Goal: Task Accomplishment & Management: Manage account settings

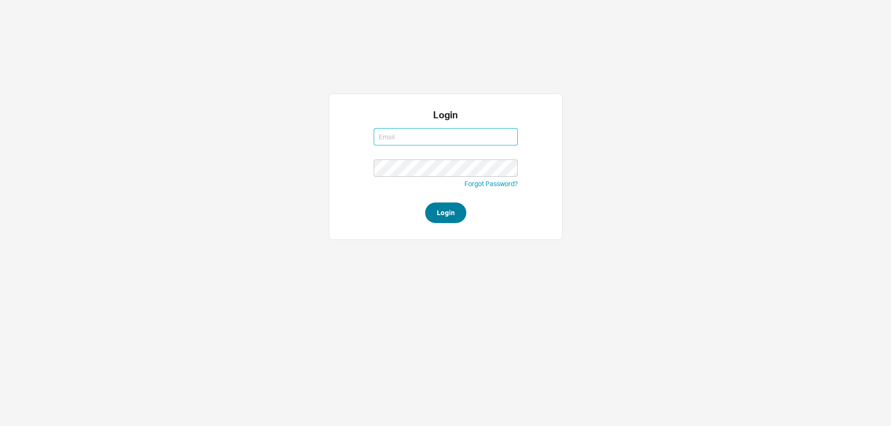
type input "ruthiem@qualitybath.com"
click at [442, 215] on button "Login" at bounding box center [445, 213] width 41 height 21
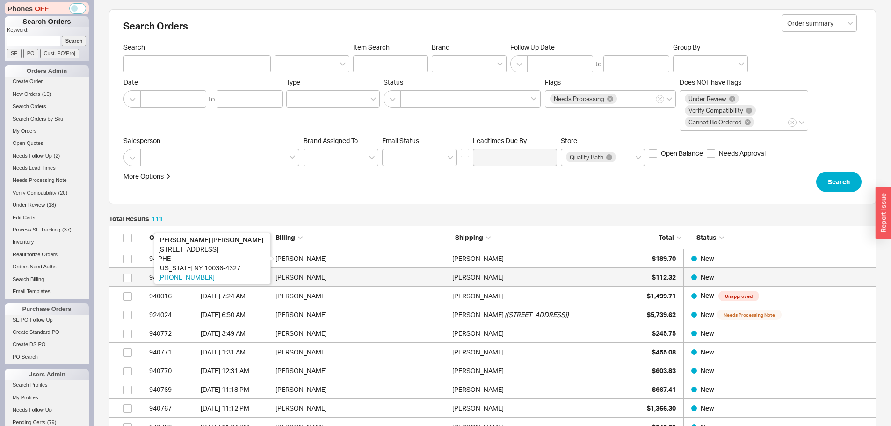
scroll to position [2094, 760]
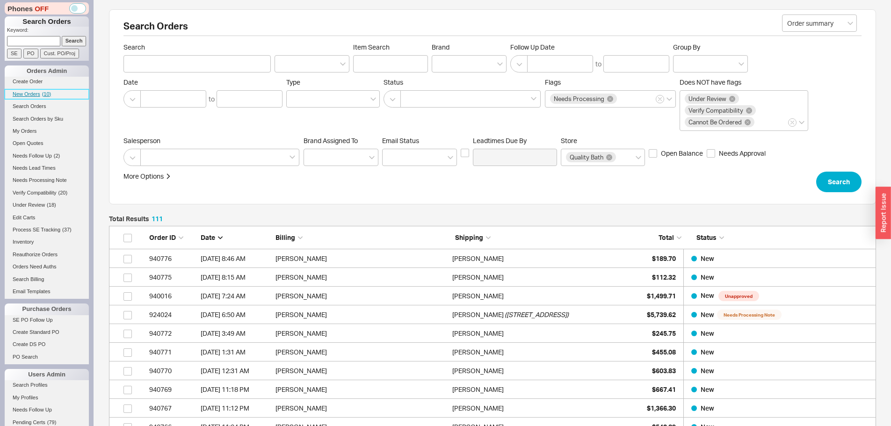
click at [38, 98] on link "New Orders ( 10 )" at bounding box center [47, 94] width 84 height 10
click at [30, 244] on link "Inventory" at bounding box center [47, 242] width 84 height 10
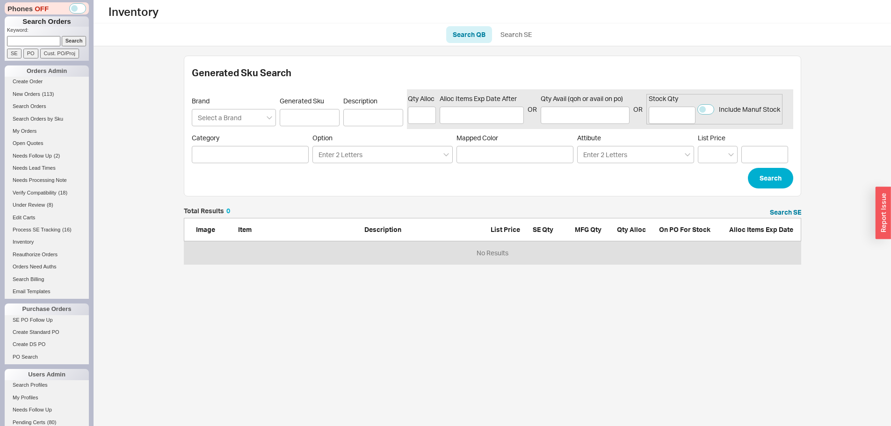
scroll to position [50, 611]
click at [515, 36] on link "Search SE" at bounding box center [516, 34] width 44 height 17
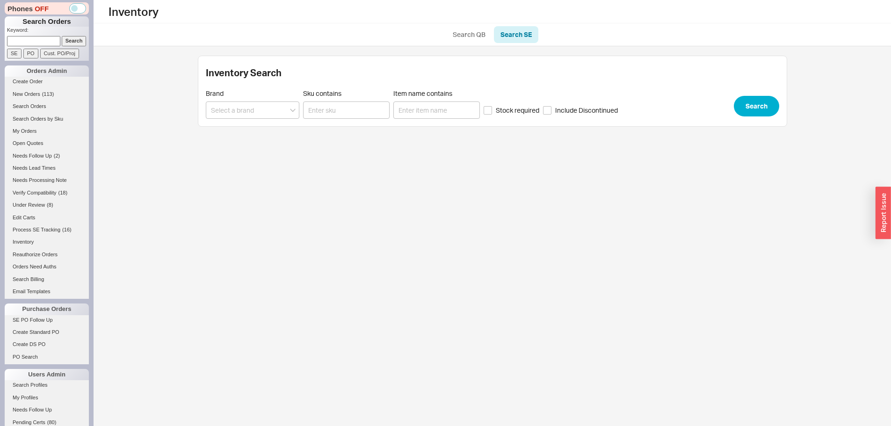
click at [323, 120] on div "Inventory Search Brand Sku contains Item name contains Stock required Include D…" at bounding box center [493, 91] width 590 height 71
click at [325, 108] on input "Sku contains" at bounding box center [346, 110] width 87 height 17
paste input "04824000"
type input "04824000"
click at [746, 102] on button "Search" at bounding box center [756, 106] width 45 height 21
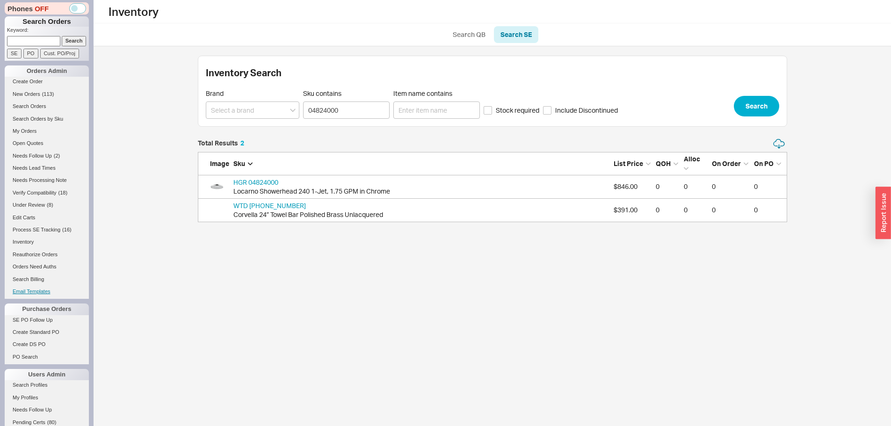
scroll to position [77, 582]
click at [267, 184] on link "HGR 04824000" at bounding box center [255, 182] width 45 height 8
click at [396, 186] on icon "grid" at bounding box center [396, 187] width 6 height 6
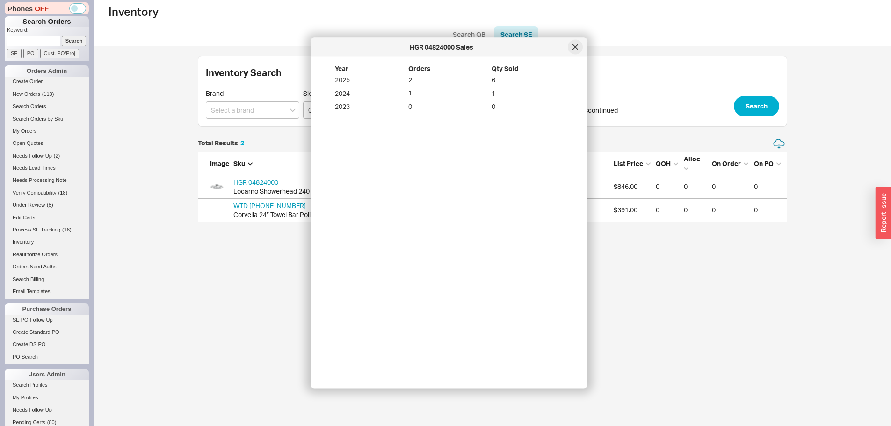
click at [573, 47] on icon at bounding box center [576, 47] width 6 height 6
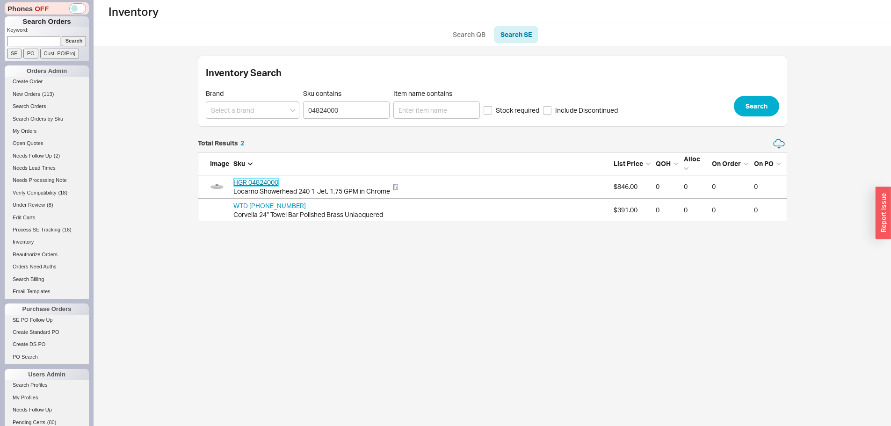
click at [263, 180] on link "HGR 04824000" at bounding box center [255, 182] width 45 height 8
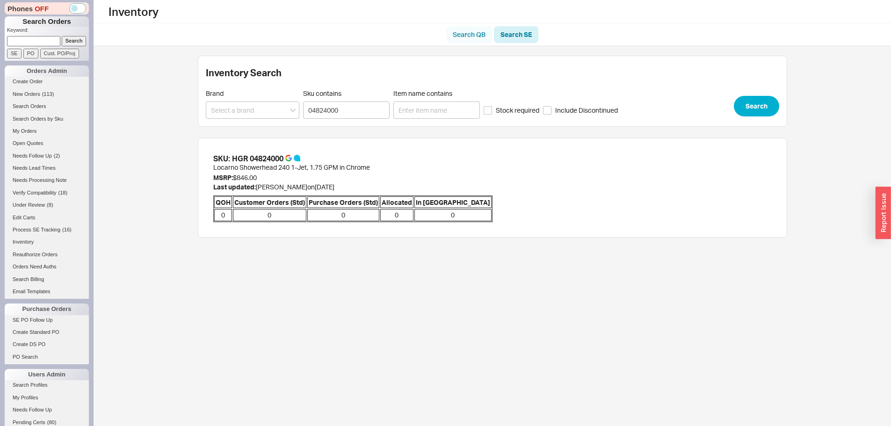
click at [465, 34] on link "Search QB" at bounding box center [469, 34] width 46 height 17
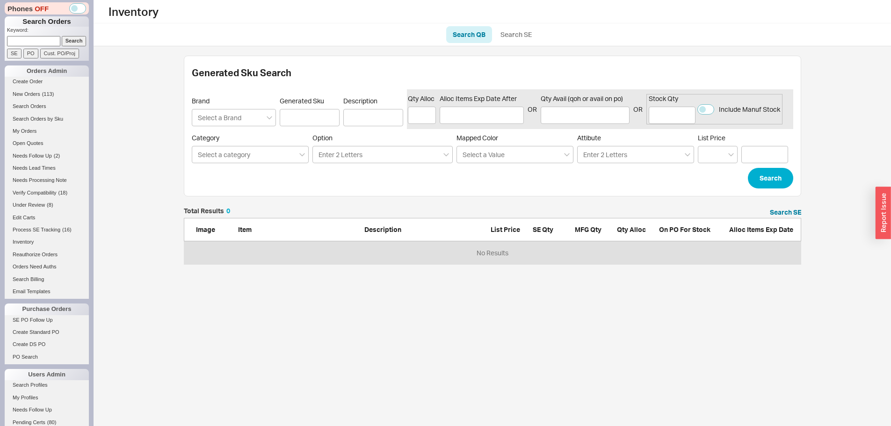
scroll to position [50, 611]
click at [317, 118] on input "Generated Sku" at bounding box center [310, 117] width 60 height 17
paste input "04824000"
type input "04824000"
click at [773, 173] on button "Search" at bounding box center [770, 178] width 45 height 21
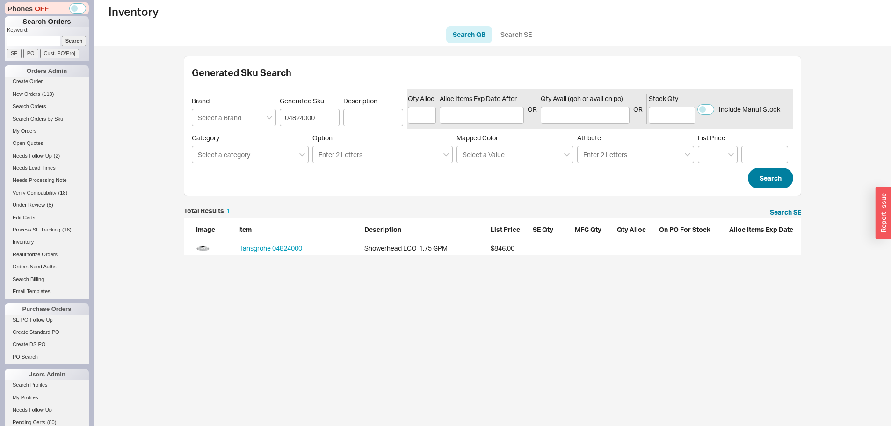
scroll to position [41, 611]
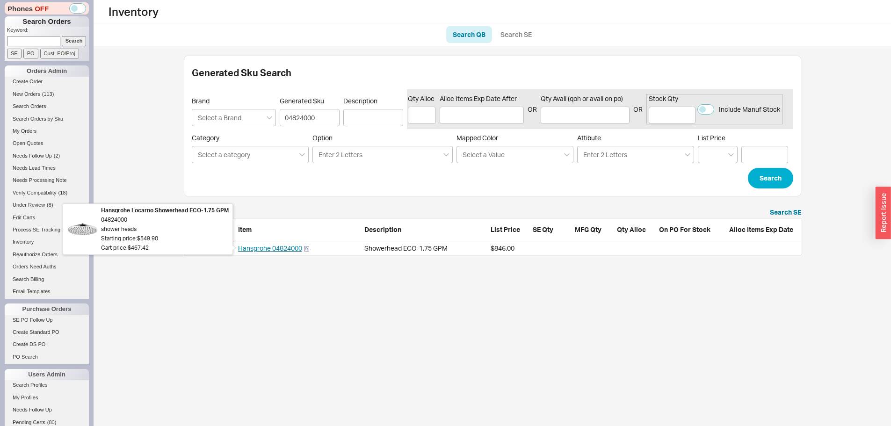
click at [256, 250] on body "Phones OFF Search Orders Keyword: Search SE PO Cust. PO/Proj Orders Admin Creat…" at bounding box center [445, 132] width 891 height 265
click at [273, 249] on link "Hansgrohe 04824000" at bounding box center [270, 248] width 64 height 8
click at [583, 265] on html "Phones OFF Search Orders Keyword: Search SE PO Cust. PO/Proj Orders Admin Creat…" at bounding box center [445, 132] width 891 height 265
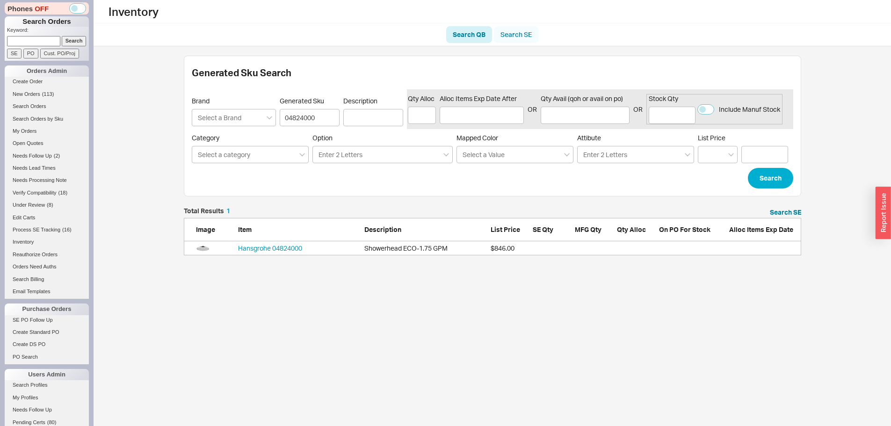
click at [514, 29] on link "Search SE" at bounding box center [516, 34] width 44 height 17
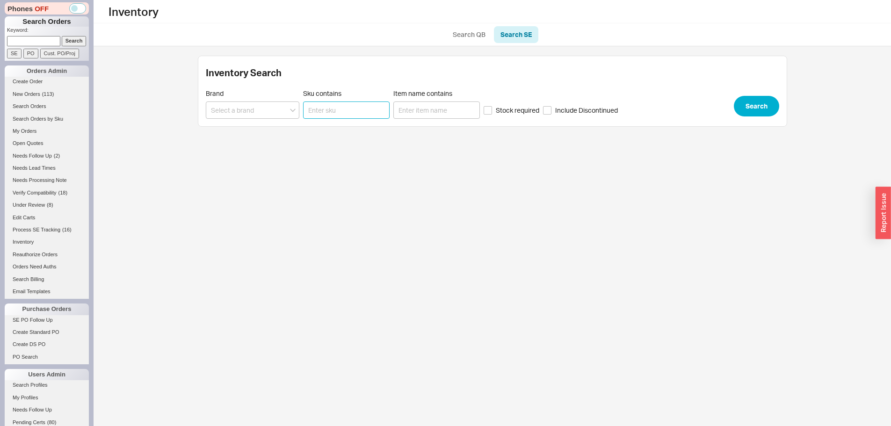
drag, startPoint x: 345, startPoint y: 116, endPoint x: 348, endPoint y: 108, distance: 8.9
click at [345, 116] on input "Sku contains" at bounding box center [346, 110] width 87 height 17
paste input "04824000"
type input "04824000"
click at [744, 103] on button "Search" at bounding box center [756, 106] width 45 height 21
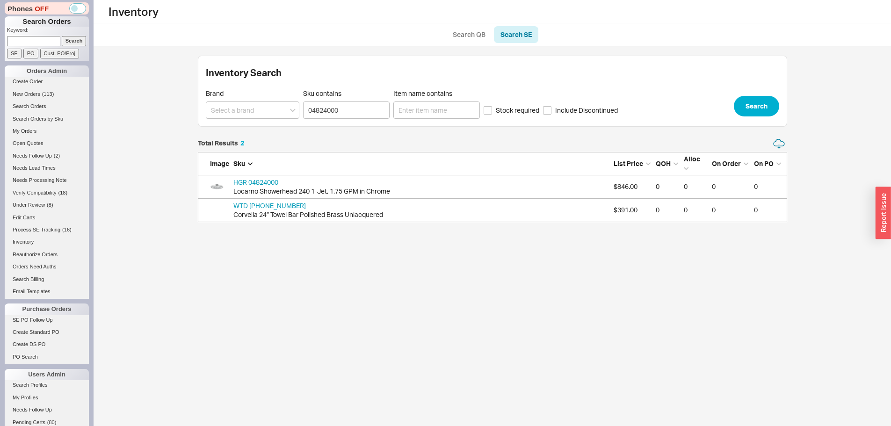
scroll to position [77, 582]
click at [29, 94] on span "New Orders" at bounding box center [27, 94] width 28 height 6
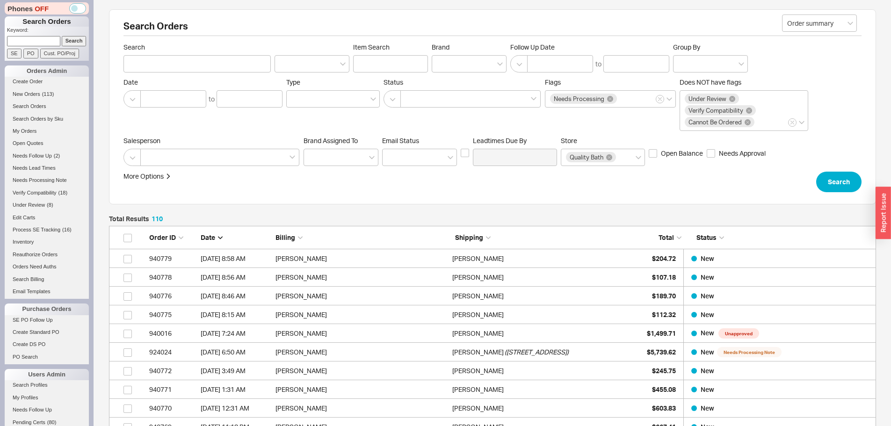
scroll to position [2075, 760]
click at [36, 39] on input at bounding box center [33, 41] width 53 height 10
paste input "986257."
type input "986257"
click at [35, 53] on input "PO" at bounding box center [30, 54] width 15 height 10
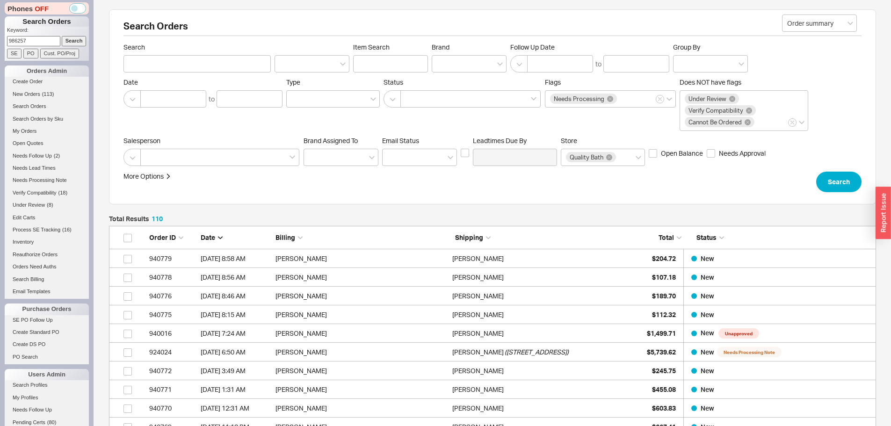
type input "986257"
type input "PO Number"
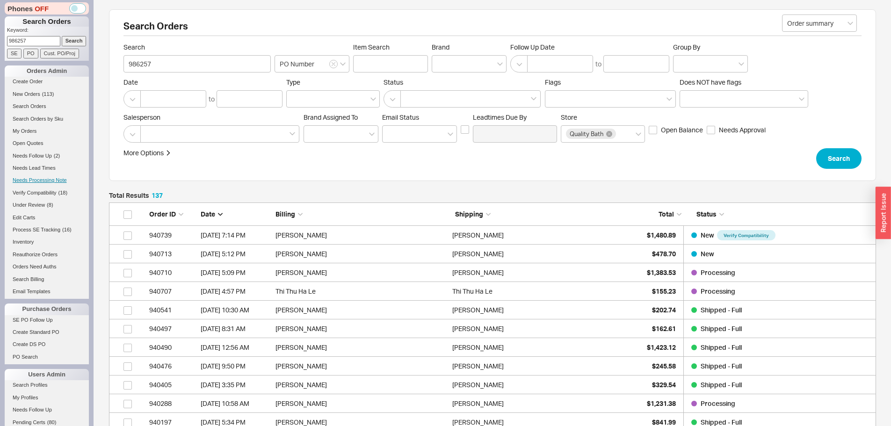
scroll to position [2580, 760]
click at [371, 62] on input "Item Search" at bounding box center [390, 63] width 75 height 17
paste input "04824000"
type input "04824000"
click at [835, 160] on button "Search" at bounding box center [838, 158] width 45 height 21
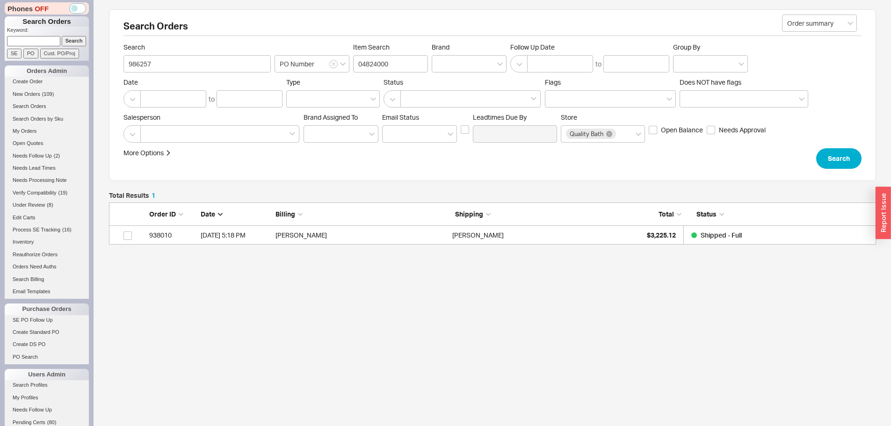
scroll to position [35, 760]
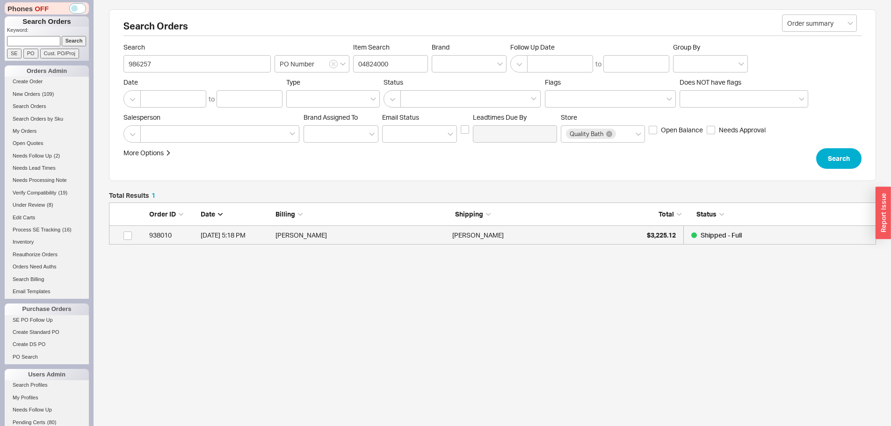
click at [602, 233] on div "John Swanson" at bounding box center [538, 235] width 172 height 19
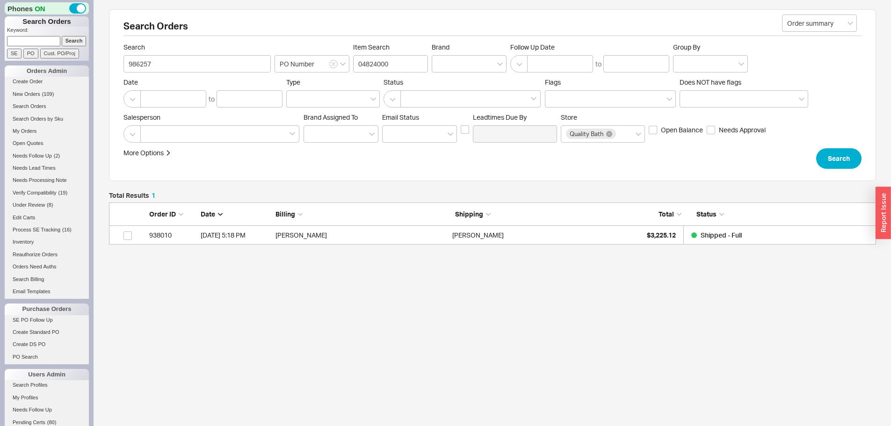
click at [45, 44] on input at bounding box center [33, 41] width 53 height 10
paste input "935711"
type input "935711"
click at [62, 36] on input "Search" at bounding box center [74, 41] width 25 height 10
type input "935711"
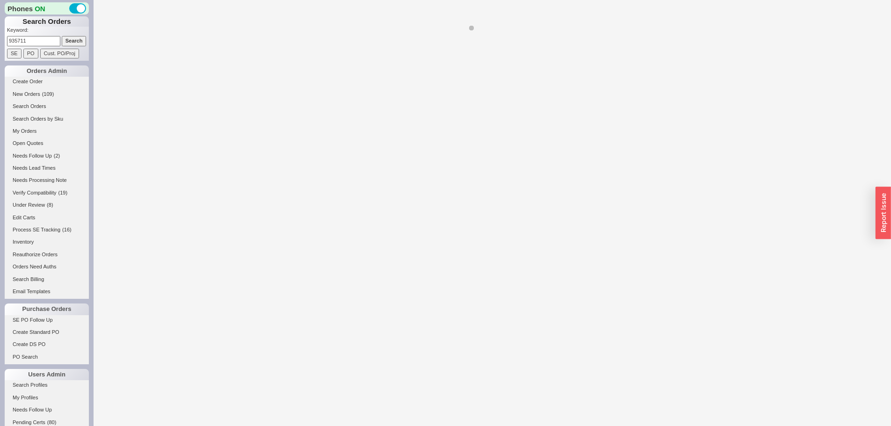
select select "*"
select select "LOW"
select select "3"
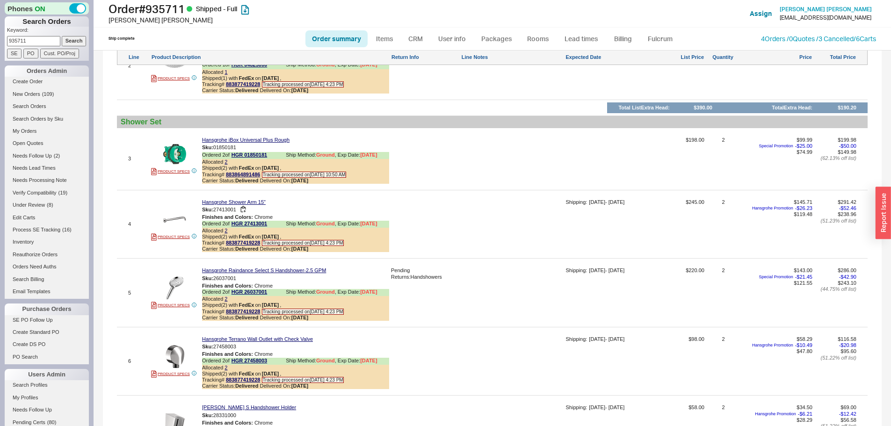
scroll to position [983, 0]
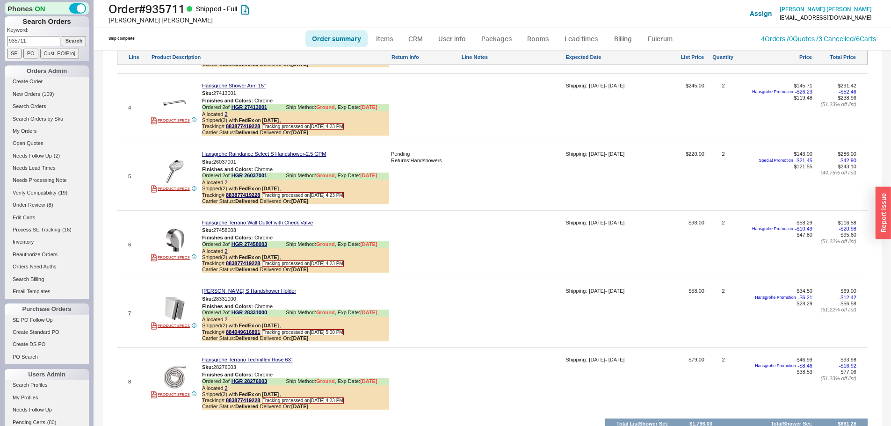
click at [498, 184] on div at bounding box center [512, 179] width 102 height 57
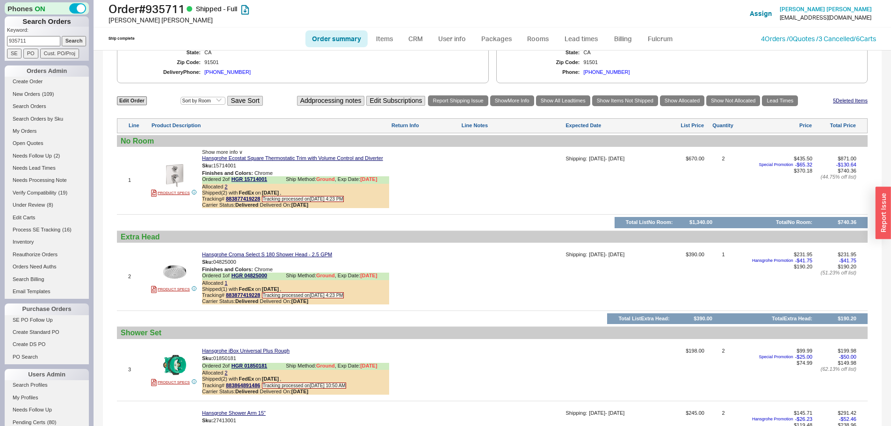
scroll to position [374, 0]
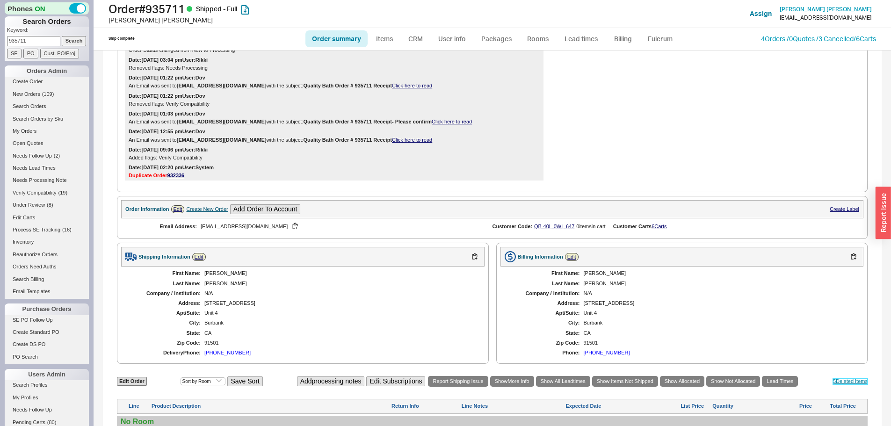
click at [841, 385] on link "5 Deleted Item s" at bounding box center [850, 382] width 35 height 6
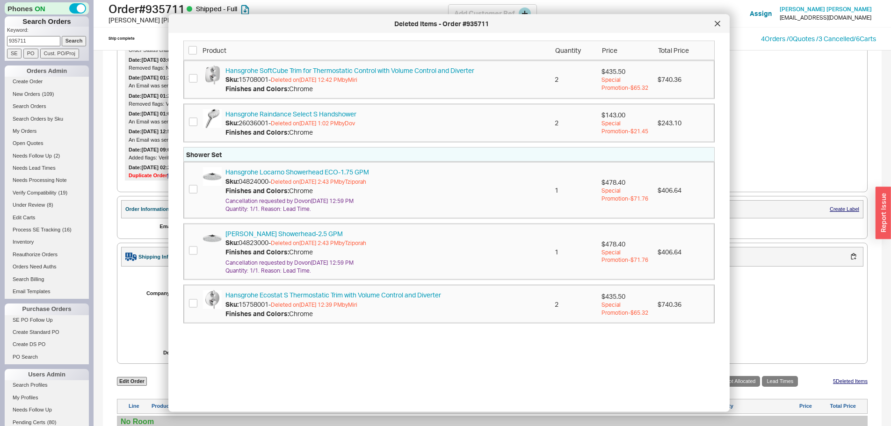
click at [718, 23] on icon at bounding box center [717, 23] width 5 height 5
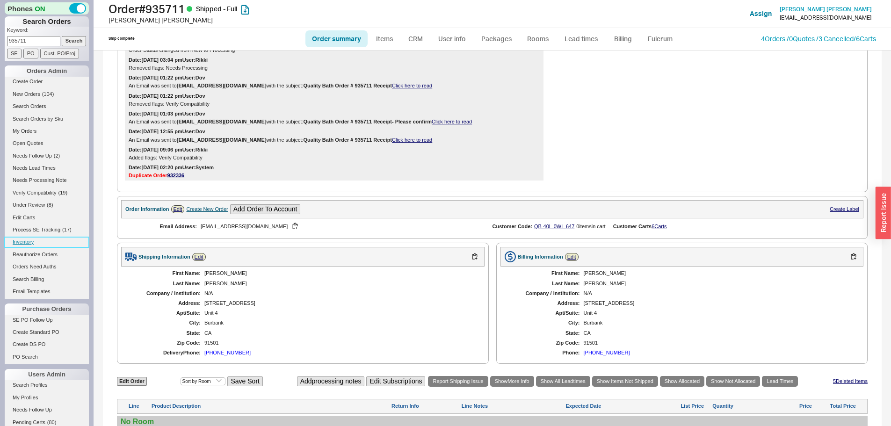
click at [28, 245] on link "Inventory" at bounding box center [47, 242] width 84 height 10
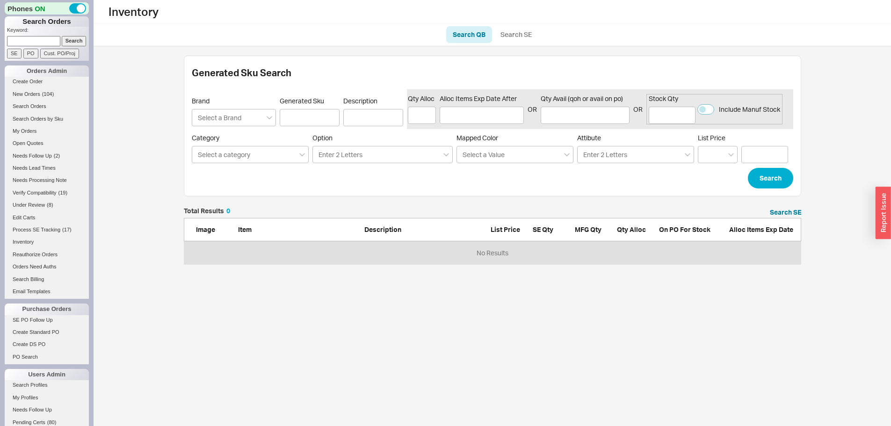
scroll to position [50, 611]
click at [516, 27] on link "Search SE" at bounding box center [516, 34] width 44 height 17
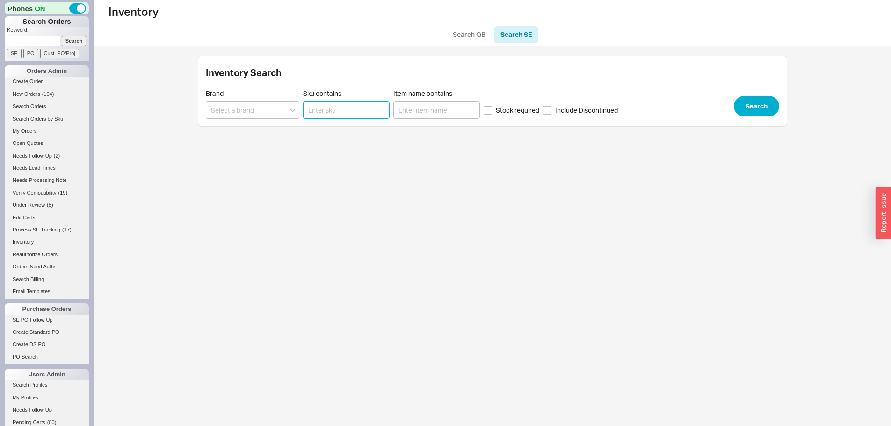
click at [326, 105] on input "Sku contains" at bounding box center [346, 110] width 87 height 17
paste input "T3576LF-CZ-PR-WL"
type input "T3576LF-CZ-PR-WL"
click at [757, 110] on button "Search" at bounding box center [756, 106] width 45 height 21
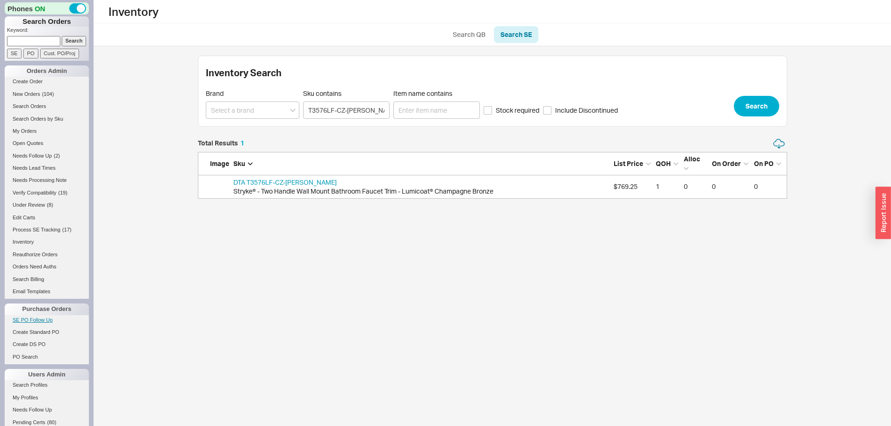
scroll to position [53, 582]
click at [283, 179] on link "DTA T3576LF-CZ-PR-WL" at bounding box center [284, 182] width 103 height 8
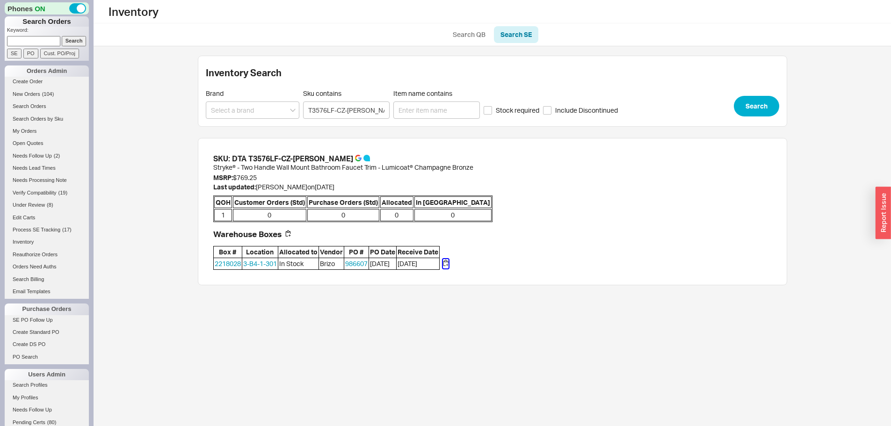
click at [447, 262] on button "button" at bounding box center [446, 263] width 6 height 9
click at [42, 95] on span "( 104 )" at bounding box center [48, 94] width 12 height 6
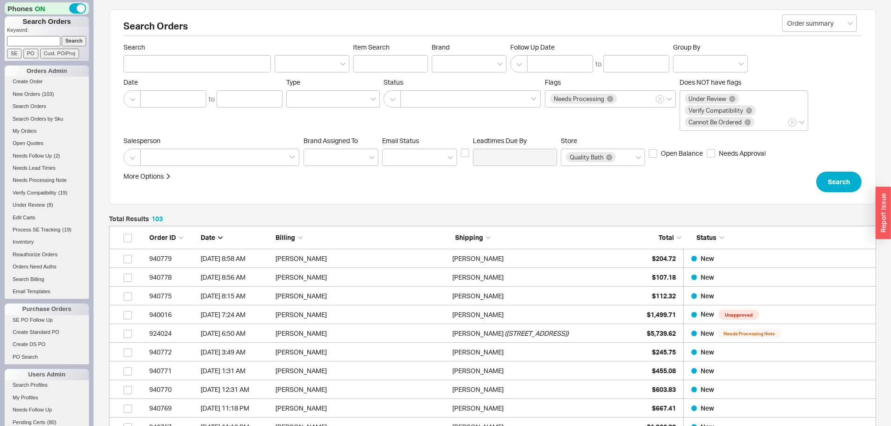
scroll to position [1944, 760]
click at [46, 93] on span "( 94 )" at bounding box center [46, 94] width 9 height 6
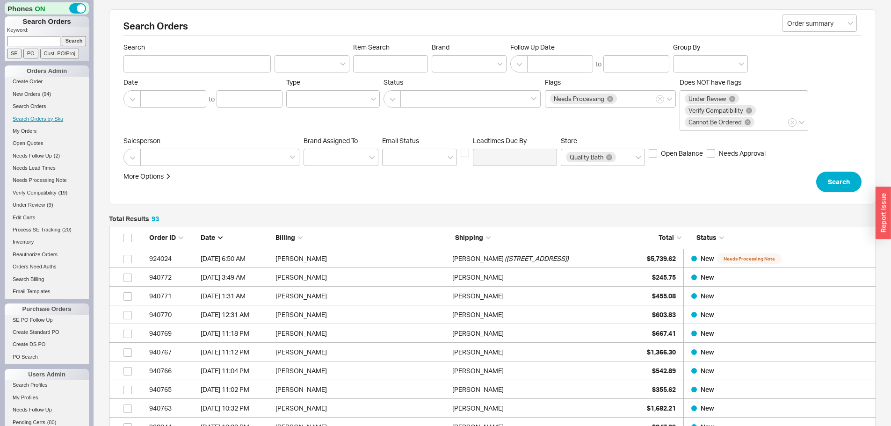
scroll to position [1757, 760]
click at [47, 93] on span "( 89 )" at bounding box center [46, 94] width 9 height 6
click at [22, 50] on div "SE PO Cust. PO/Proj" at bounding box center [48, 54] width 82 height 10
click at [25, 44] on input at bounding box center [33, 41] width 53 height 10
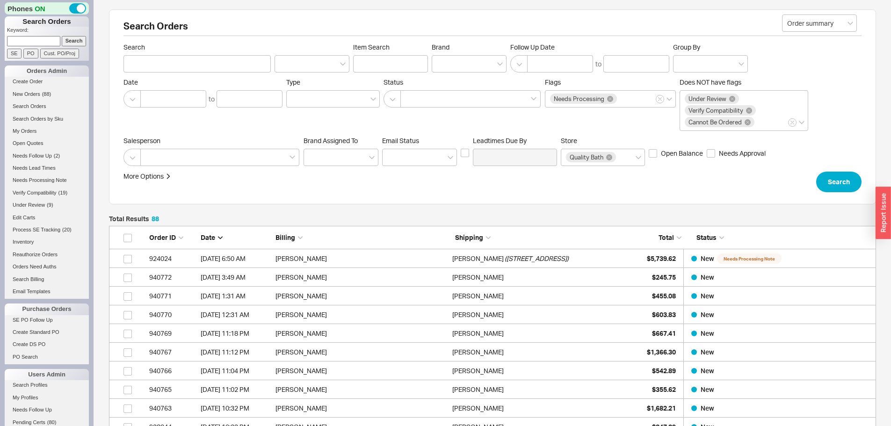
paste input "912163"
type input "912163"
click at [62, 36] on input "Search" at bounding box center [74, 41] width 25 height 10
type input "912163"
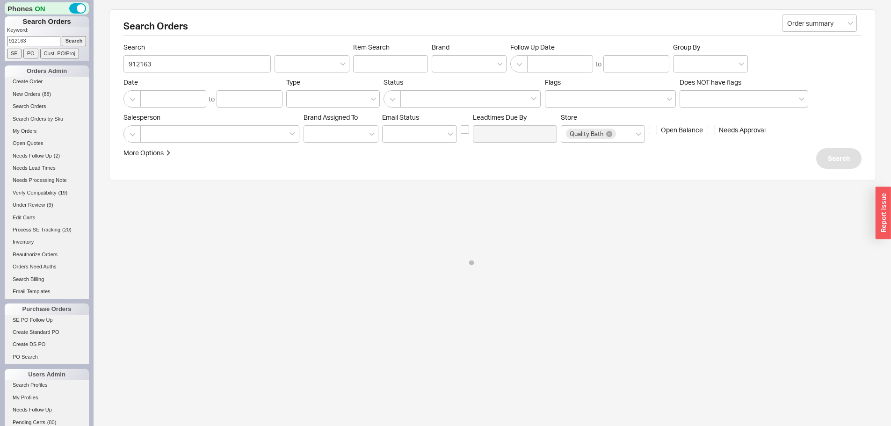
select select "*"
select select "LOW"
select select "3"
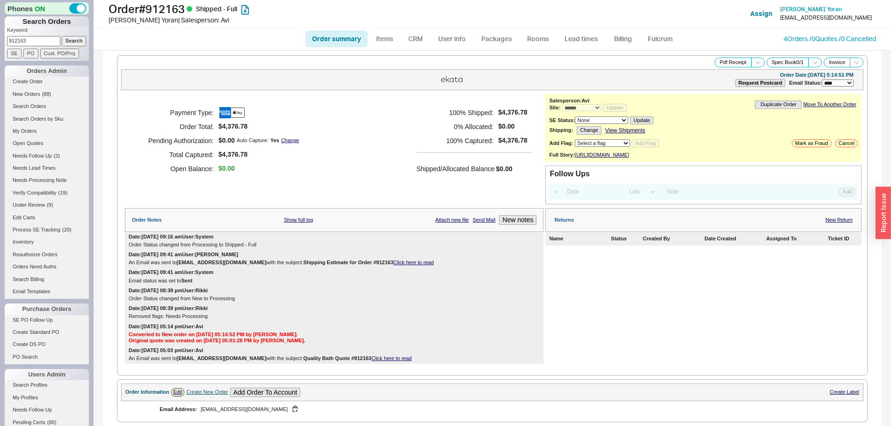
scroll to position [328, 0]
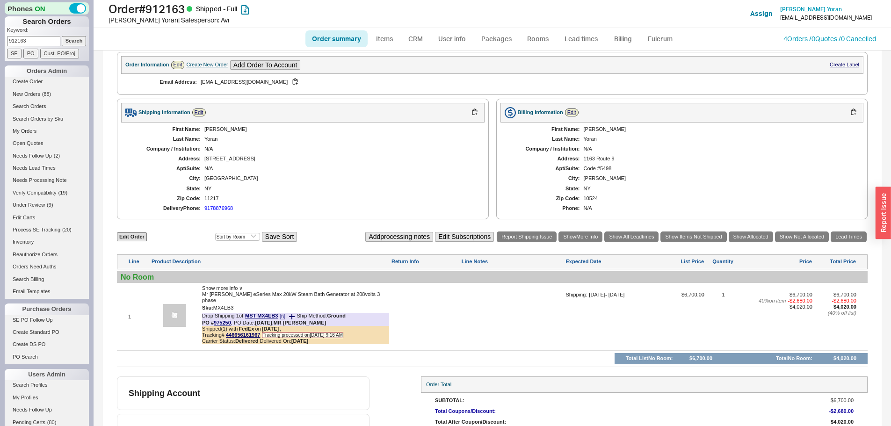
click at [284, 316] on icon at bounding box center [283, 316] width 1 height 1
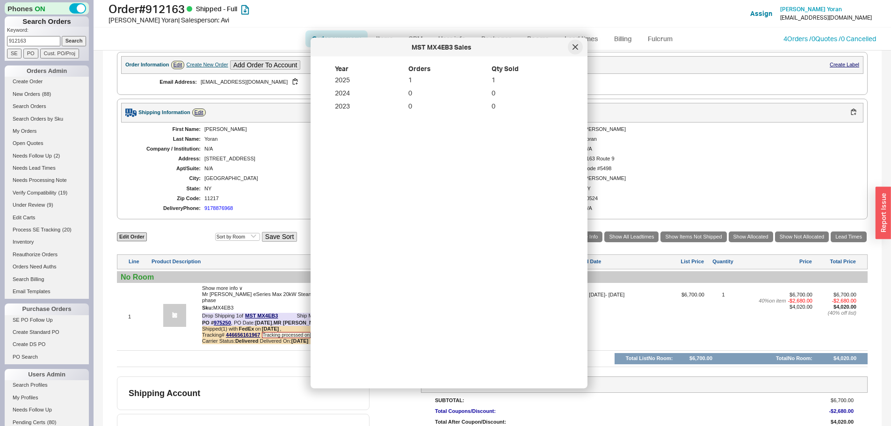
click at [576, 44] on div at bounding box center [575, 47] width 15 height 15
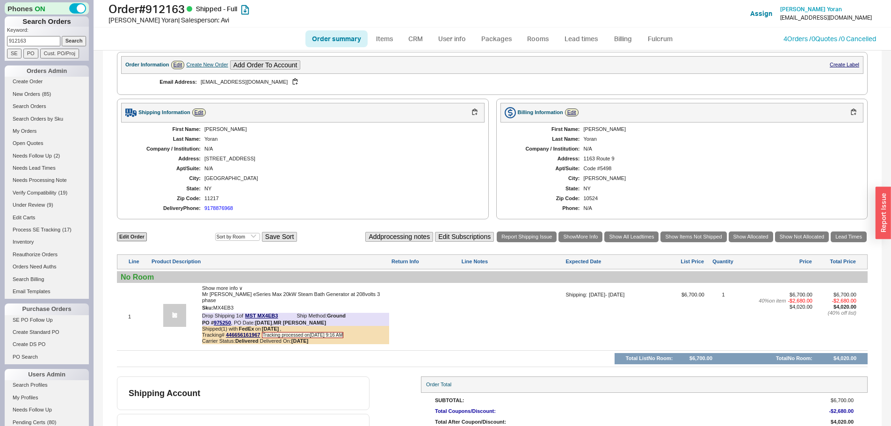
click at [30, 37] on input "912163" at bounding box center [33, 41] width 53 height 10
paste input "35152"
type input "935152"
click at [62, 36] on input "Search" at bounding box center [74, 41] width 25 height 10
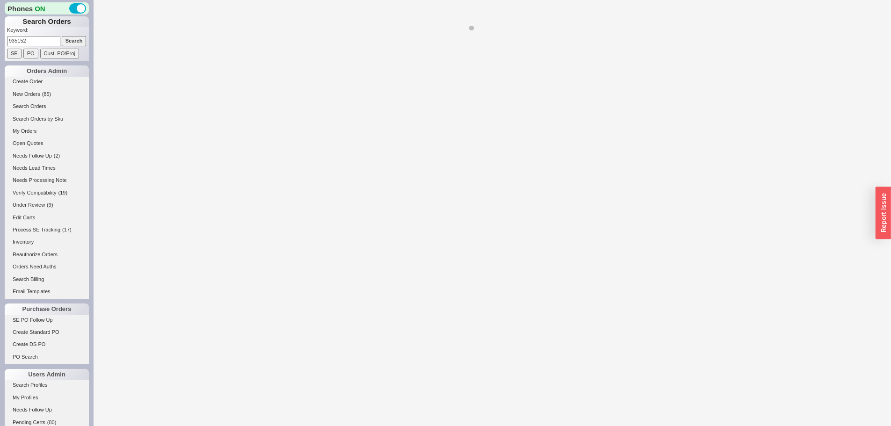
select select "*"
select select "LOW"
select select "3"
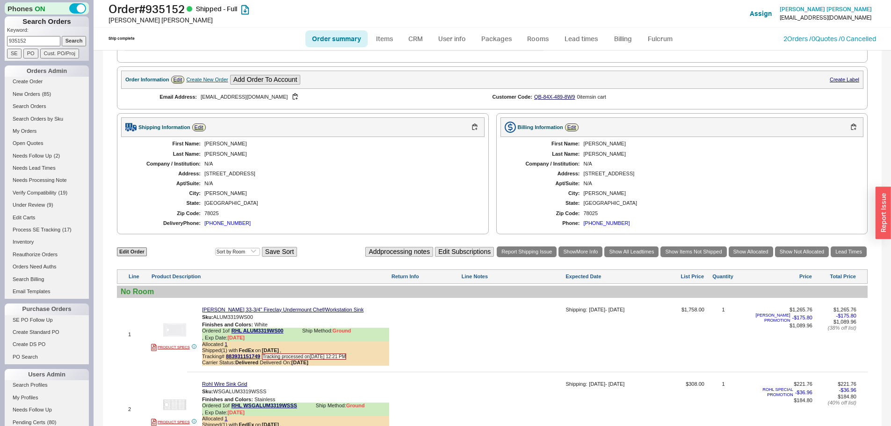
scroll to position [421, 0]
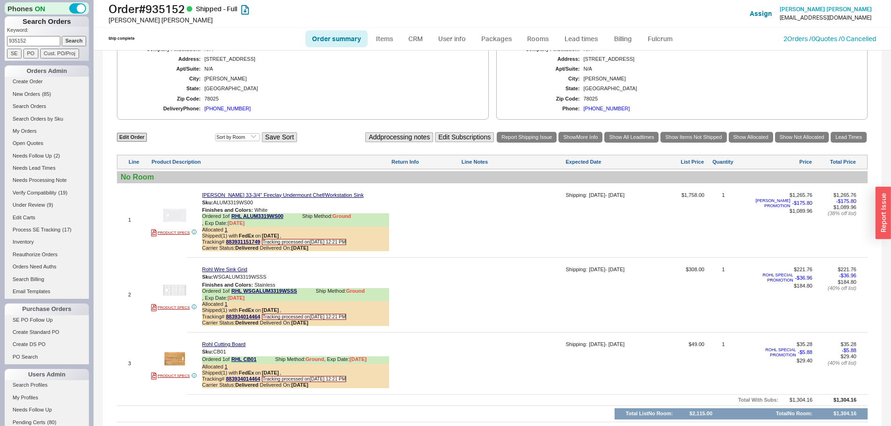
click at [31, 36] on input "935152" at bounding box center [33, 41] width 53 height 10
paste input "6736"
type input "936736"
click at [62, 36] on input "Search" at bounding box center [74, 41] width 25 height 10
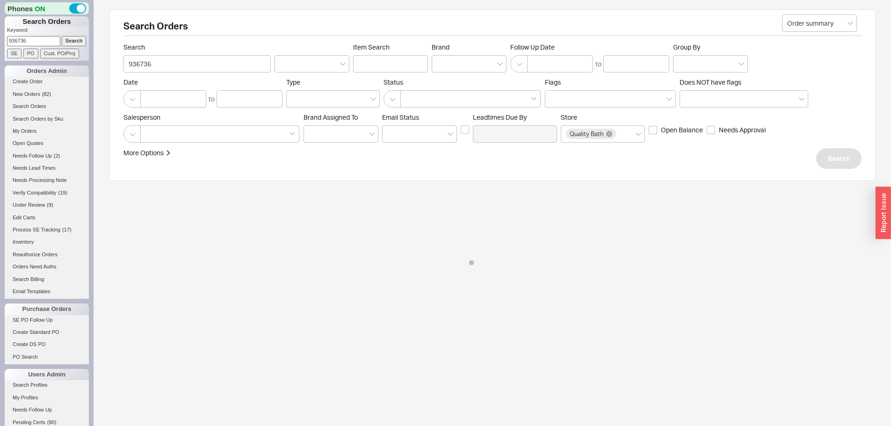
select select "*"
select select "LOW"
select select "3"
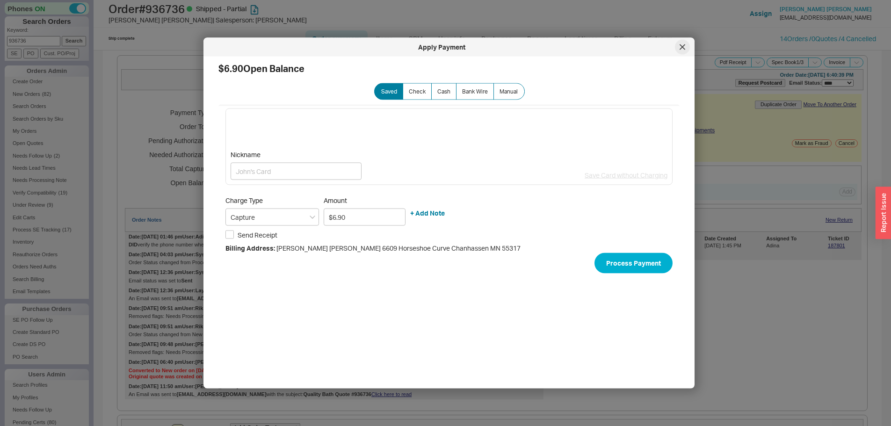
drag, startPoint x: 683, startPoint y: 43, endPoint x: 498, endPoint y: 142, distance: 209.7
click at [683, 43] on div at bounding box center [682, 47] width 15 height 15
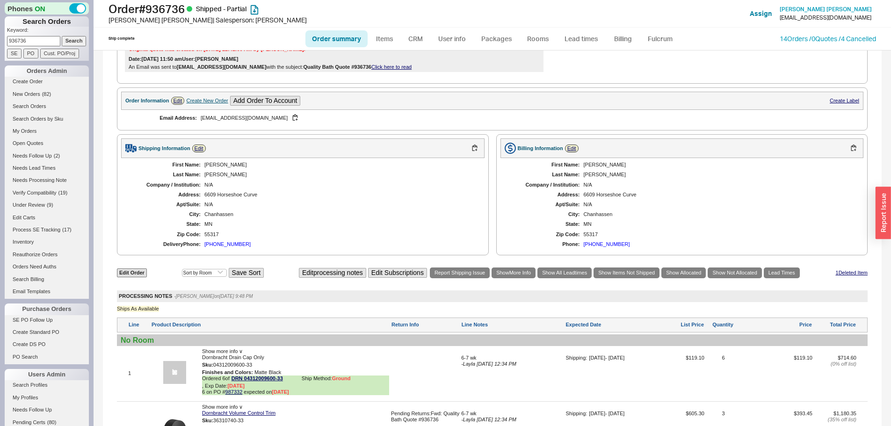
scroll to position [94, 0]
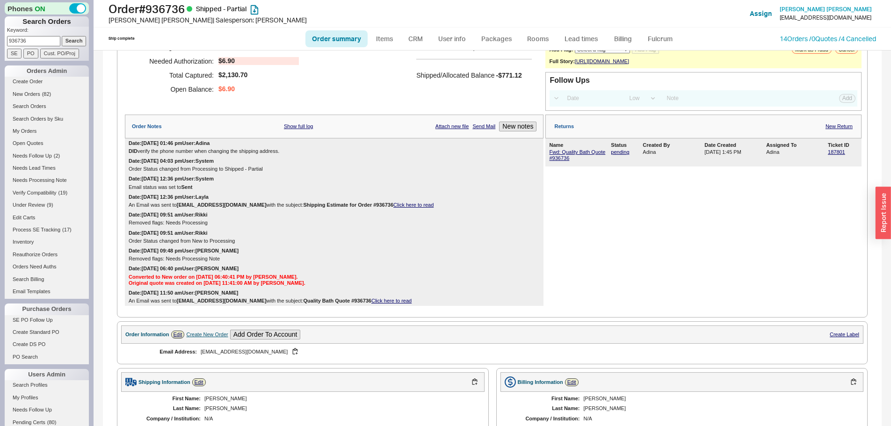
click at [198, 154] on div "DID verify the phone number when changing the shipping address." at bounding box center [334, 151] width 411 height 6
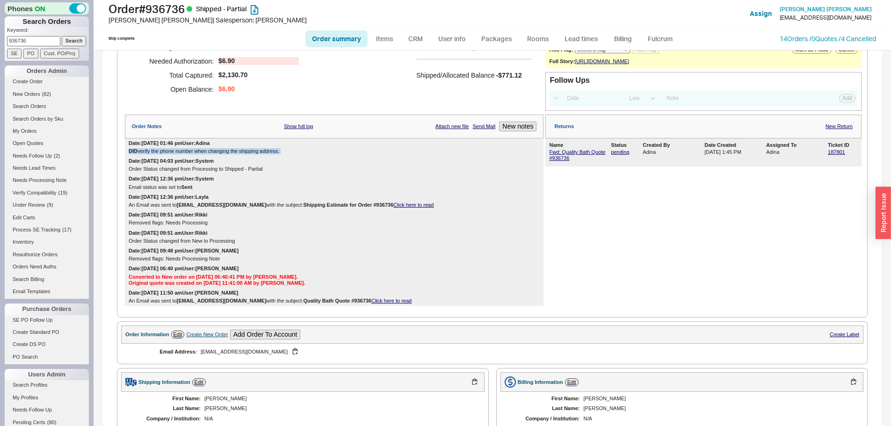
click at [198, 154] on div "DID verify the phone number when changing the shipping address." at bounding box center [334, 151] width 411 height 6
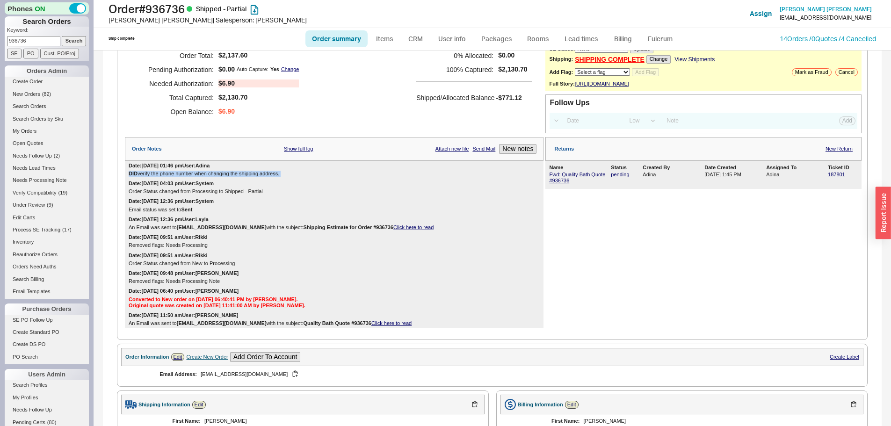
scroll to position [0, 0]
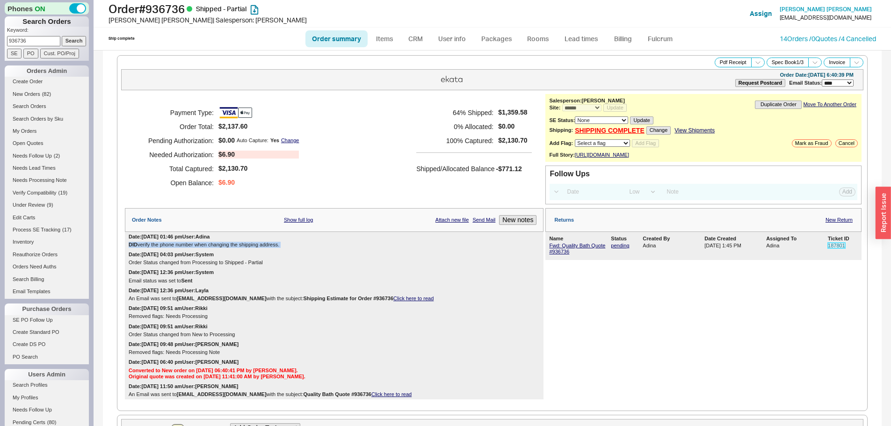
click at [833, 248] on link "187801" at bounding box center [836, 246] width 17 height 6
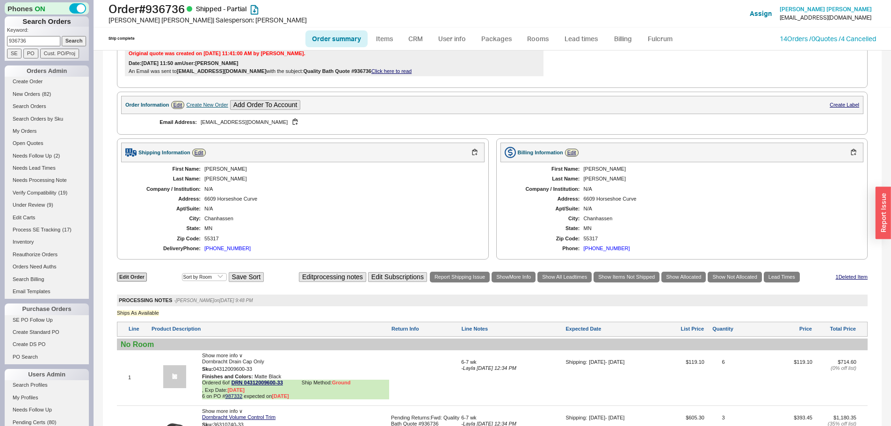
scroll to position [281, 0]
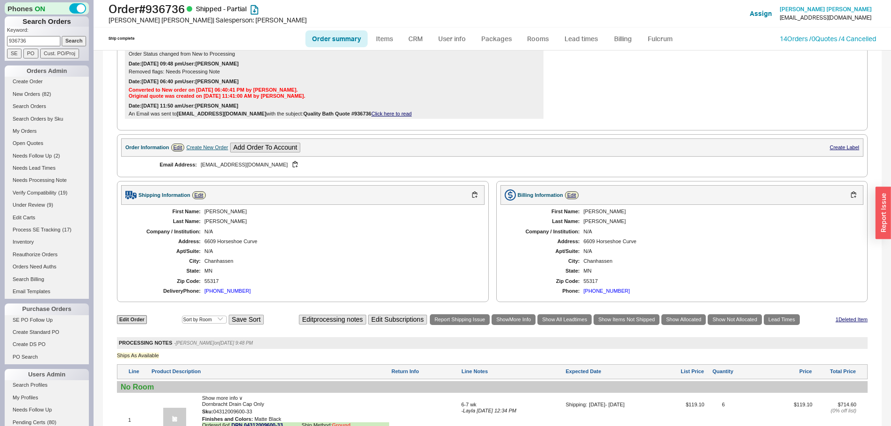
click at [25, 49] on input "PO" at bounding box center [30, 54] width 15 height 10
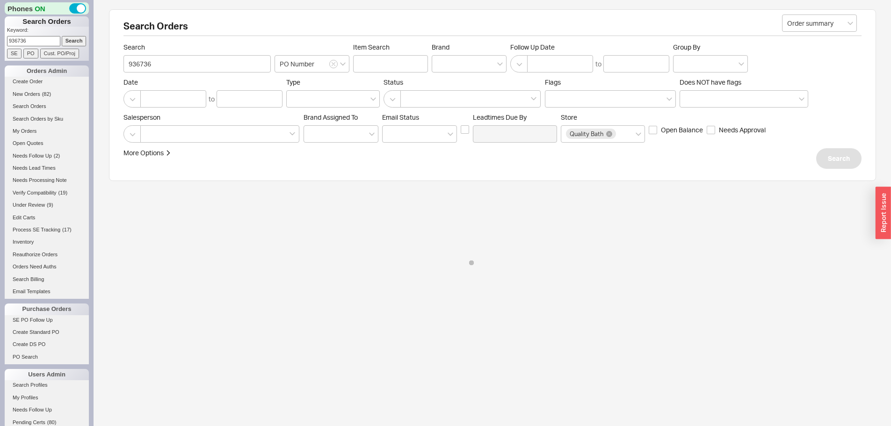
click at [25, 49] on input "PO" at bounding box center [30, 54] width 15 height 10
click at [24, 39] on input "936736" at bounding box center [33, 41] width 53 height 10
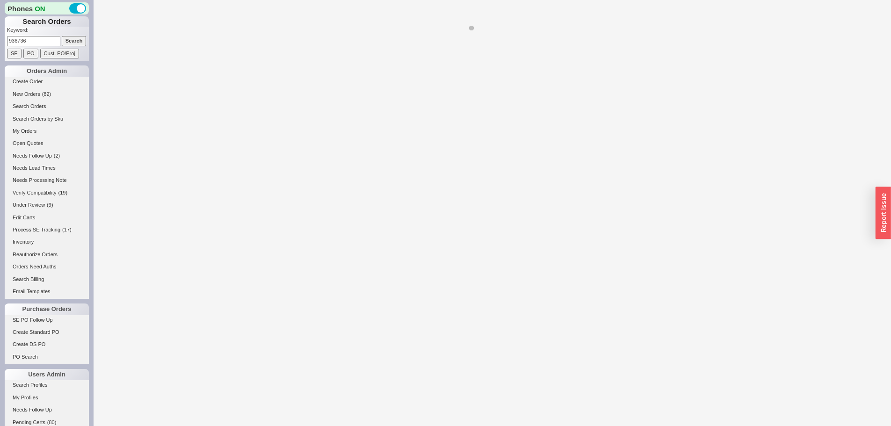
click at [24, 39] on input "936736" at bounding box center [33, 41] width 53 height 10
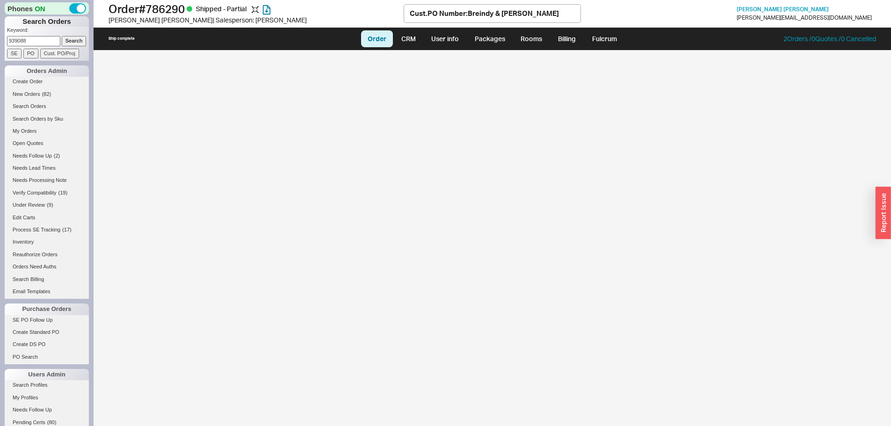
type input "939088"
click at [62, 36] on input "Search" at bounding box center [74, 41] width 25 height 10
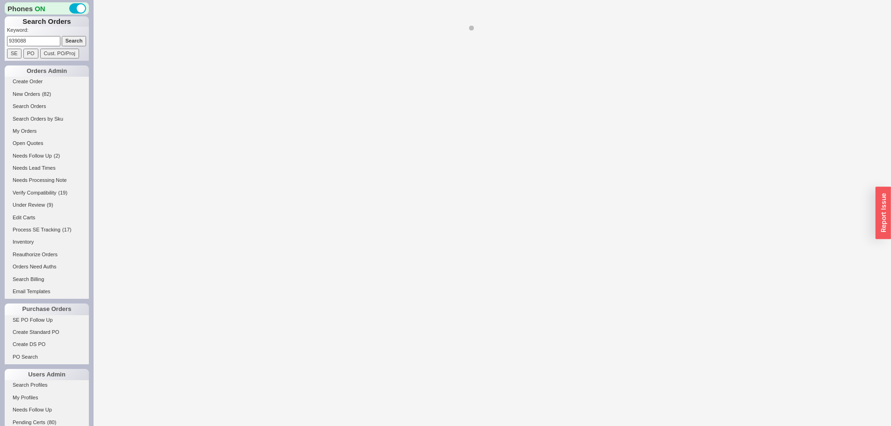
select select "*"
select select "LOW"
select select "3"
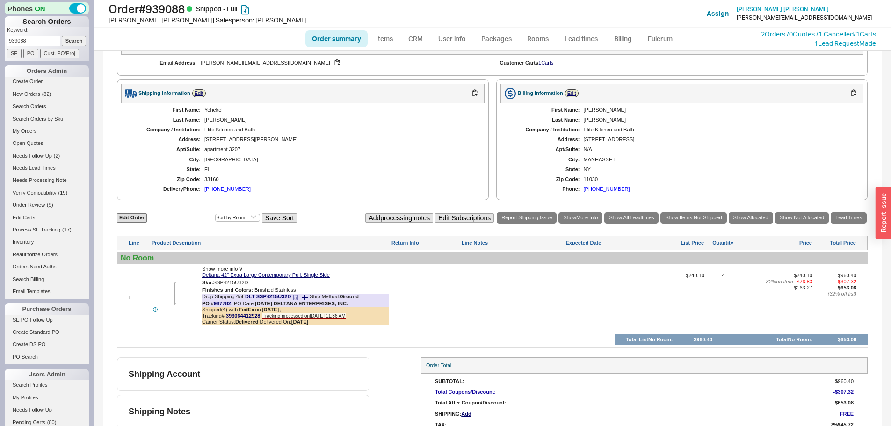
scroll to position [414, 0]
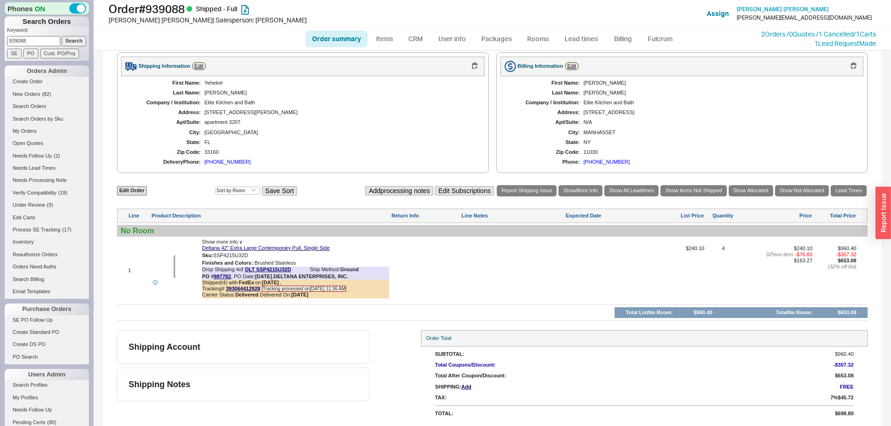
click at [42, 44] on input "939088" at bounding box center [33, 41] width 53 height 10
type input "938015"
click at [62, 36] on input "Search" at bounding box center [74, 41] width 25 height 10
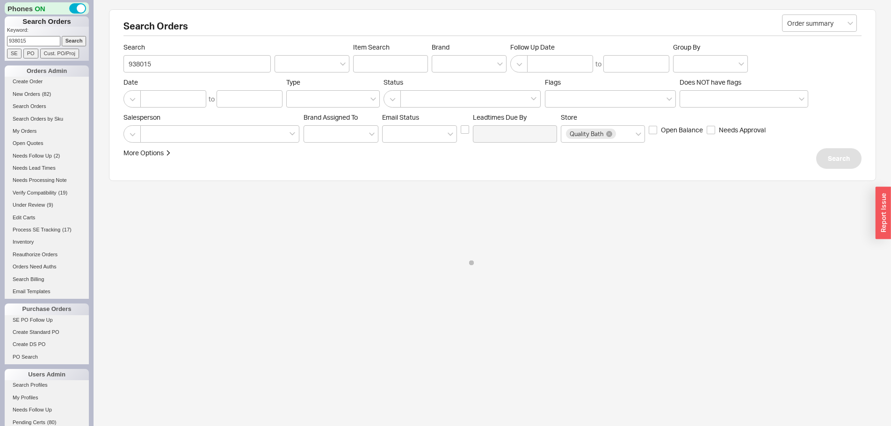
select select "*"
select select "LOW"
select select "3"
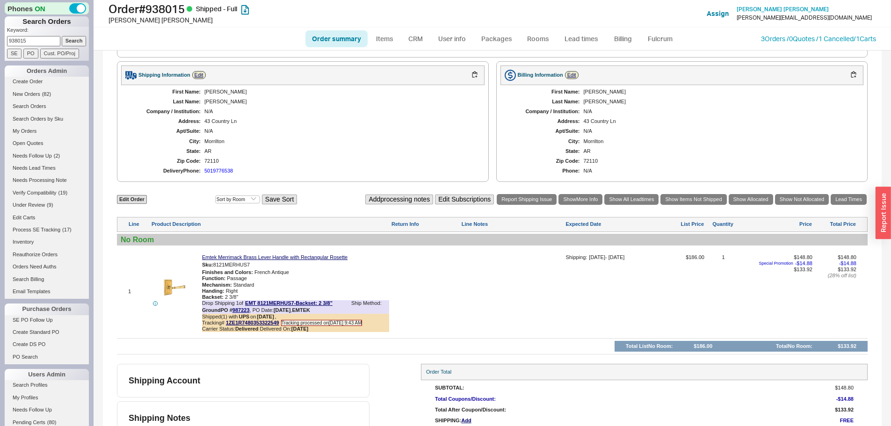
scroll to position [363, 0]
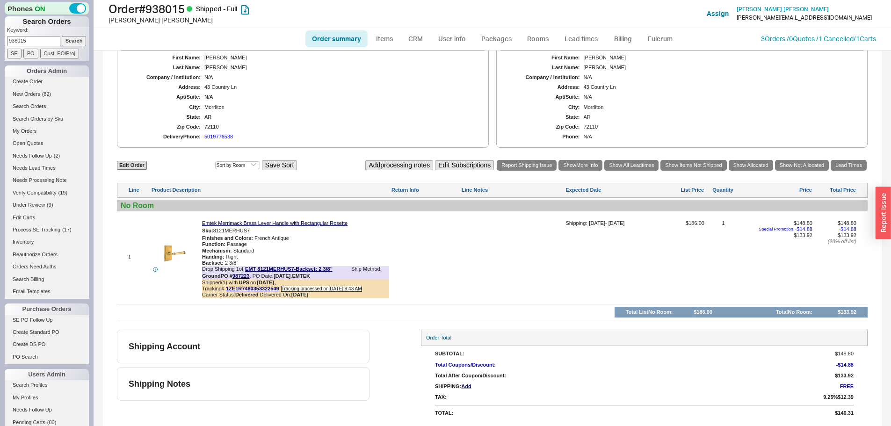
click at [40, 43] on input "938015" at bounding box center [33, 41] width 53 height 10
paste input "4638"
type input "934638"
click at [62, 36] on input "Search" at bounding box center [74, 41] width 25 height 10
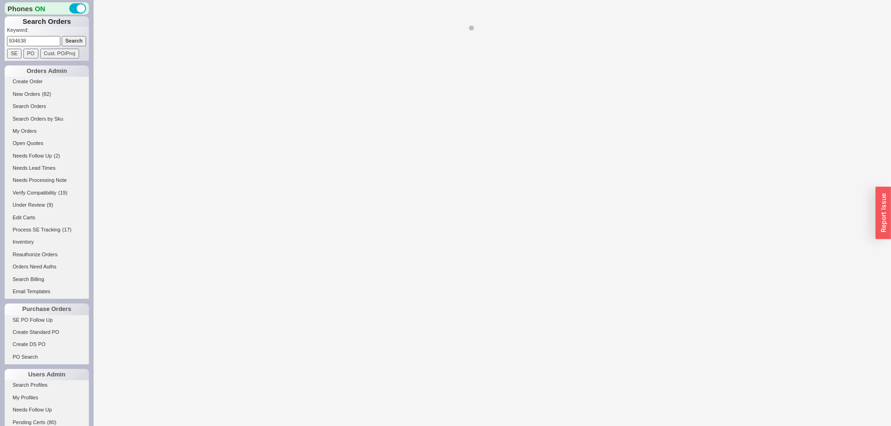
select select "*"
select select "LOW"
select select "3"
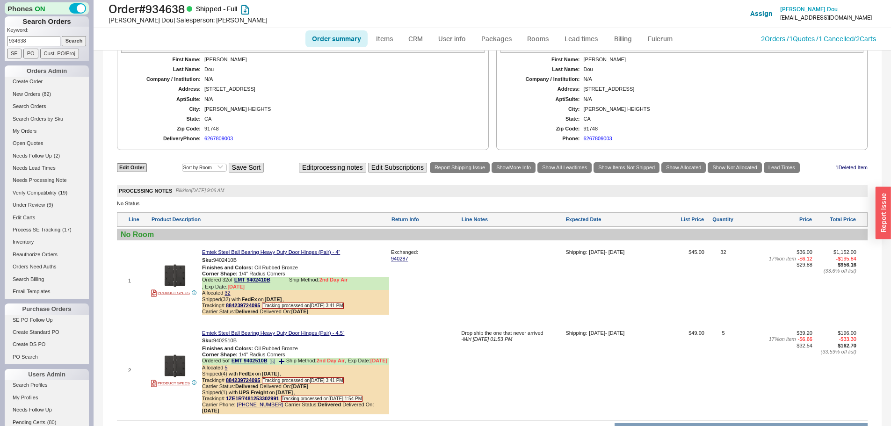
scroll to position [655, 0]
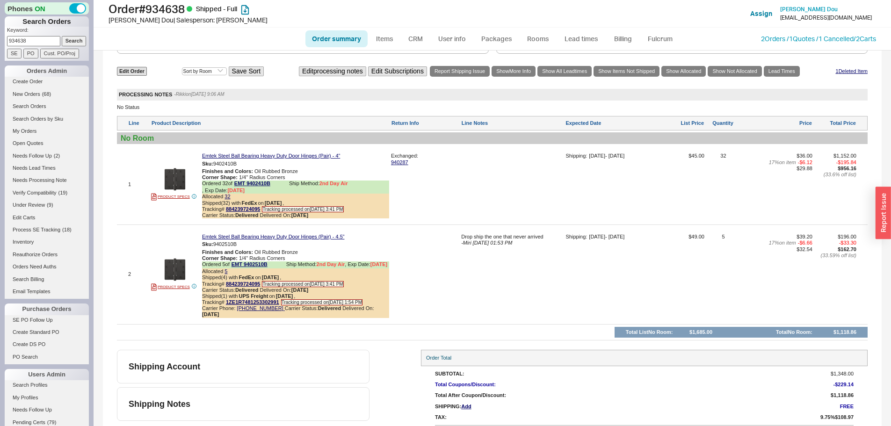
click at [34, 44] on input "934638" at bounding box center [33, 41] width 53 height 10
type input "930338"
click at [62, 36] on input "Search" at bounding box center [74, 41] width 25 height 10
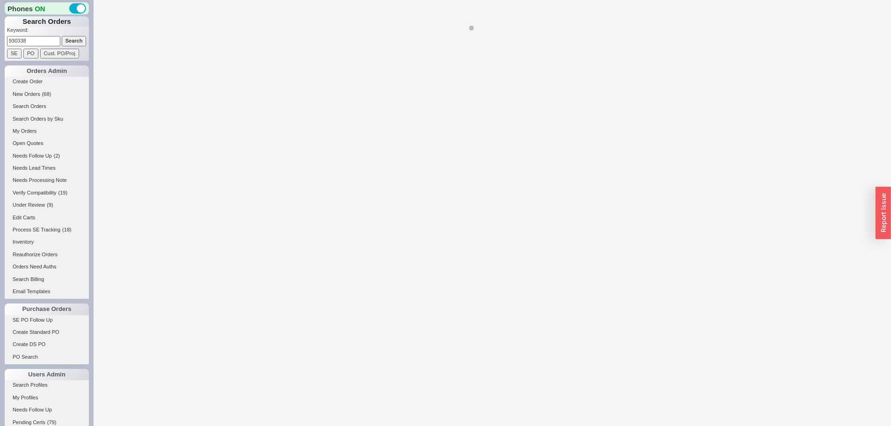
select select "*"
select select "LOW"
select select "3"
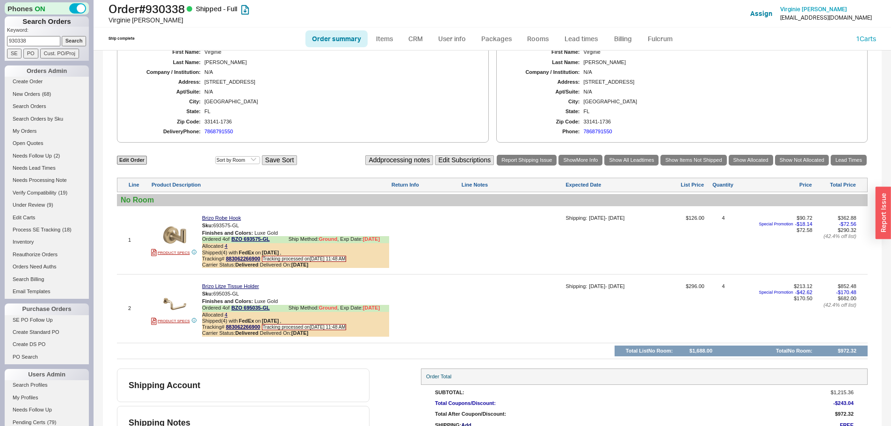
scroll to position [443, 0]
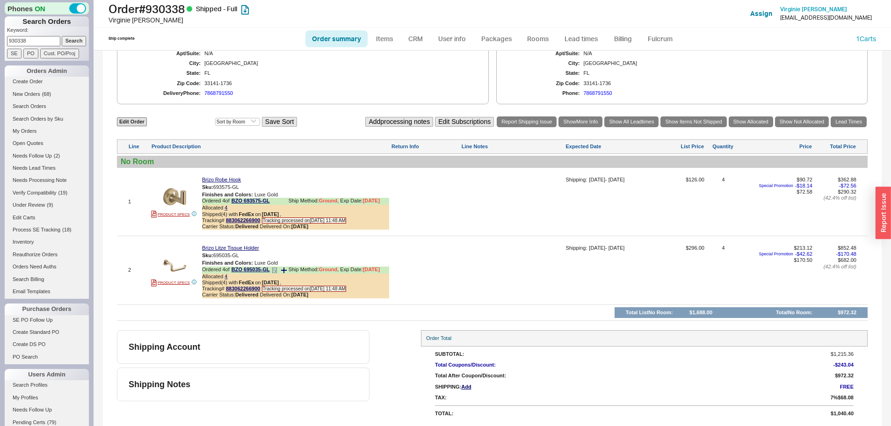
click at [275, 268] on icon at bounding box center [275, 271] width 6 height 6
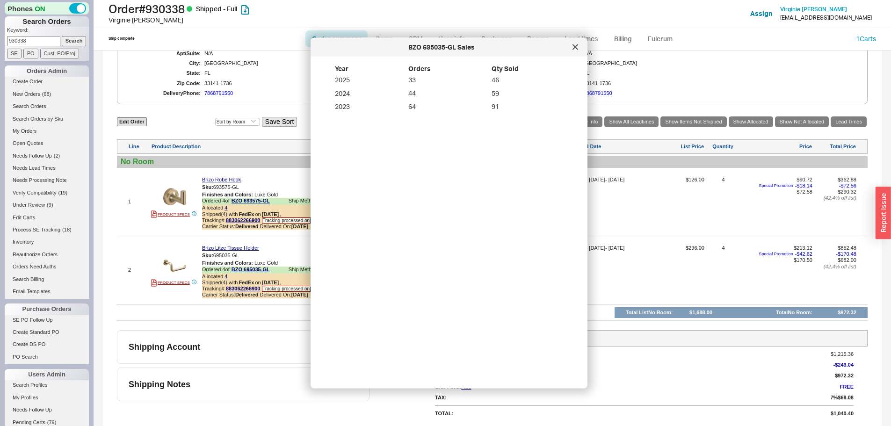
click at [575, 50] on icon at bounding box center [576, 47] width 6 height 6
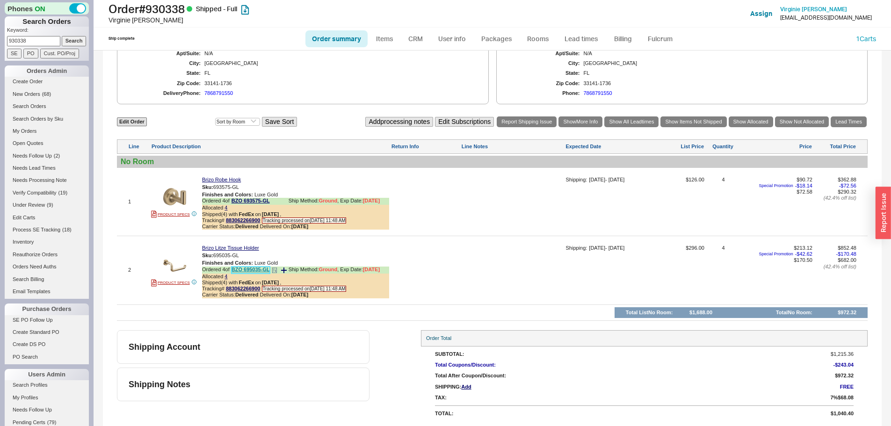
click at [248, 267] on link "BZO 695035-GL" at bounding box center [251, 270] width 38 height 7
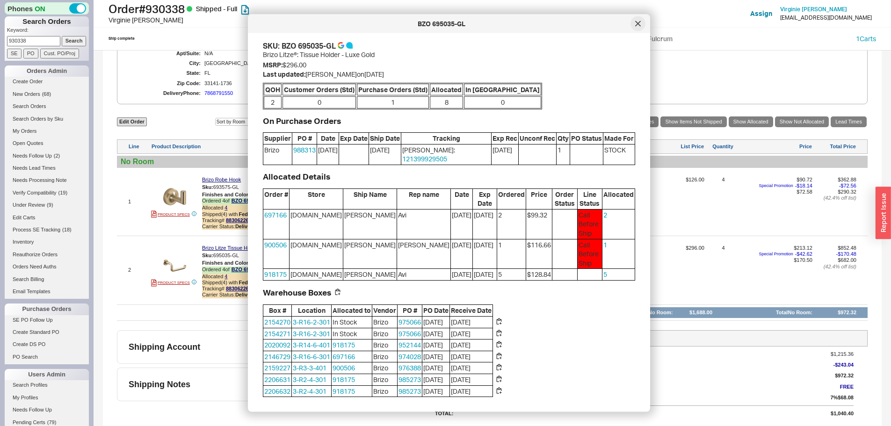
click at [644, 25] on div at bounding box center [638, 23] width 15 height 15
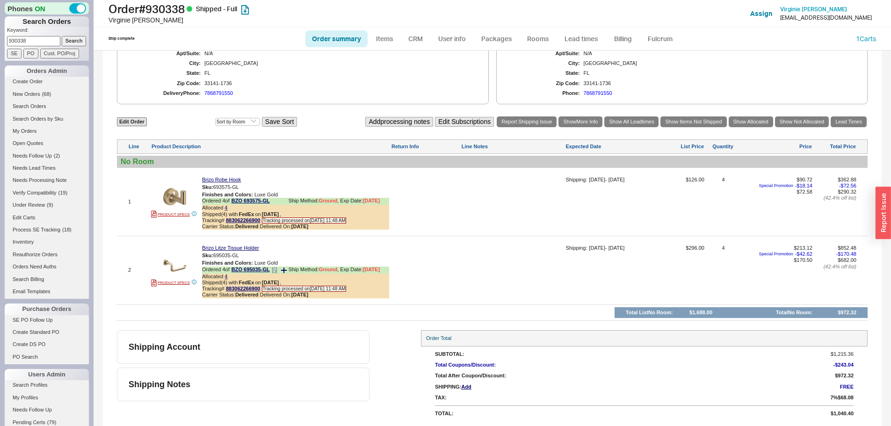
click at [275, 272] on icon at bounding box center [275, 271] width 6 height 6
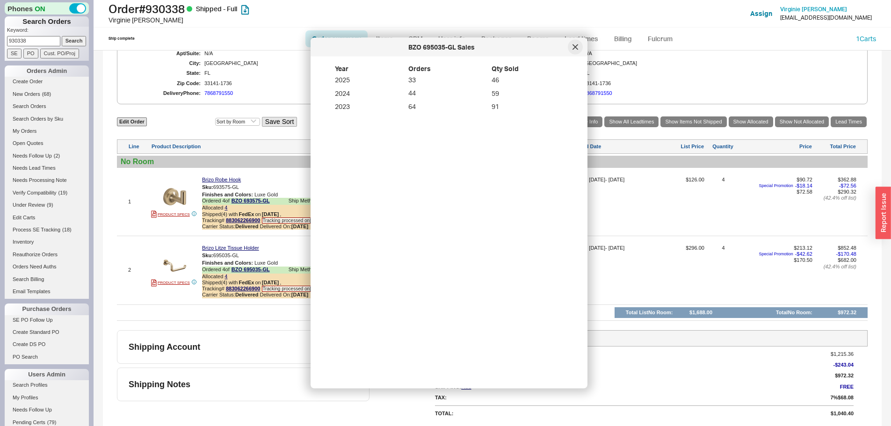
click at [574, 46] on icon at bounding box center [576, 47] width 6 height 6
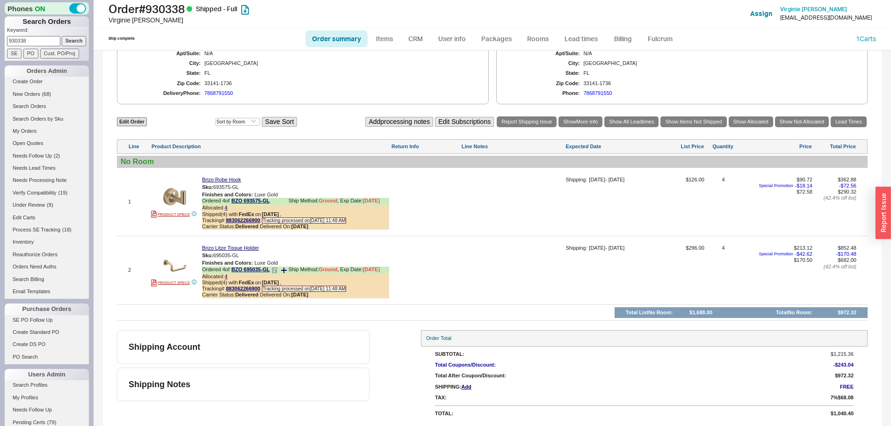
click at [276, 270] on icon at bounding box center [275, 271] width 6 height 6
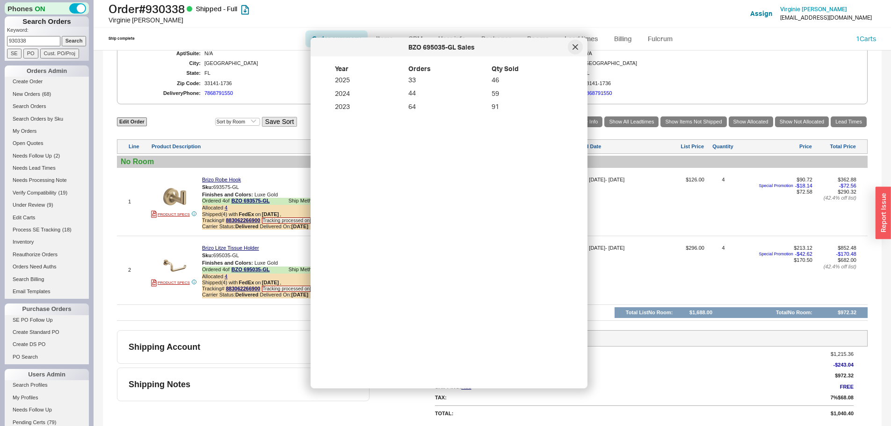
click at [580, 48] on div at bounding box center [575, 47] width 15 height 15
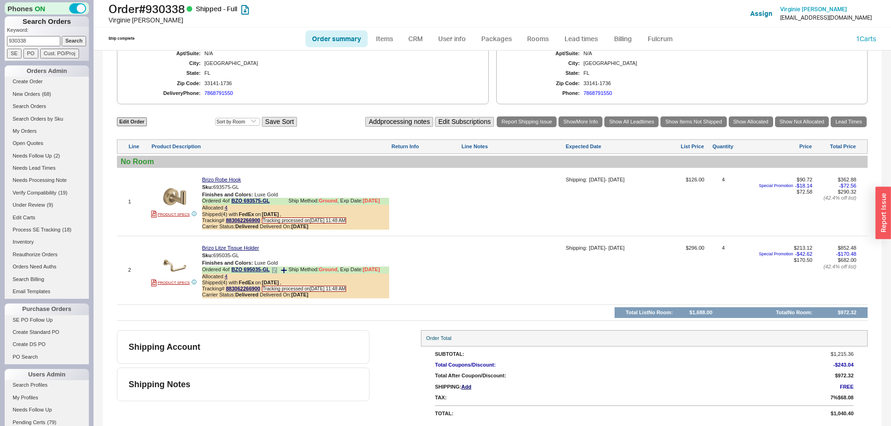
click at [276, 269] on icon at bounding box center [275, 271] width 6 height 6
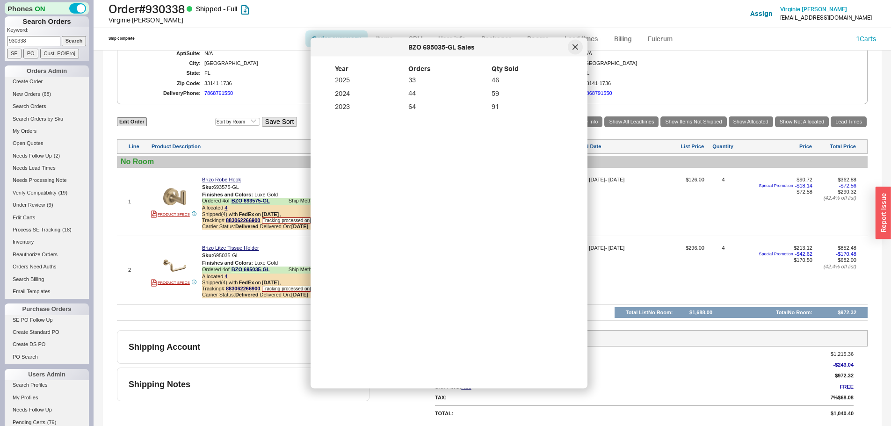
click at [575, 49] on icon at bounding box center [576, 47] width 6 height 6
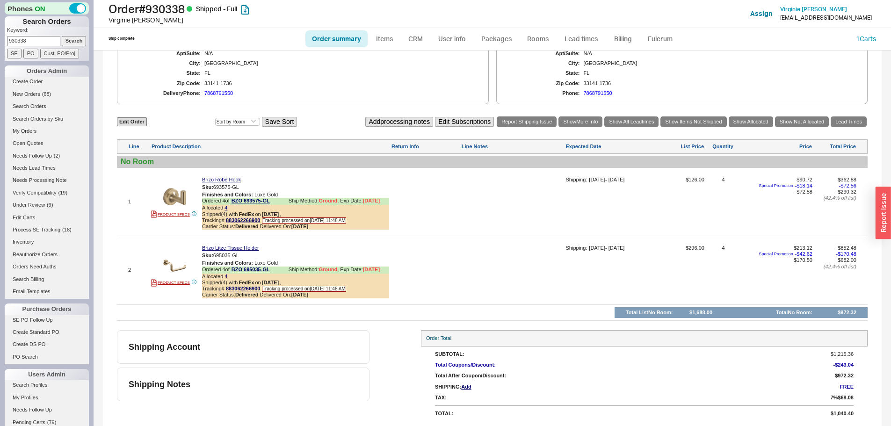
click at [797, 261] on span "$170.50" at bounding box center [803, 260] width 19 height 6
click at [653, 275] on span "$296.00" at bounding box center [678, 273] width 51 height 57
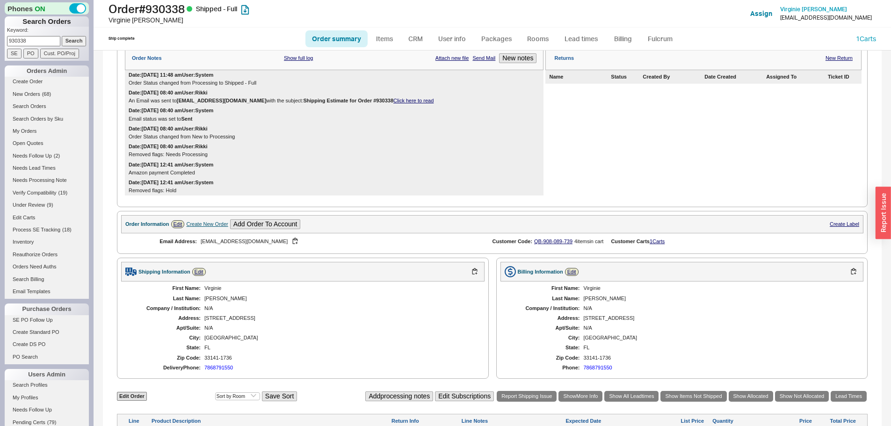
scroll to position [0, 0]
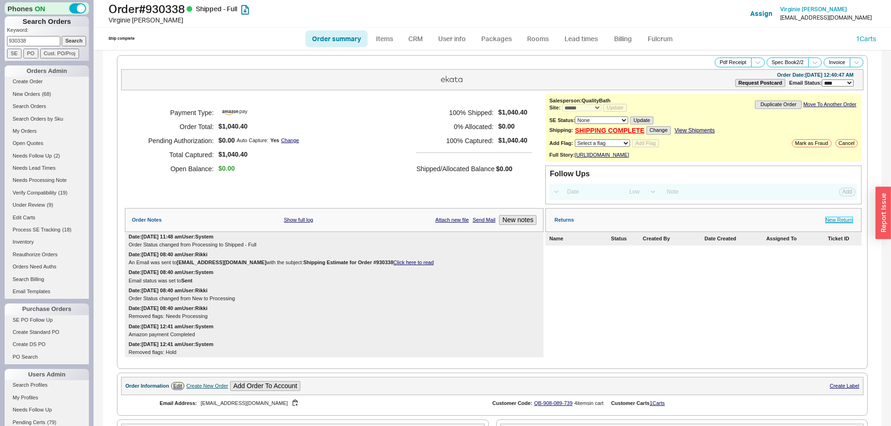
click at [826, 223] on link "New Return" at bounding box center [839, 220] width 27 height 6
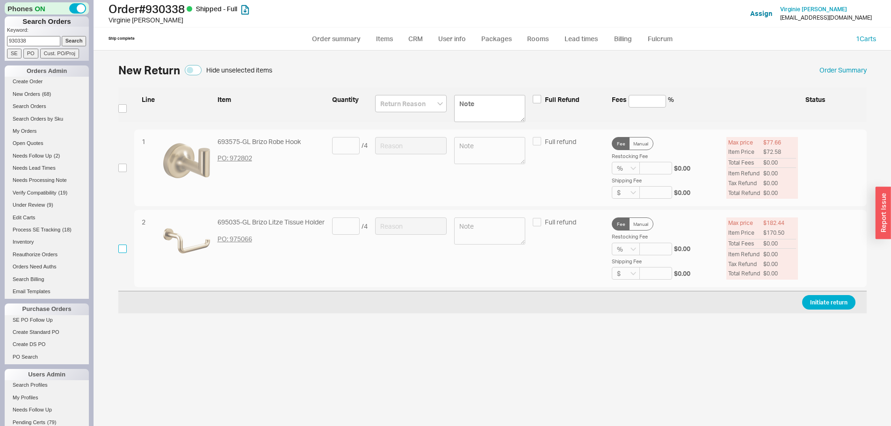
click at [122, 252] on input "checkbox" at bounding box center [122, 249] width 8 height 8
checkbox input "true"
click at [353, 227] on input at bounding box center [346, 226] width 28 height 17
type input "3"
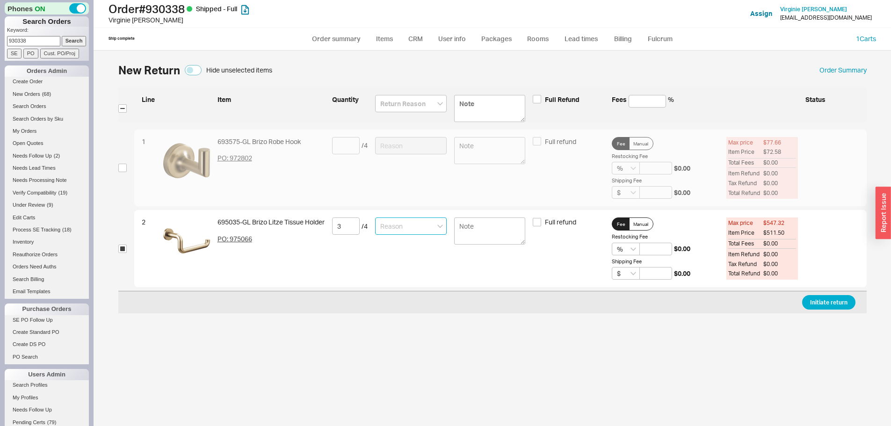
click at [393, 230] on input at bounding box center [411, 226] width 72 height 17
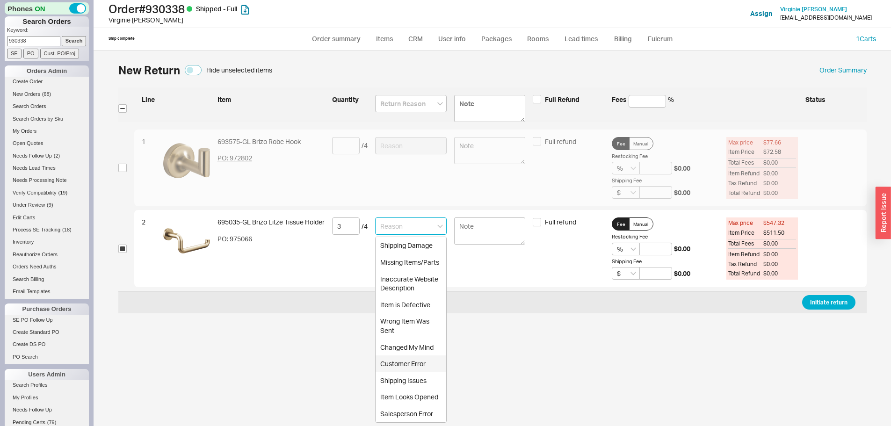
click at [421, 365] on div "Customer Error" at bounding box center [411, 364] width 71 height 17
type input "Customer Error"
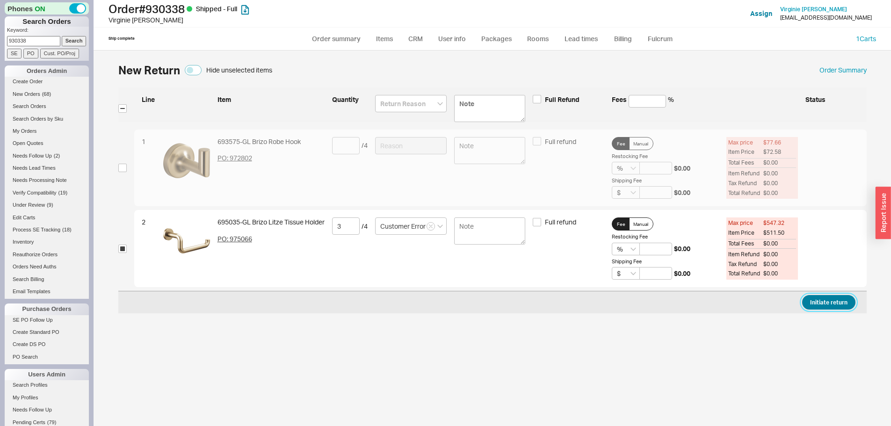
click at [840, 305] on button "Initiate return" at bounding box center [828, 302] width 53 height 15
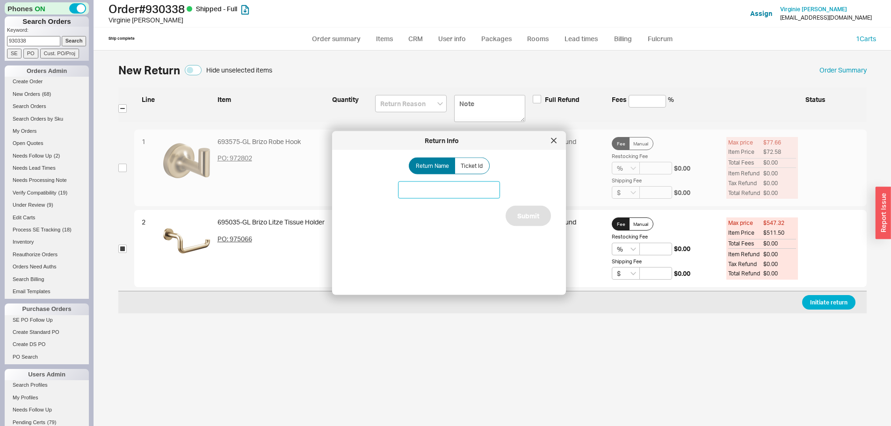
click at [454, 185] on input at bounding box center [449, 190] width 102 height 17
type input "Brizo return"
click at [531, 220] on button "Submit" at bounding box center [528, 216] width 45 height 21
select select "*"
select select "LOW"
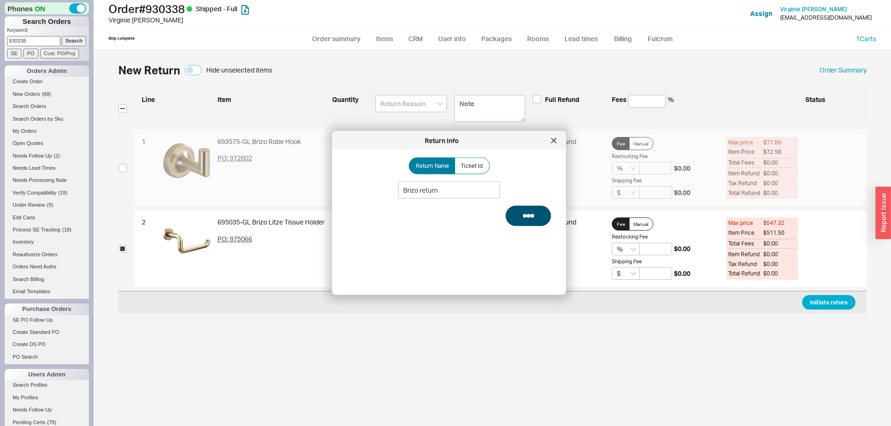
select select "3"
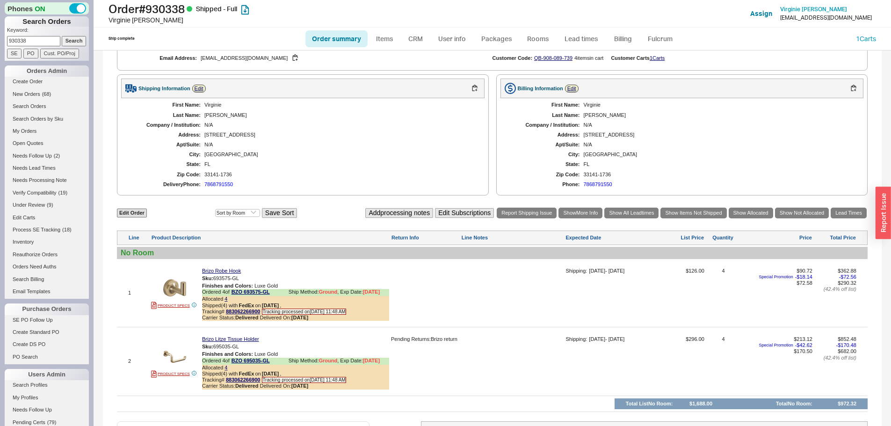
scroll to position [443, 0]
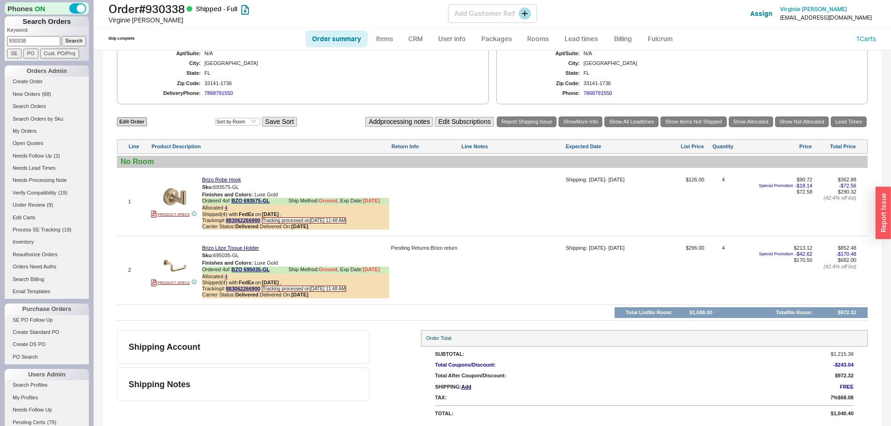
click at [184, 8] on h1 "Order # 930338 Shipped - Full" at bounding box center [279, 8] width 340 height 13
copy h1 "930338"
click at [24, 41] on input "930338" at bounding box center [33, 41] width 53 height 10
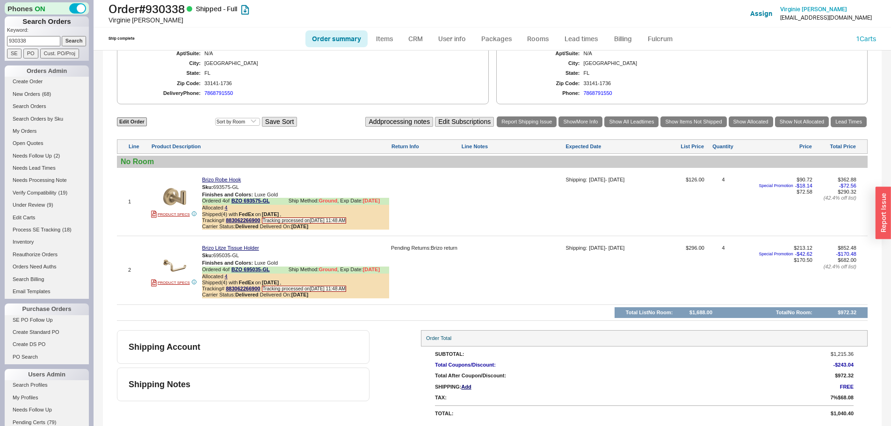
paste input "1977"
type input "931977"
click at [62, 36] on input "Search" at bounding box center [74, 41] width 25 height 10
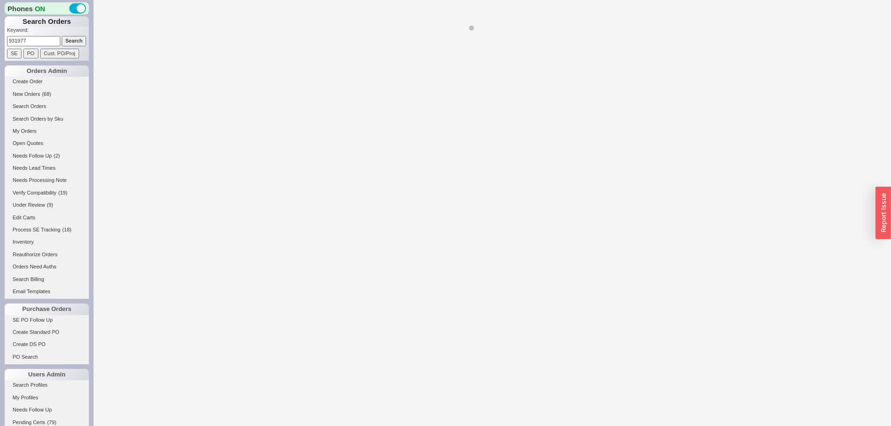
select select "*"
select select "LOW"
select select "3"
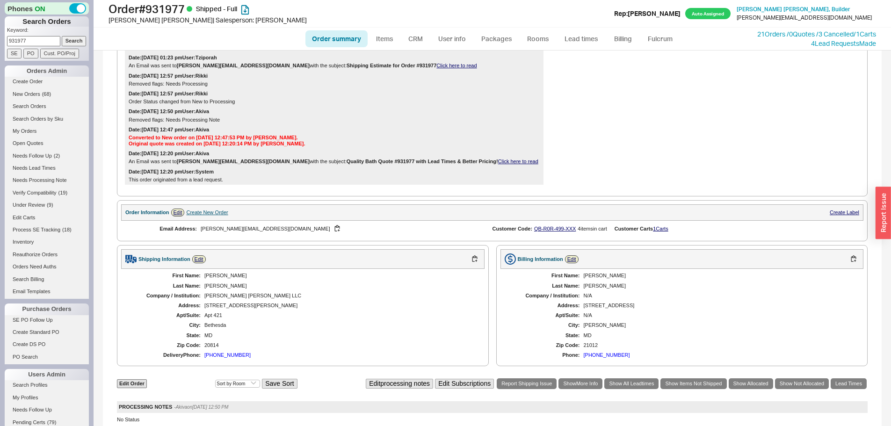
scroll to position [17, 0]
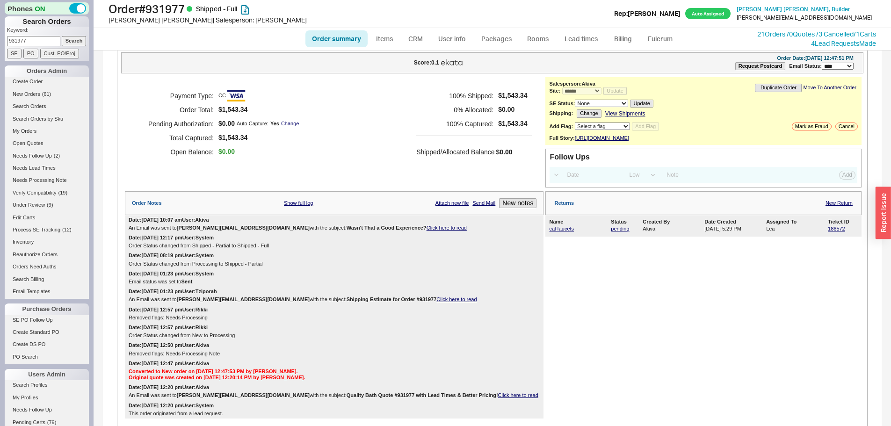
click at [42, 36] on input "931977" at bounding box center [33, 41] width 53 height 10
paste input "939088"
click at [43, 37] on input "931977939088" at bounding box center [33, 41] width 53 height 10
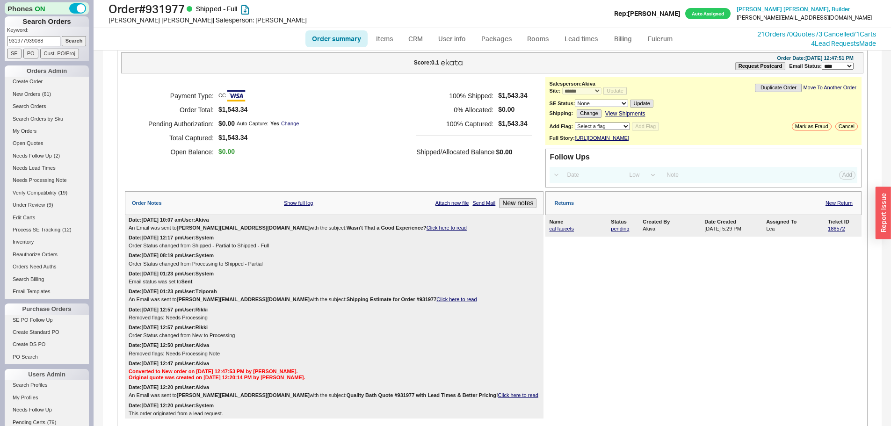
paste input
type input "939088"
click at [62, 36] on input "Search" at bounding box center [74, 41] width 25 height 10
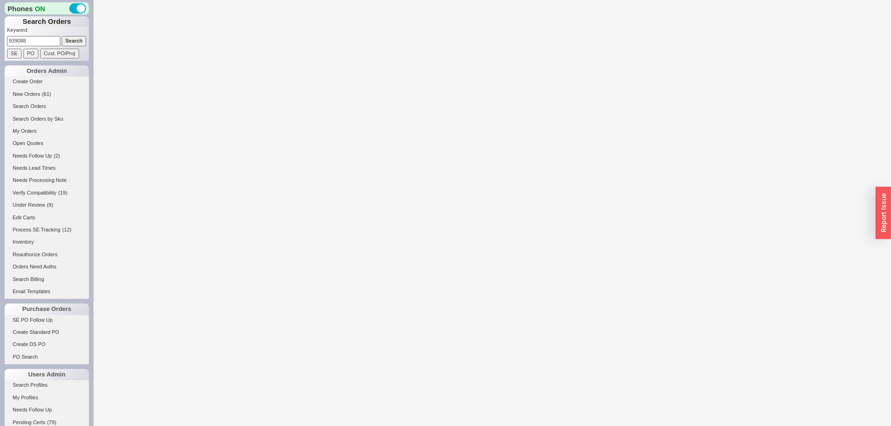
select select "*"
select select "LOW"
select select "3"
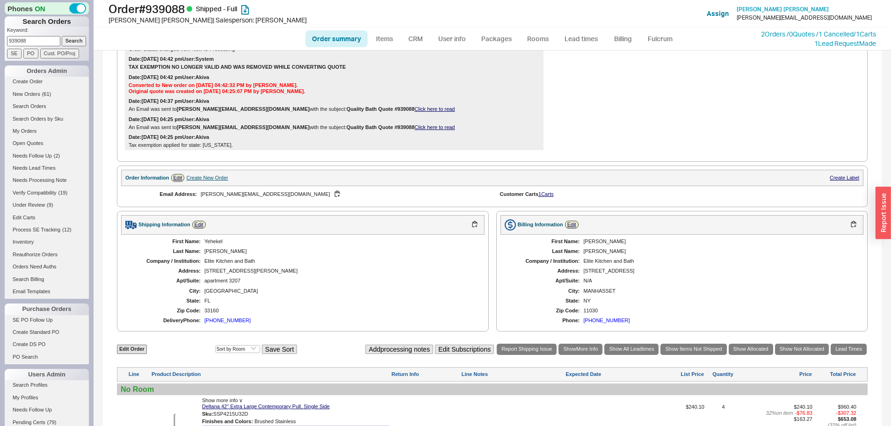
scroll to position [40, 0]
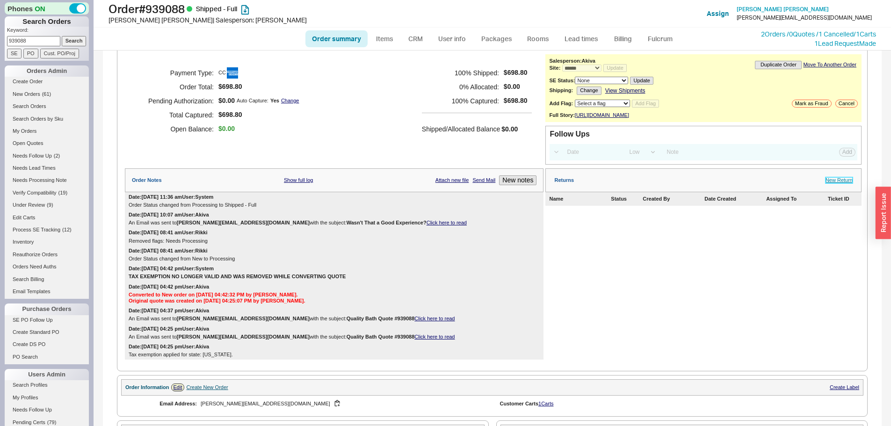
click at [843, 183] on link "New Return" at bounding box center [839, 180] width 27 height 6
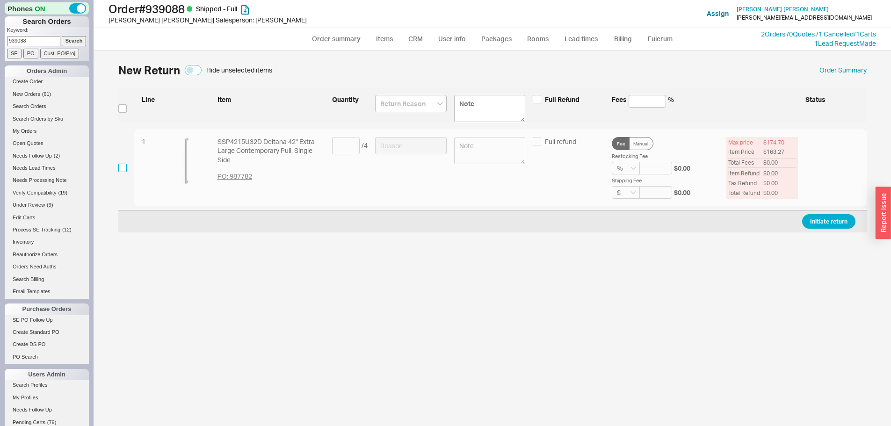
click at [122, 167] on input "checkbox" at bounding box center [122, 168] width 8 height 8
checkbox input "true"
click at [358, 148] on input at bounding box center [346, 145] width 28 height 17
type input "4"
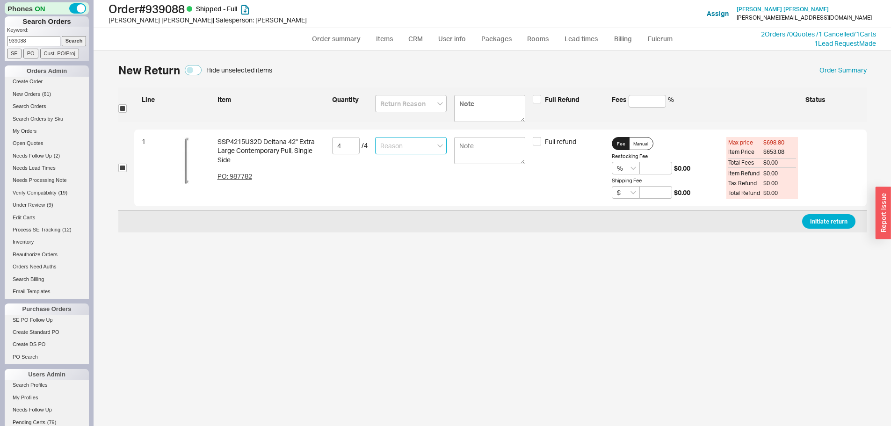
click at [431, 150] on input at bounding box center [411, 145] width 72 height 17
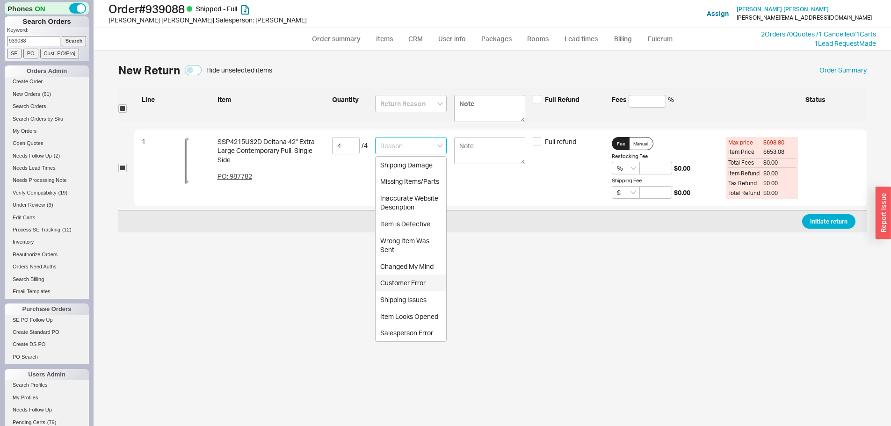
click at [413, 280] on div "Customer Error" at bounding box center [411, 283] width 71 height 17
type input "Customer Error"
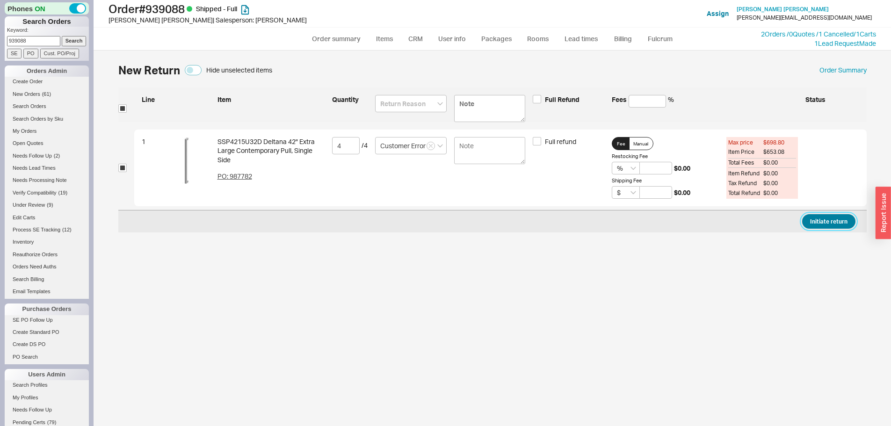
click at [825, 214] on button "Initiate return" at bounding box center [828, 221] width 53 height 15
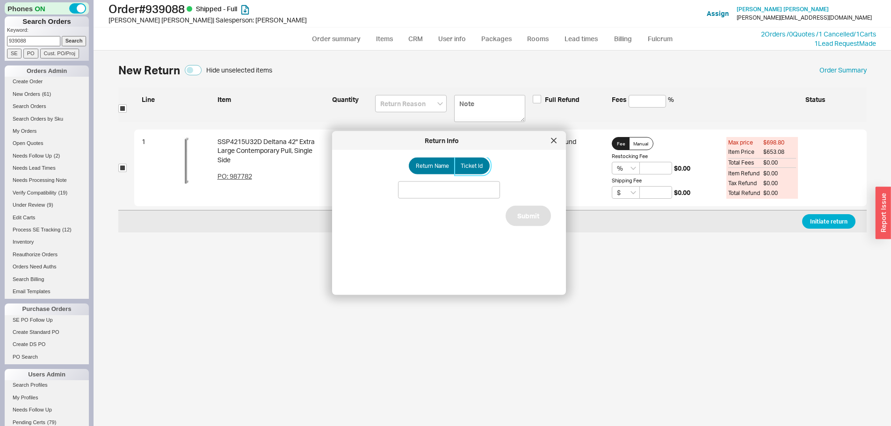
click at [473, 165] on span "Ticket Id" at bounding box center [472, 165] width 22 height 7
click at [0, 0] on input "Ticket Id" at bounding box center [0, 0] width 0 height 0
click at [469, 188] on input at bounding box center [449, 190] width 102 height 17
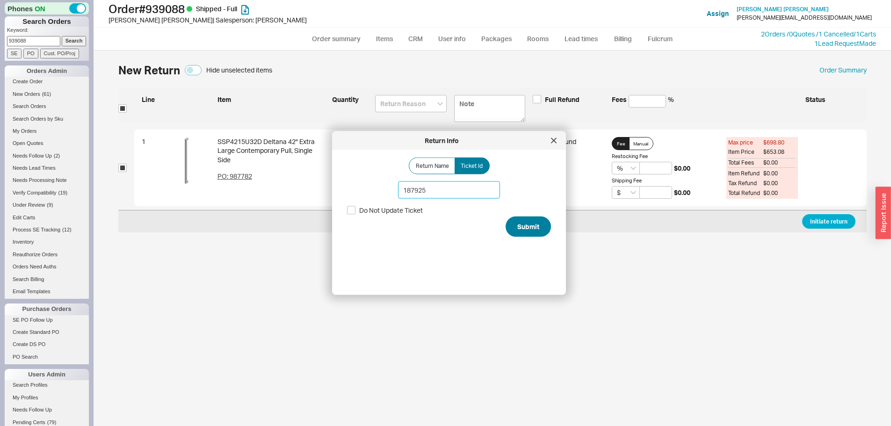
type input "187925"
click at [518, 222] on button "Submit" at bounding box center [528, 227] width 45 height 21
select select "*"
select select "LOW"
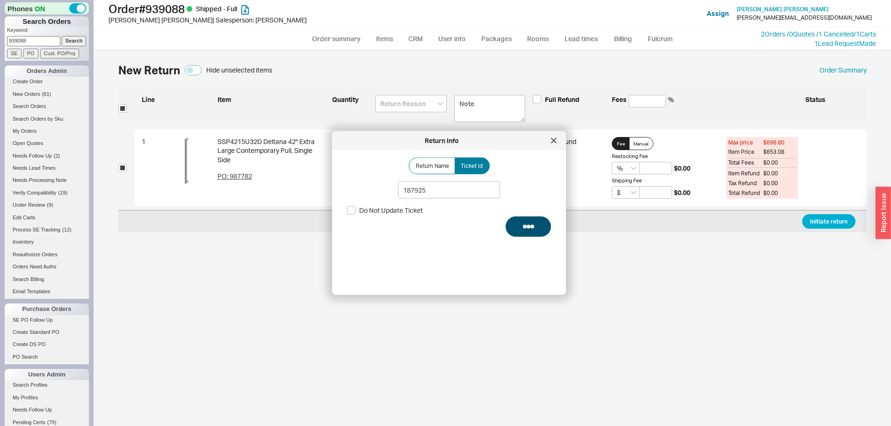
select select "3"
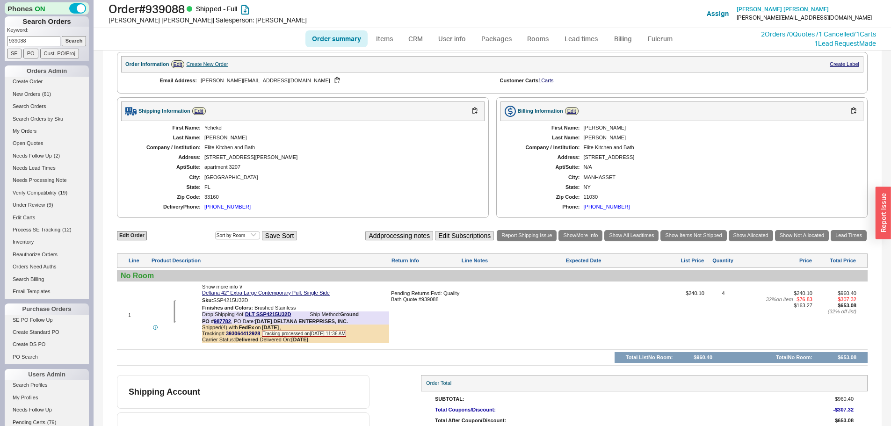
scroll to position [414, 0]
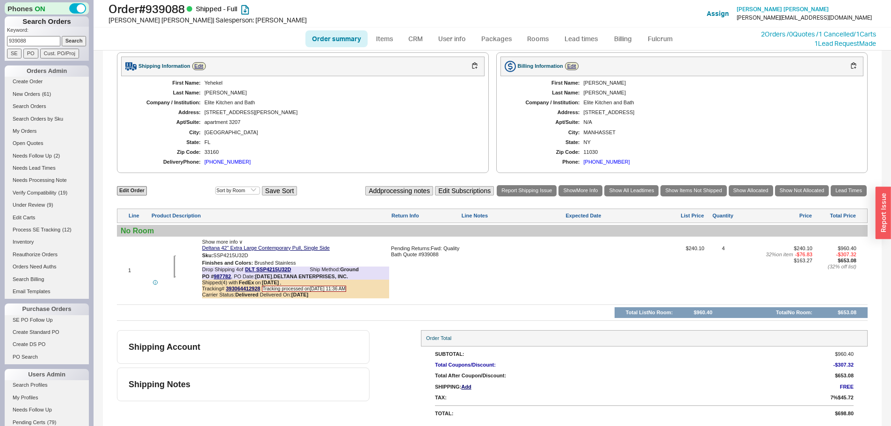
click at [28, 36] on input "939088" at bounding box center [33, 41] width 53 height 10
paste input "675"
type input "939675"
click at [62, 36] on input "Search" at bounding box center [74, 41] width 25 height 10
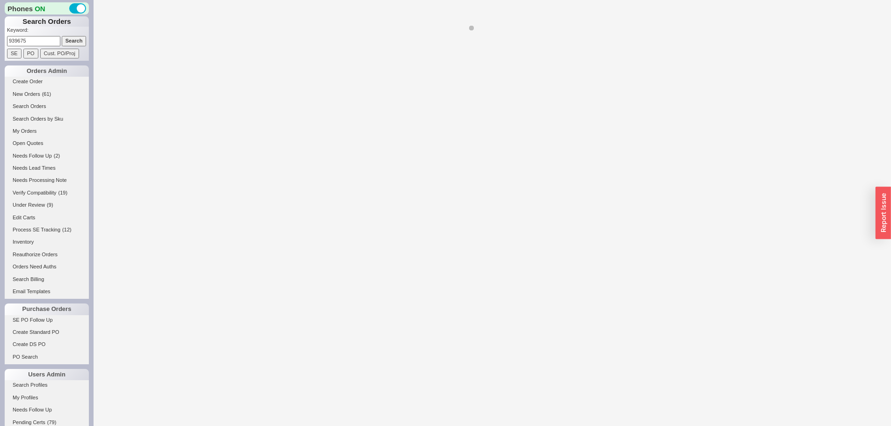
select select "*"
select select "LOW"
select select "3"
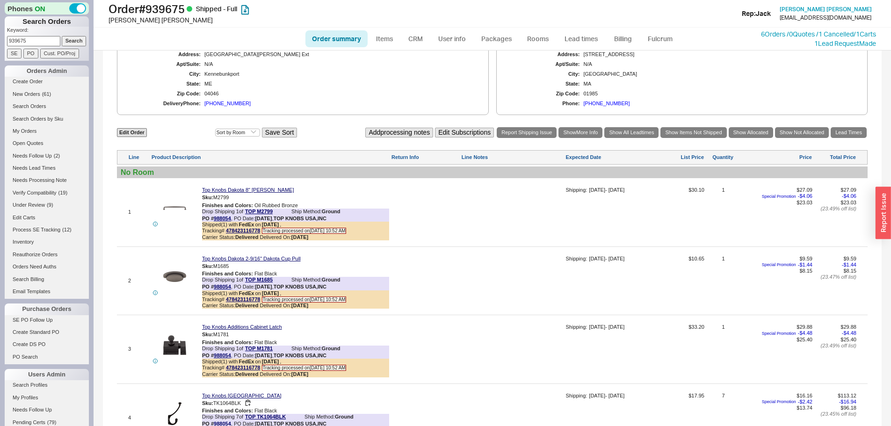
scroll to position [262, 0]
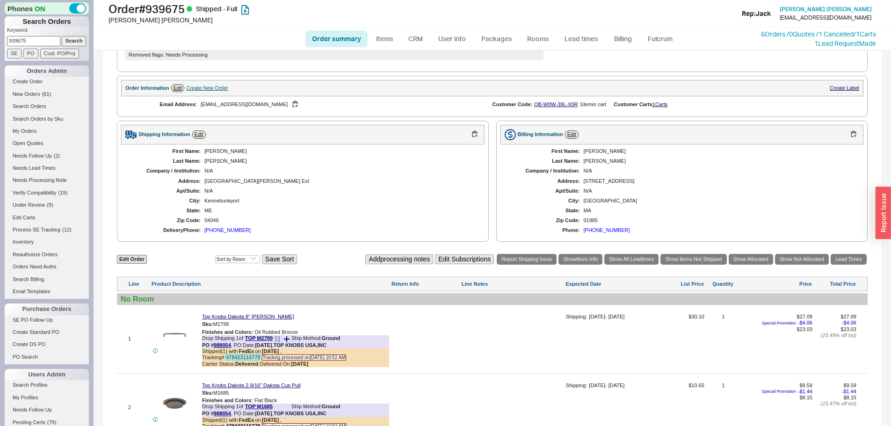
click at [256, 360] on link "478423116778" at bounding box center [243, 358] width 34 height 6
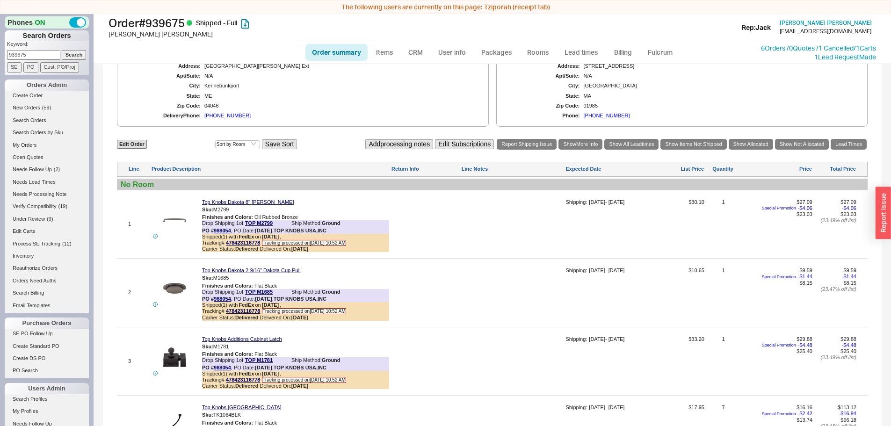
scroll to position [215, 0]
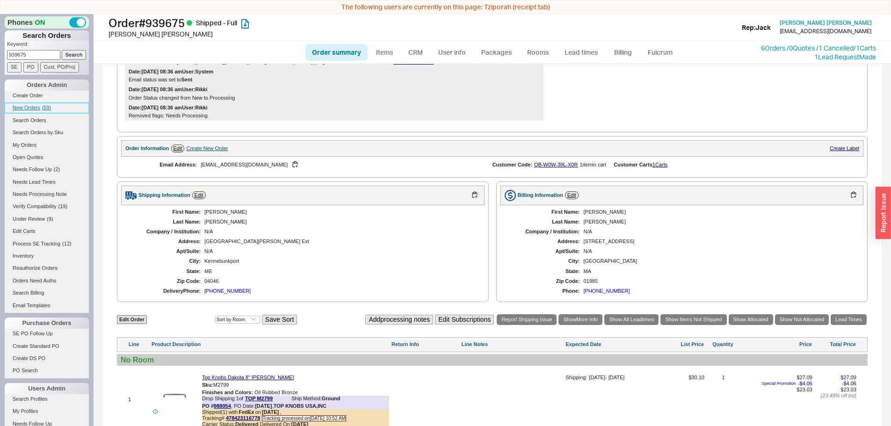
click at [44, 108] on span "( 59 )" at bounding box center [46, 108] width 9 height 6
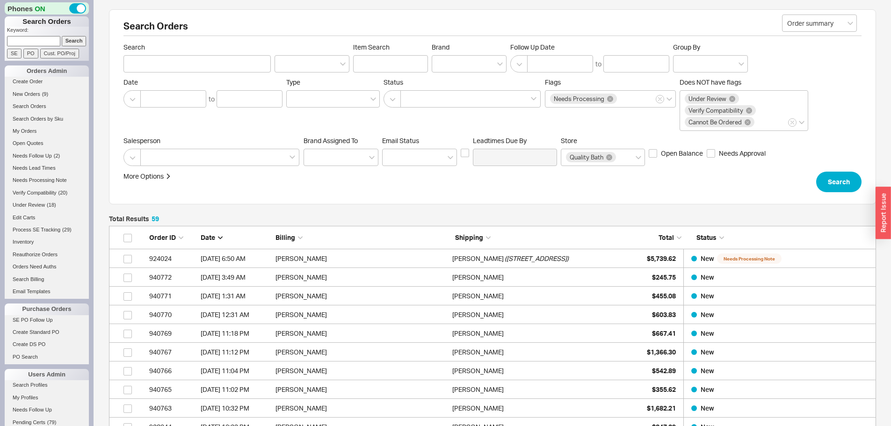
scroll to position [1121, 760]
click at [51, 35] on p "Keyword:" at bounding box center [48, 31] width 82 height 9
click at [50, 43] on input at bounding box center [33, 41] width 53 height 10
paste input "JON CORRIVEAU"
type input "JON CORRIVEAU"
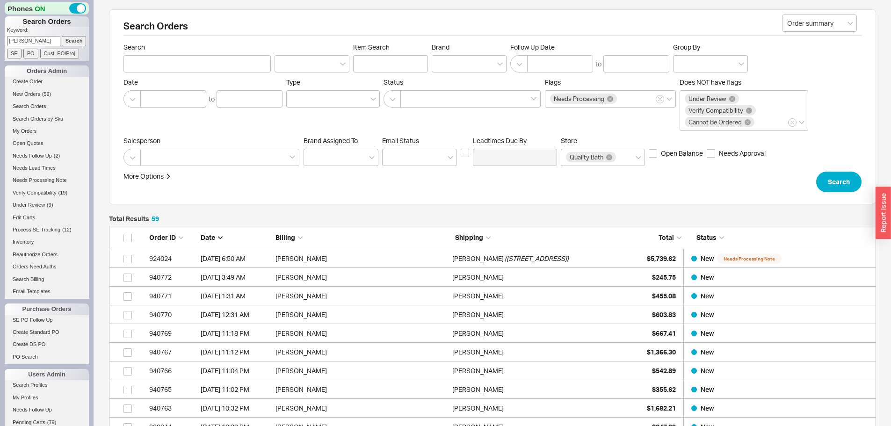
click at [62, 36] on input "Search" at bounding box center [74, 41] width 25 height 10
type input "JON CORRIVEAU"
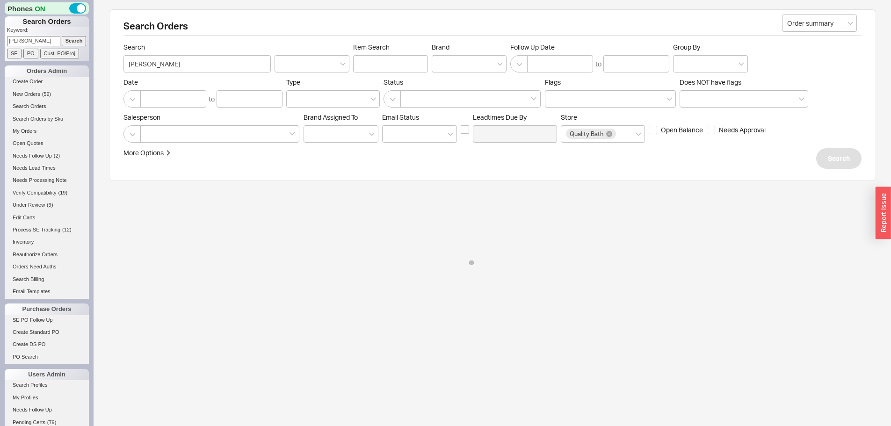
select select "*"
select select "LOW"
select select "3"
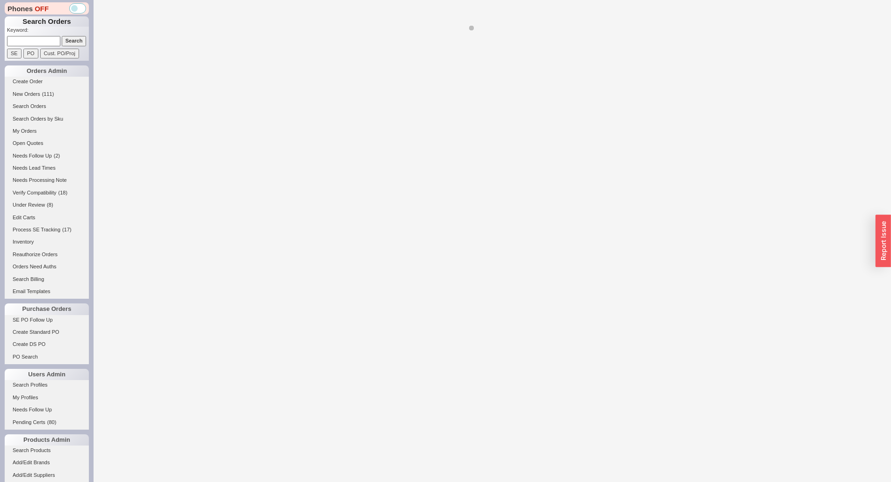
select select "**"
select select "LOW"
select select "2"
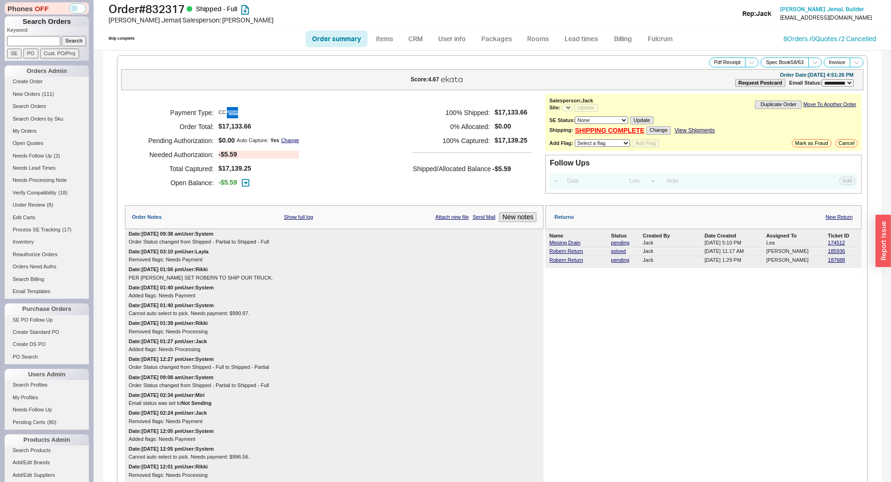
select select "*"
click at [559, 256] on div "Robern Return PL Portray 20" Mirrored Medicine Cabinet pending Jack 09/15/2025 …" at bounding box center [703, 260] width 309 height 8
click at [560, 261] on link "Robern Return" at bounding box center [566, 260] width 34 height 6
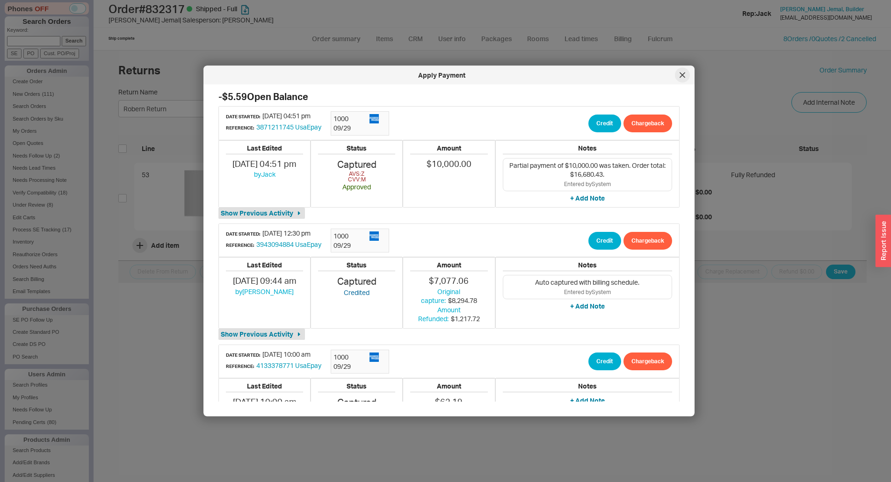
click at [686, 78] on div at bounding box center [682, 75] width 15 height 15
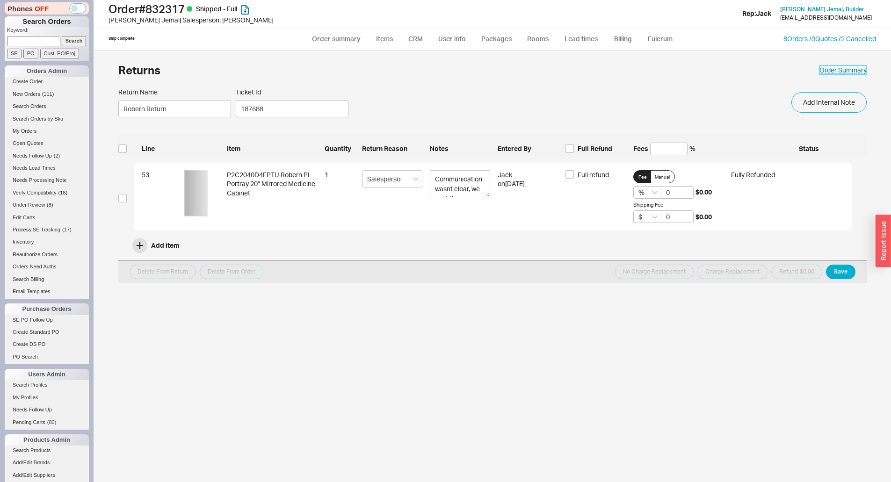
click at [852, 72] on link "Order Summary" at bounding box center [843, 70] width 47 height 9
select select "**"
select select "*"
select select "LOW"
select select "2"
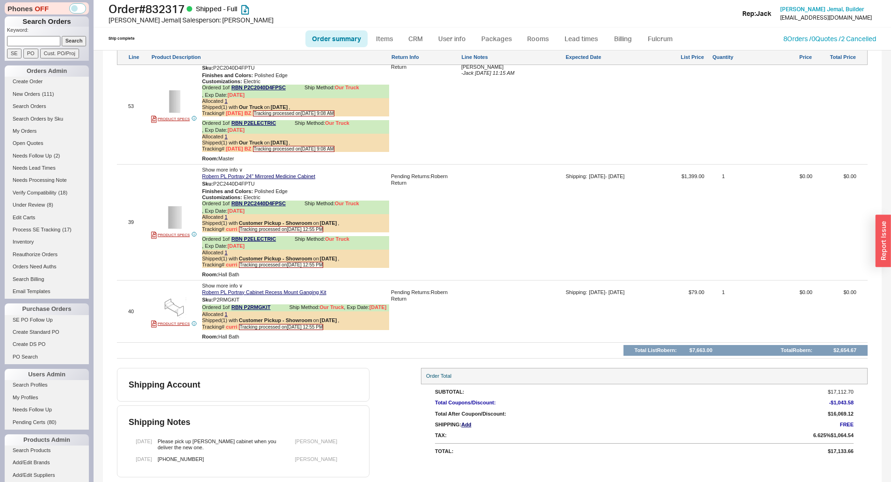
scroll to position [5967, 0]
click at [632, 40] on link "Billing" at bounding box center [623, 38] width 33 height 17
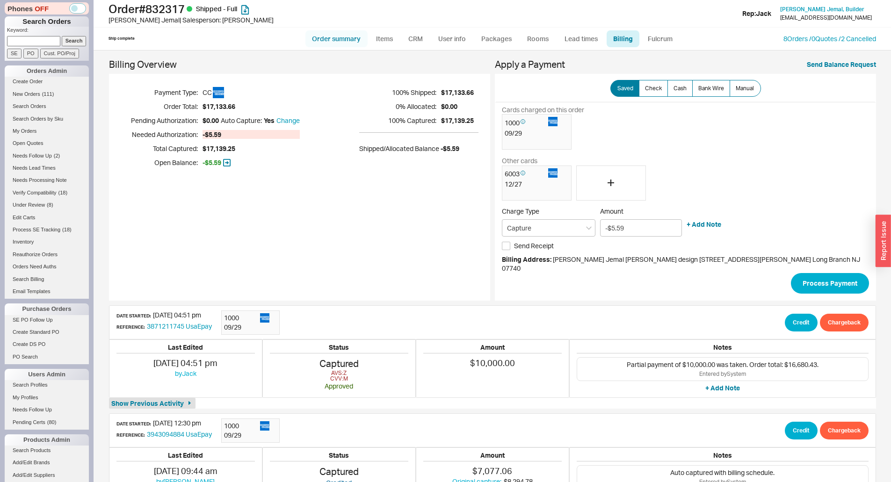
click at [322, 35] on link "Order summary" at bounding box center [337, 38] width 62 height 17
select select "**"
select select "*"
select select "LOW"
select select "2"
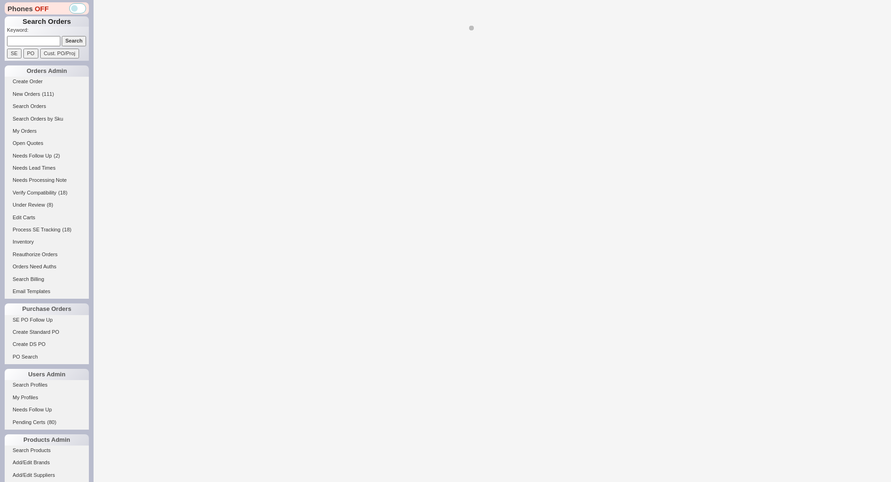
select select "*"
select select "LOW"
select select "3"
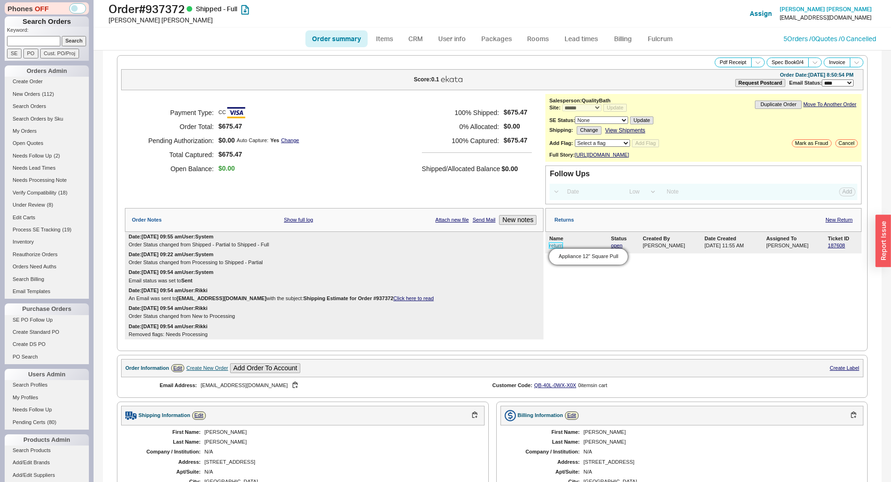
click at [553, 248] on link "return" at bounding box center [556, 246] width 14 height 6
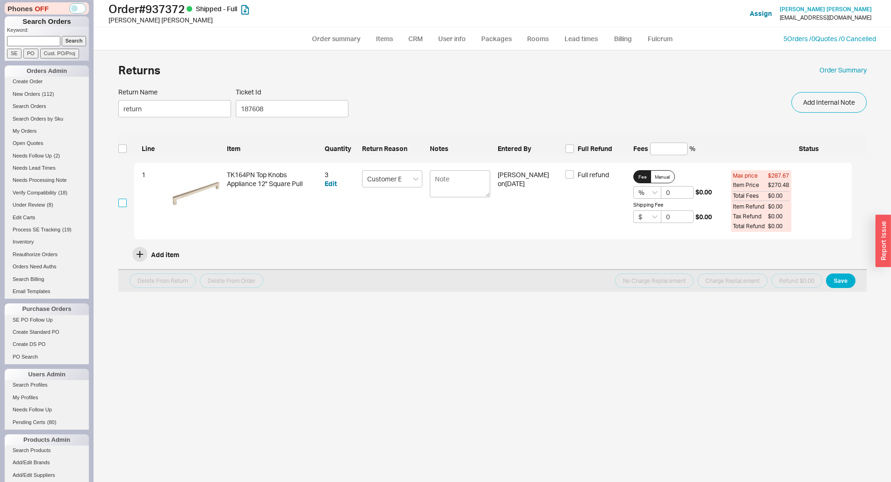
click at [123, 203] on input "checkbox" at bounding box center [122, 203] width 8 height 8
checkbox input "true"
drag, startPoint x: 683, startPoint y: 187, endPoint x: 670, endPoint y: 189, distance: 12.8
click at [679, 188] on input "0" at bounding box center [677, 192] width 33 height 13
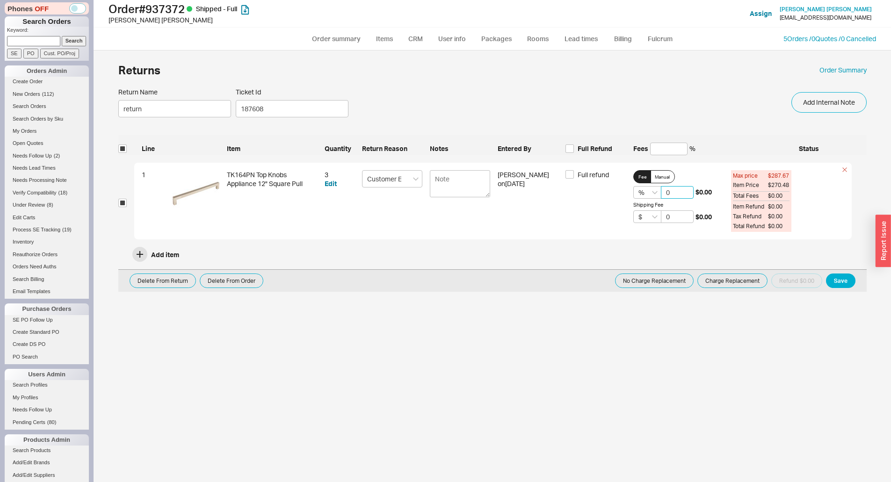
drag, startPoint x: 670, startPoint y: 189, endPoint x: 664, endPoint y: 190, distance: 5.7
click at [666, 189] on input "0" at bounding box center [677, 192] width 33 height 13
click at [664, 190] on input "0" at bounding box center [677, 192] width 33 height 13
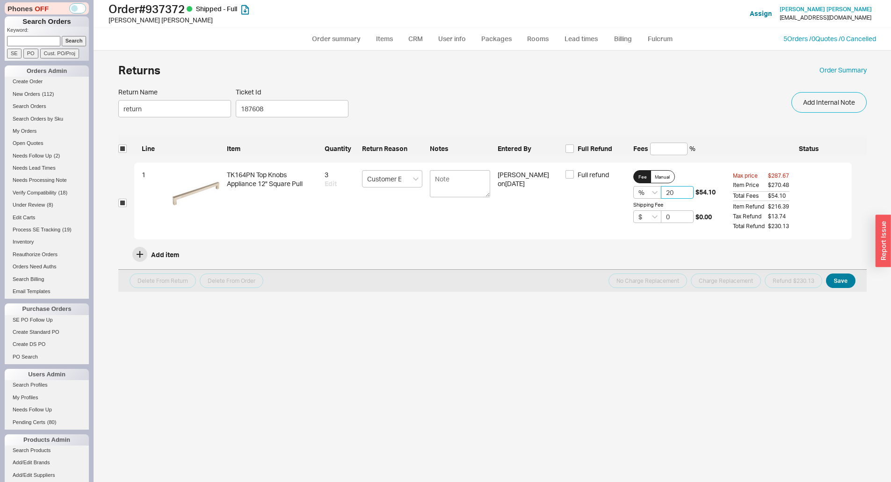
type input "20"
click at [843, 279] on button "Save" at bounding box center [840, 281] width 29 height 15
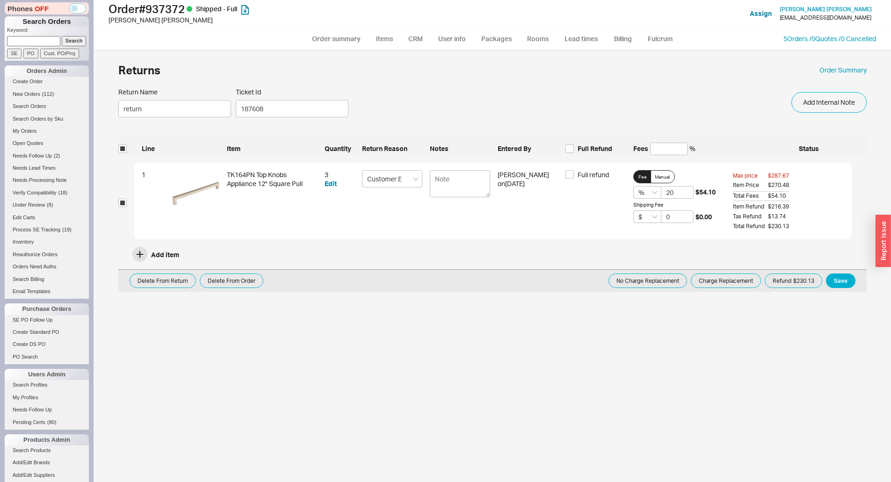
click at [795, 279] on button "Refund $230.13" at bounding box center [794, 281] width 58 height 15
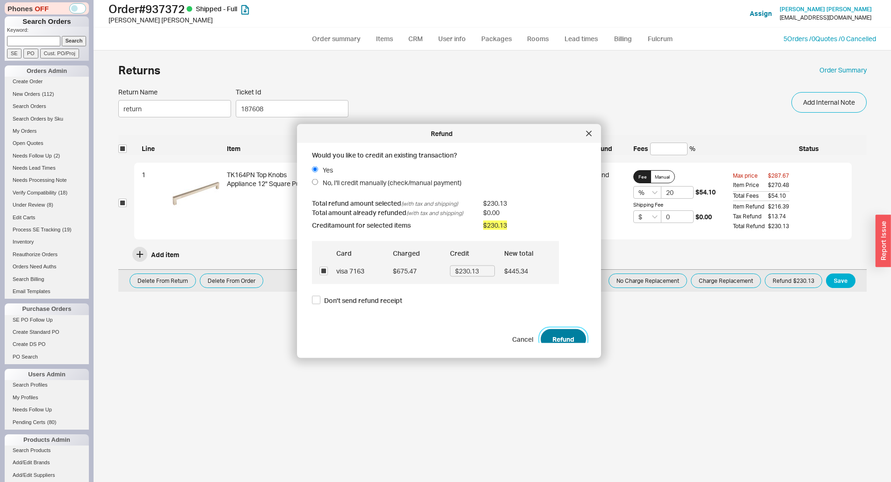
click at [566, 336] on button "Refund" at bounding box center [563, 339] width 45 height 21
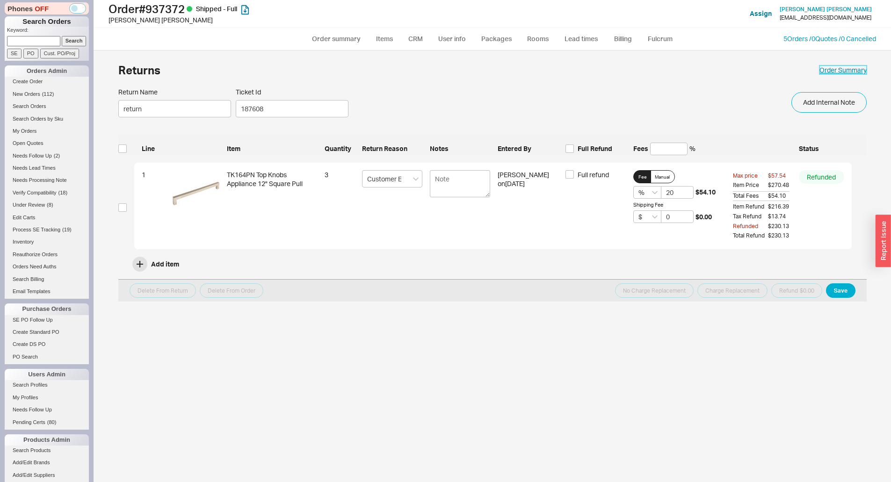
click at [846, 66] on link "Order Summary" at bounding box center [843, 70] width 47 height 9
select select "*"
select select "LOW"
select select "3"
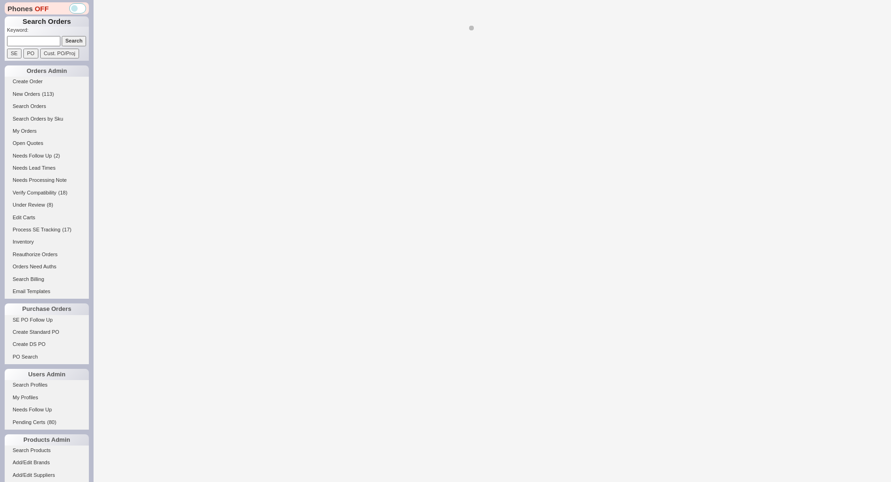
select select "*"
select select "LOW"
select select "3"
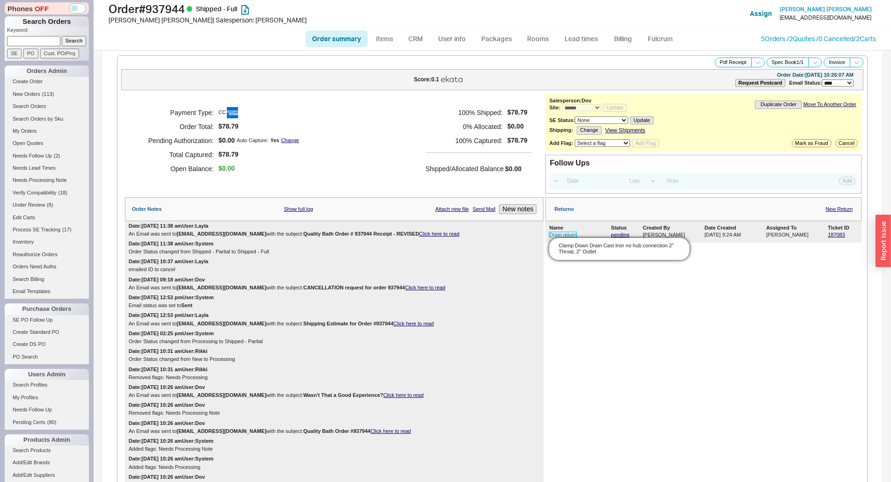
click at [557, 235] on link "Drain return" at bounding box center [562, 235] width 27 height 6
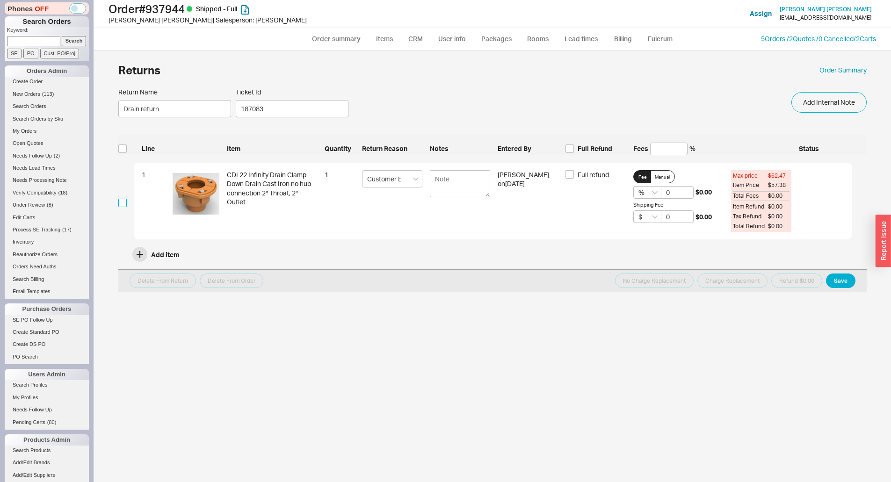
drag, startPoint x: 122, startPoint y: 204, endPoint x: 186, endPoint y: 207, distance: 64.1
click at [123, 204] on input "checkbox" at bounding box center [122, 203] width 8 height 8
checkbox input "true"
click at [599, 176] on span "Full refund" at bounding box center [593, 174] width 31 height 9
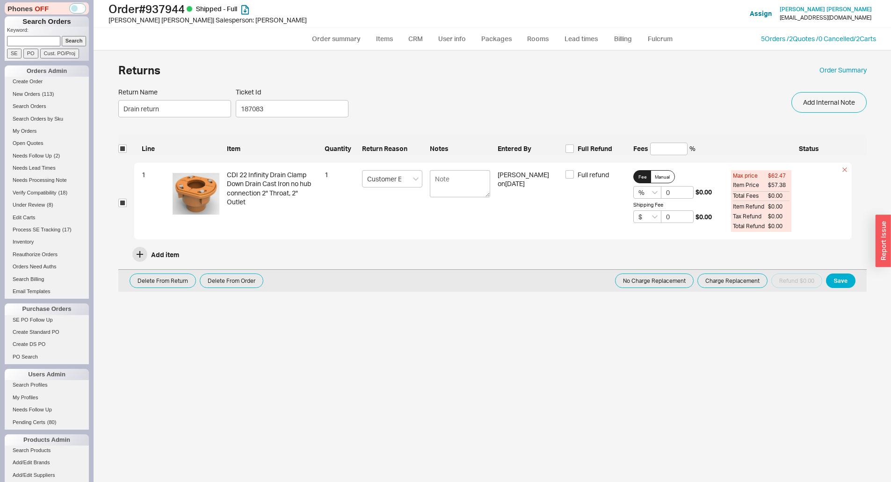
click at [596, 173] on span "Full refund" at bounding box center [593, 174] width 31 height 9
click at [574, 173] on input "Full refund" at bounding box center [570, 174] width 8 height 8
checkbox input "true"
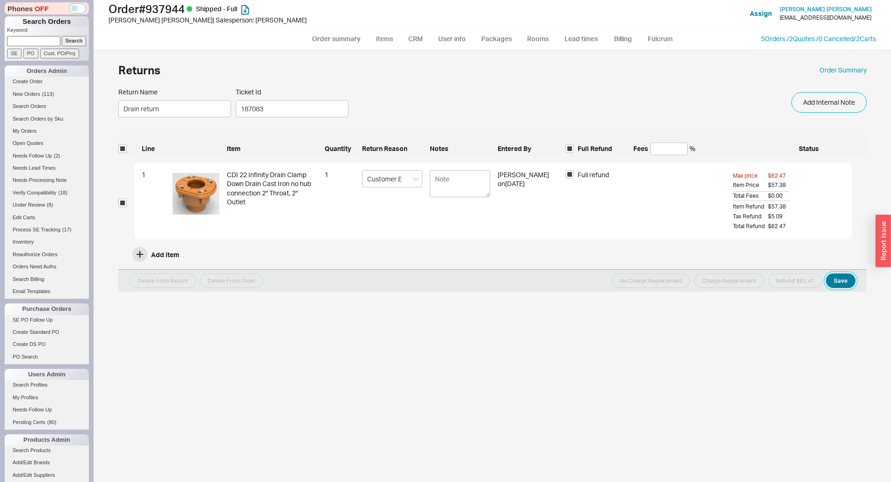
click at [839, 277] on button "Save" at bounding box center [840, 281] width 29 height 15
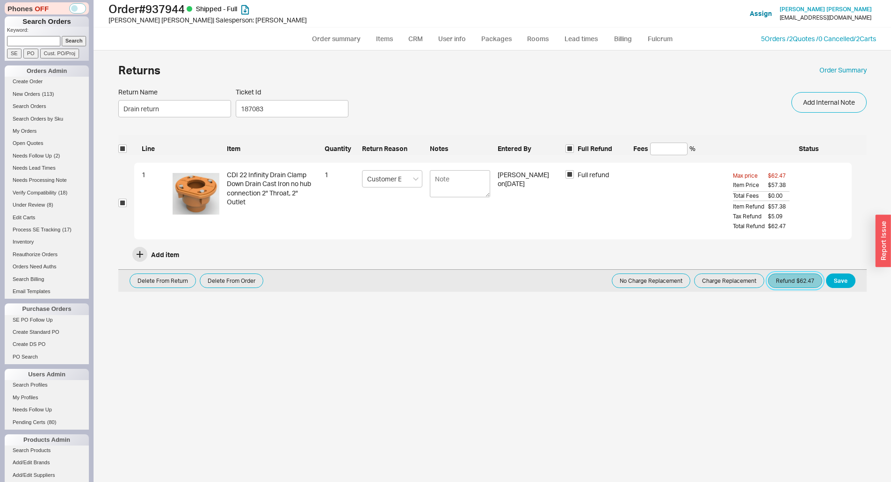
click at [809, 279] on button "Refund $62.47" at bounding box center [795, 281] width 54 height 15
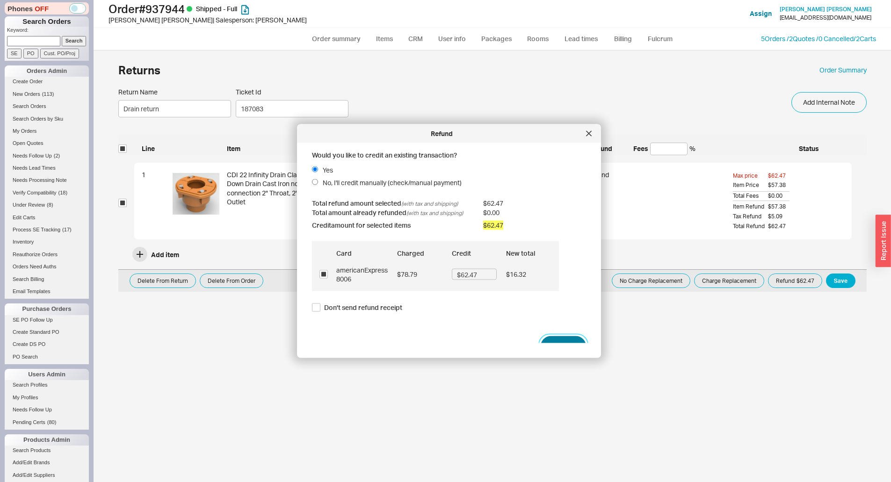
click at [562, 339] on button "Refund" at bounding box center [563, 346] width 45 height 21
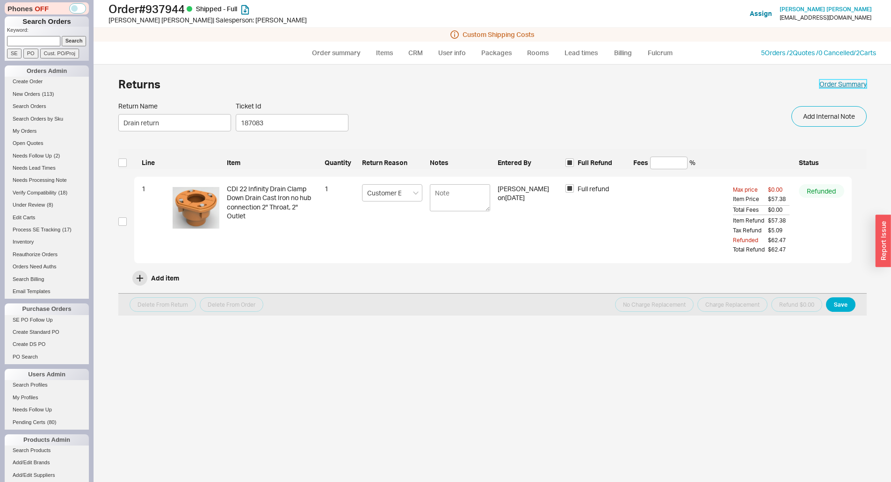
click at [841, 87] on link "Order Summary" at bounding box center [843, 84] width 47 height 9
select select "*"
select select "LOW"
select select "3"
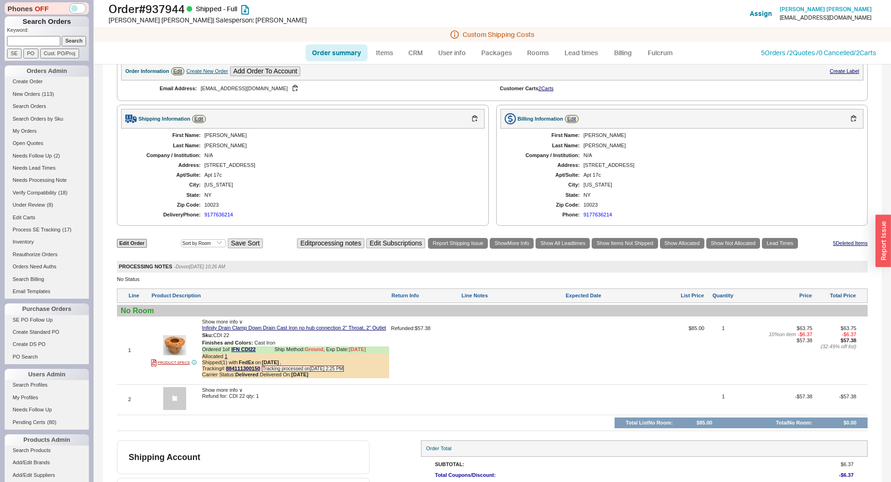
scroll to position [576, 0]
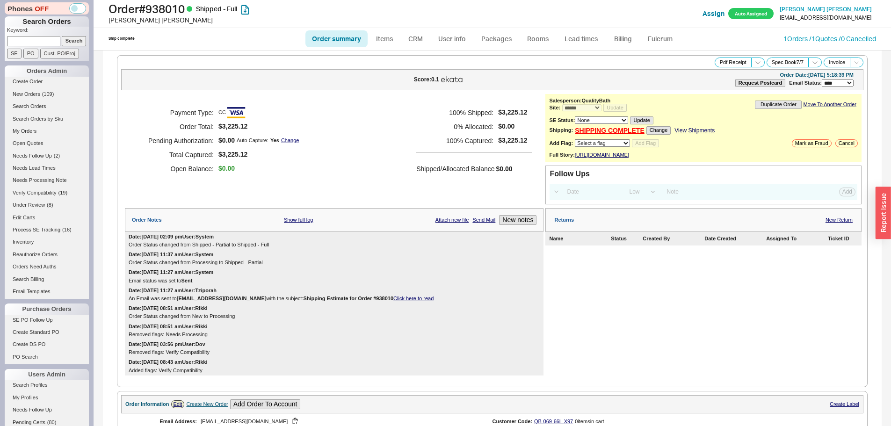
select select "*"
select select "LOW"
select select "3"
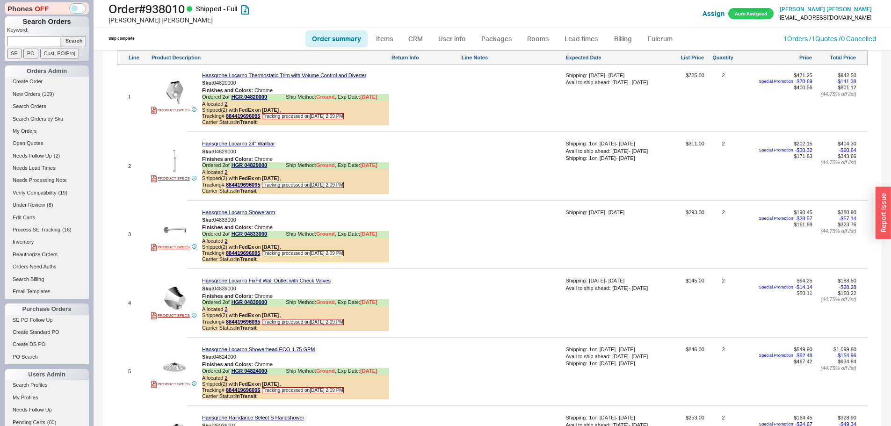
scroll to position [749, 0]
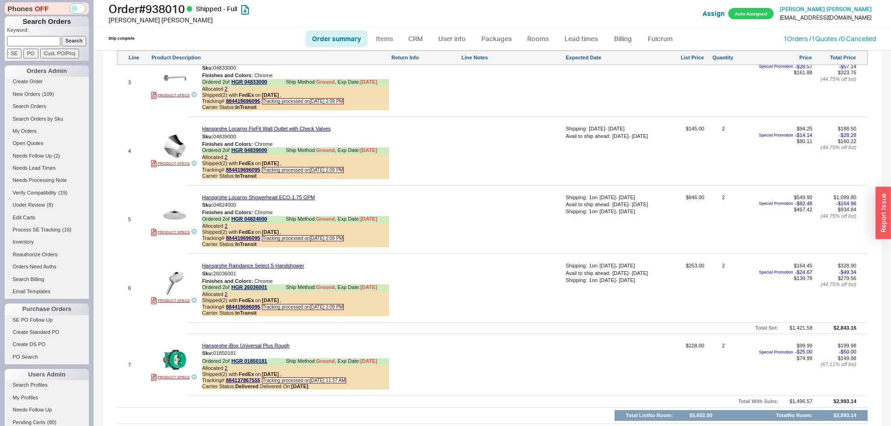
click at [517, 248] on div at bounding box center [512, 223] width 102 height 57
click at [223, 229] on div "Allocated 2" at bounding box center [295, 226] width 187 height 6
click at [226, 229] on link "2" at bounding box center [226, 226] width 3 height 6
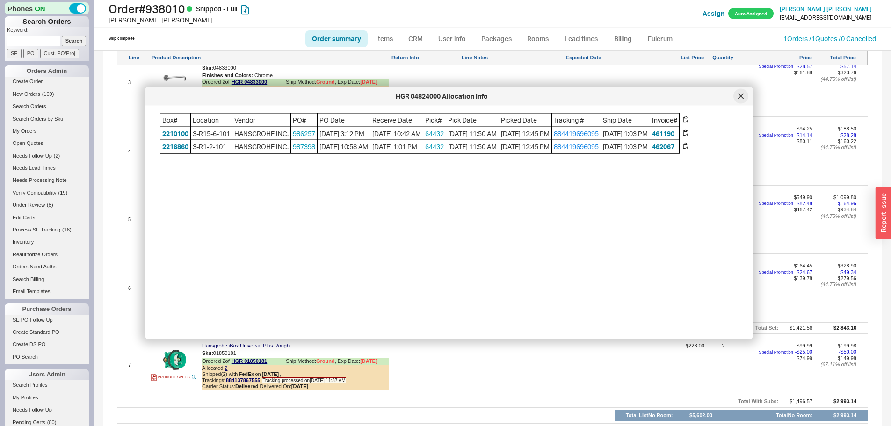
click at [745, 97] on div at bounding box center [741, 96] width 15 height 15
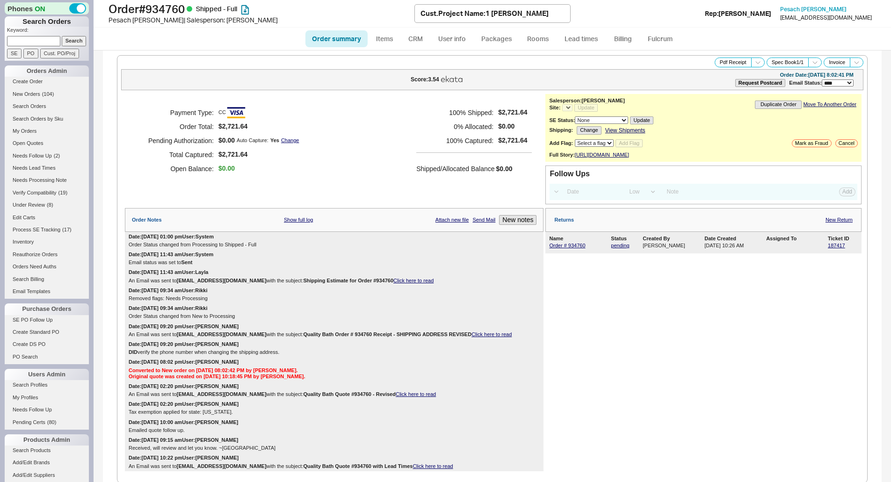
select select "LOW"
select select "3"
select select "*"
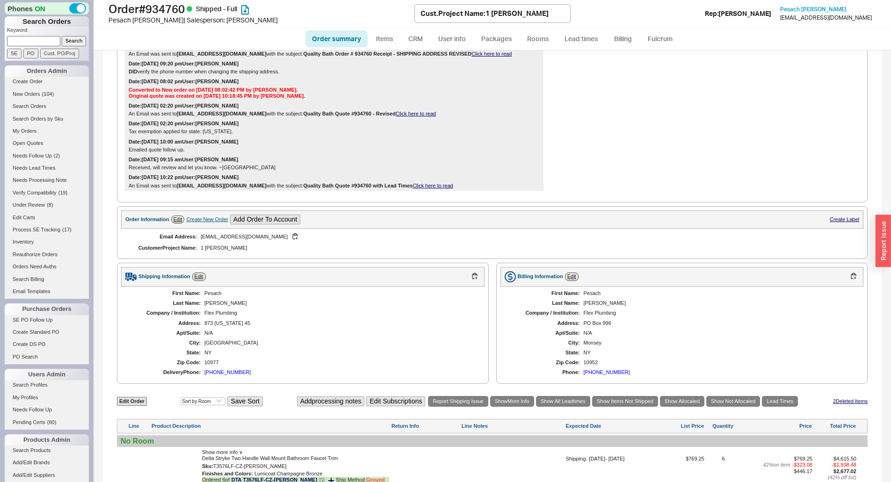
scroll to position [496, 0]
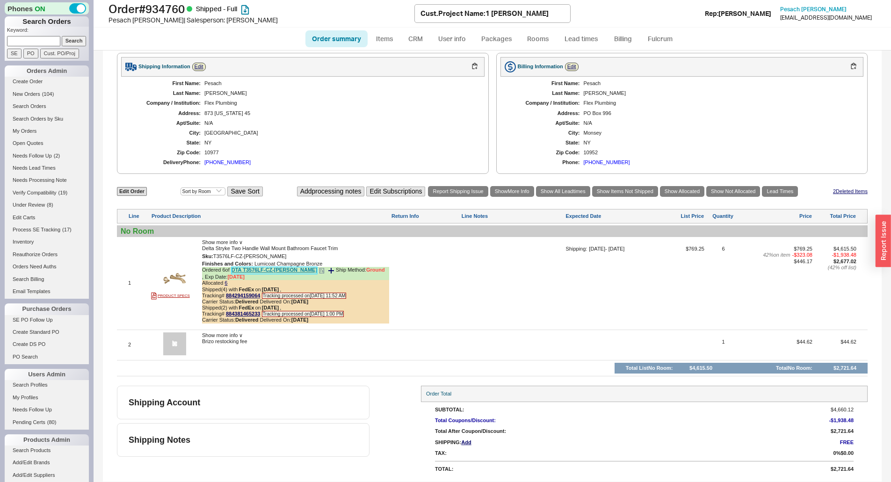
click at [251, 271] on link "DTA T3576LF-CZ-[PERSON_NAME]" at bounding box center [275, 270] width 86 height 7
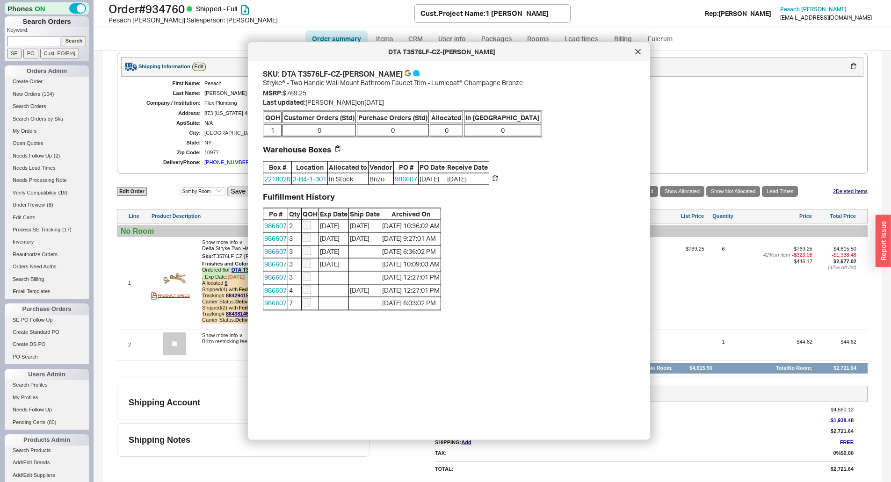
drag, startPoint x: 640, startPoint y: 51, endPoint x: 623, endPoint y: 50, distance: 17.3
click at [638, 51] on icon at bounding box center [638, 52] width 6 height 6
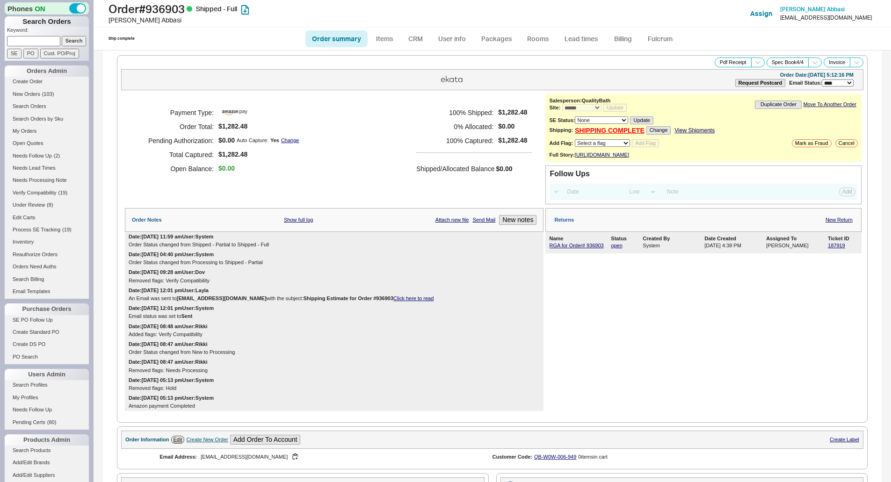
select select "*"
select select "LOW"
select select "3"
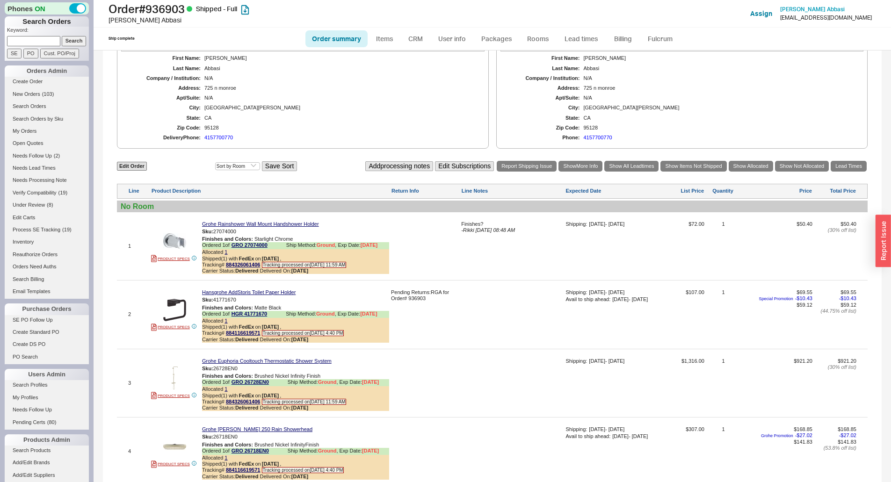
scroll to position [577, 0]
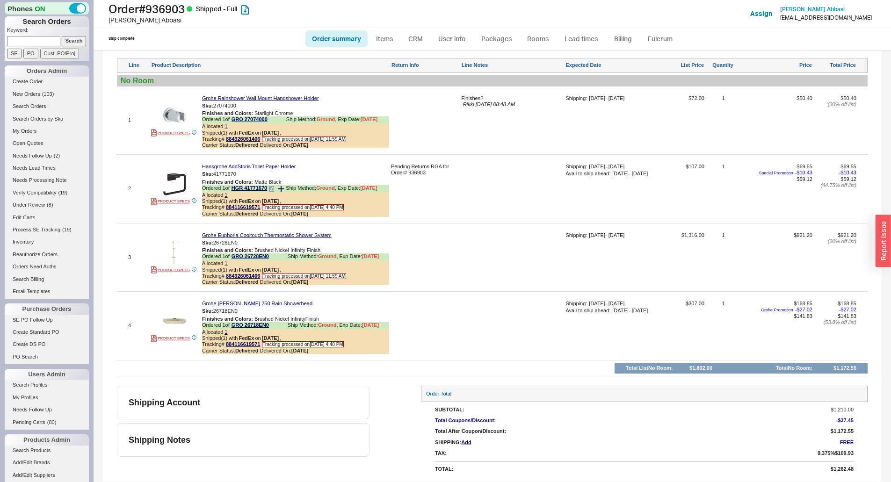
click at [271, 190] on icon at bounding box center [272, 189] width 6 height 6
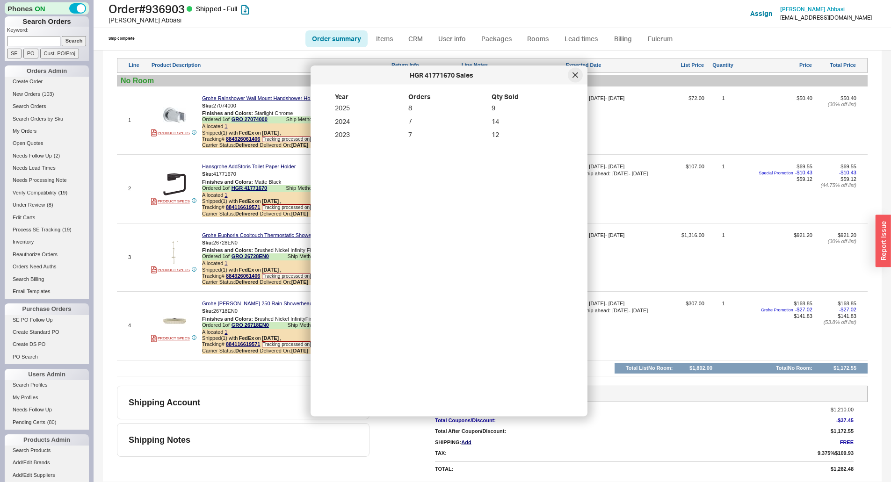
click at [574, 77] on icon at bounding box center [575, 75] width 5 height 5
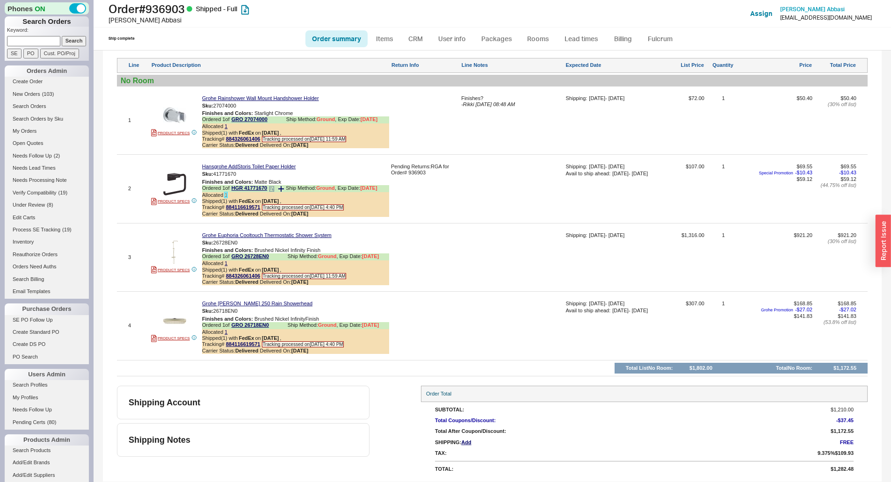
click at [226, 196] on link "1" at bounding box center [226, 195] width 3 height 6
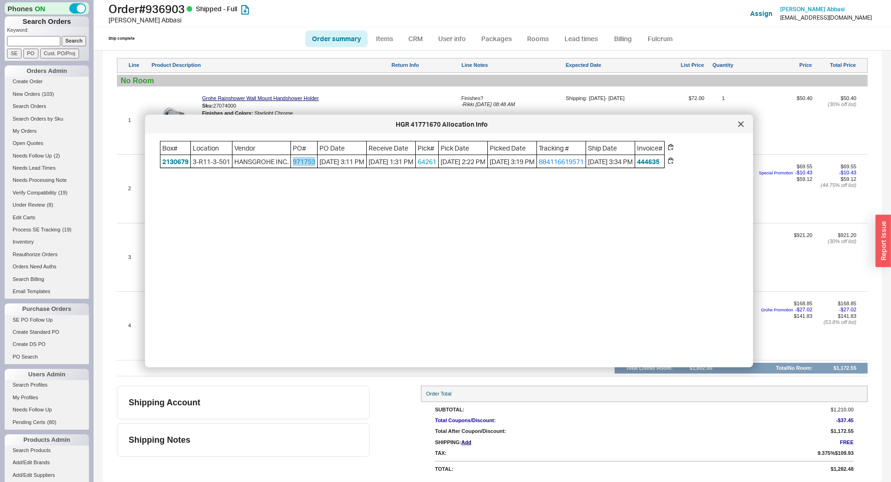
drag, startPoint x: 318, startPoint y: 162, endPoint x: 292, endPoint y: 165, distance: 26.4
click at [292, 165] on div "Box# Location Vendor PO# PO Date Receive Date Pick# Pick Date Picked Date Track…" at bounding box center [412, 154] width 505 height 27
copy div "971753"
click at [742, 125] on icon at bounding box center [741, 125] width 6 height 6
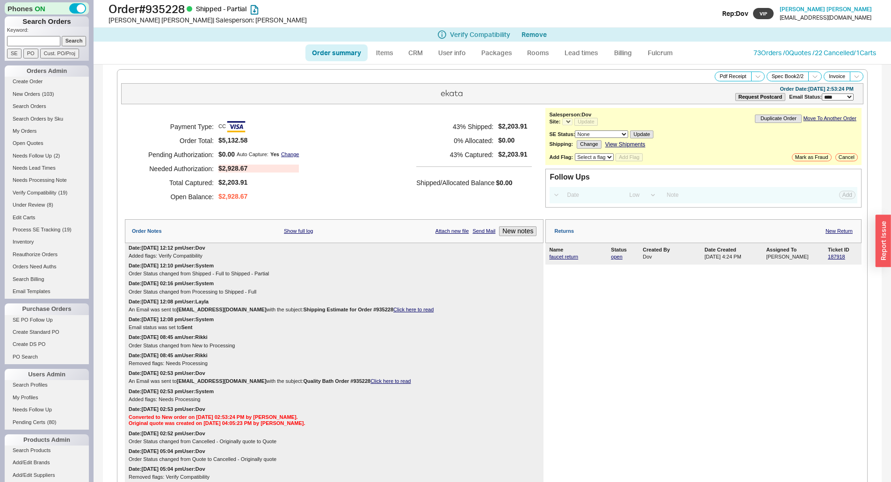
select select "LOW"
select select "3"
select select "*"
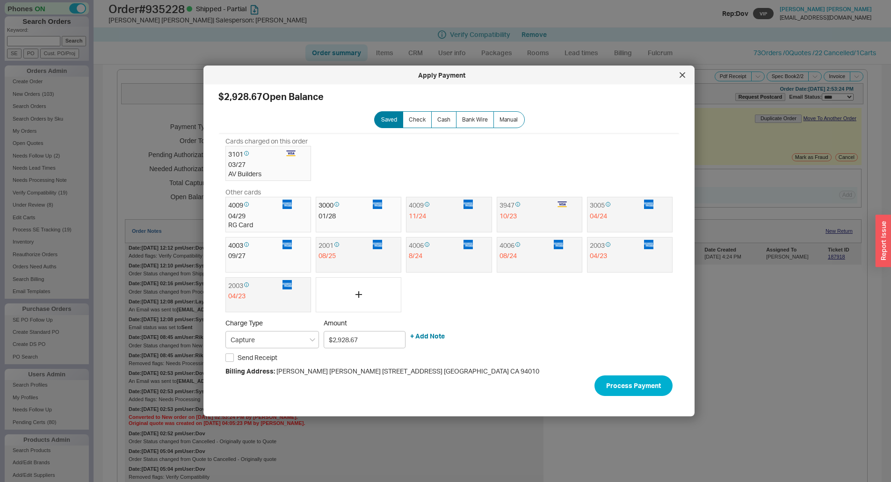
scroll to position [1, 0]
click at [680, 75] on icon at bounding box center [683, 76] width 6 height 6
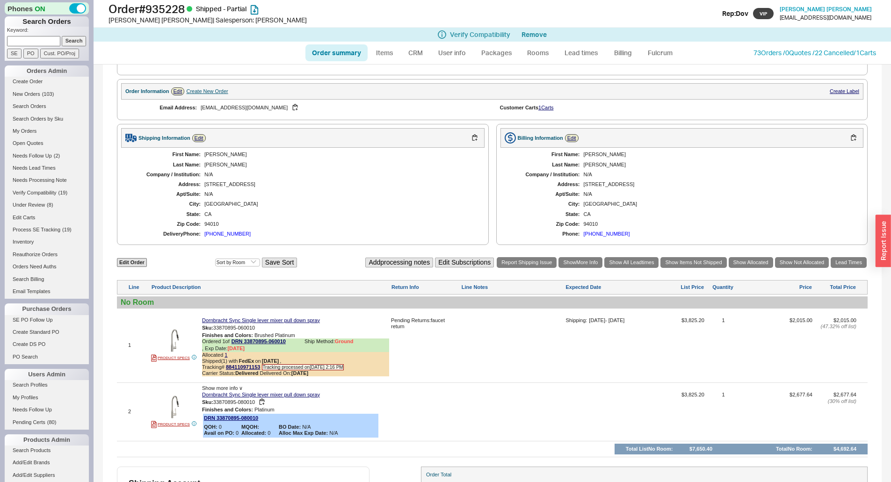
scroll to position [497, 0]
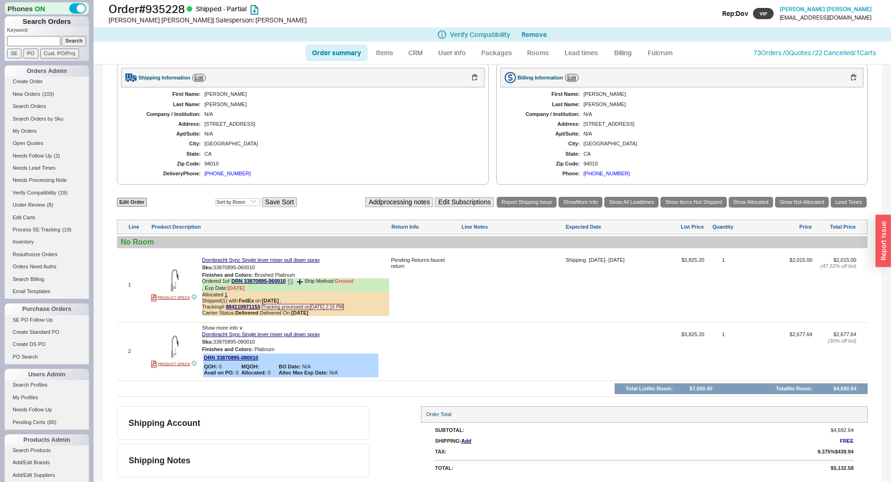
click at [289, 313] on span "Delivered On: [DATE]" at bounding box center [284, 313] width 49 height 6
click at [489, 291] on div at bounding box center [512, 288] width 102 height 63
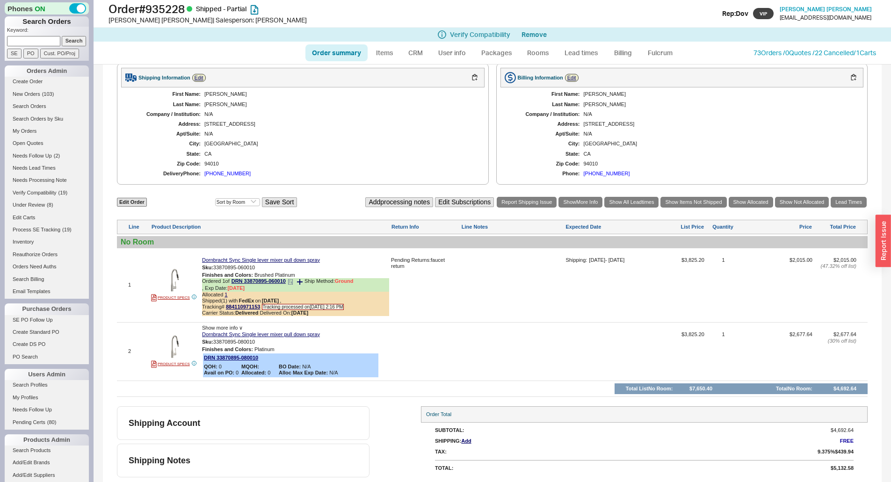
click at [293, 279] on icon at bounding box center [291, 282] width 6 height 6
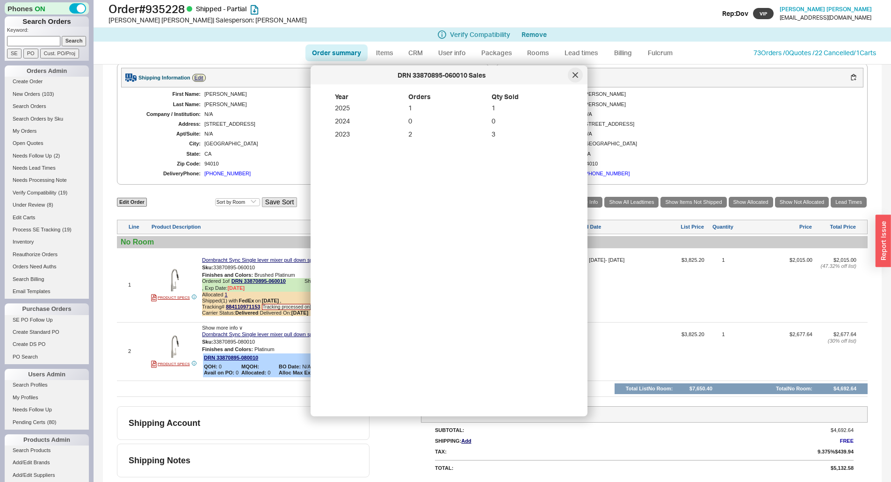
click at [576, 79] on div at bounding box center [575, 75] width 15 height 15
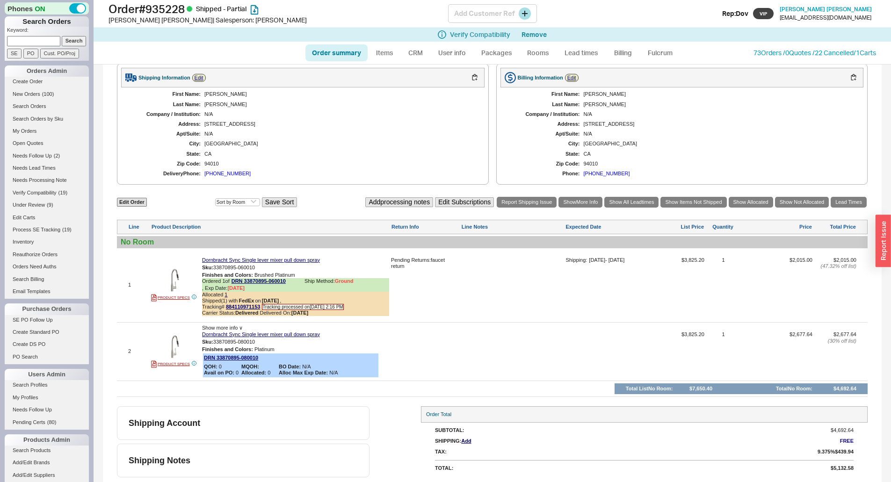
click at [163, 17] on div "[PERSON_NAME] | Salesperson: [PERSON_NAME]" at bounding box center [279, 19] width 340 height 9
click at [165, 10] on h1 "Order # 935228 Shipped - Partial" at bounding box center [279, 8] width 340 height 13
copy h1 "935228"
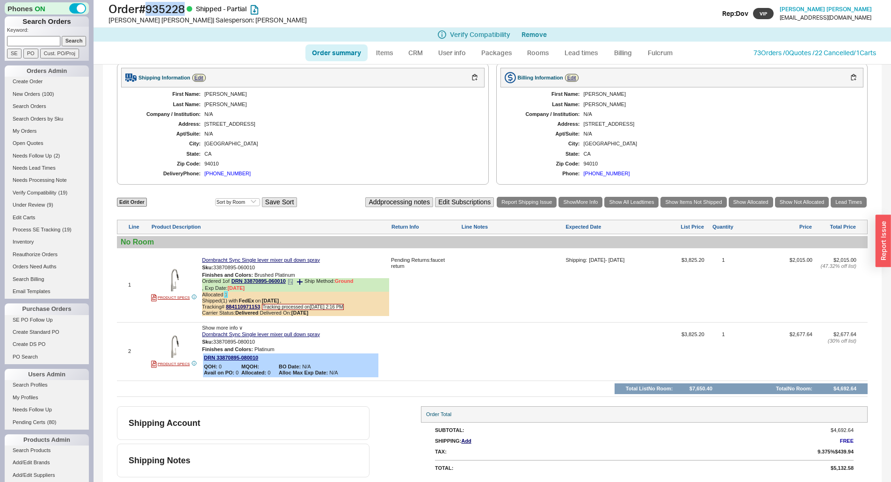
click at [227, 294] on link "1" at bounding box center [226, 295] width 3 height 6
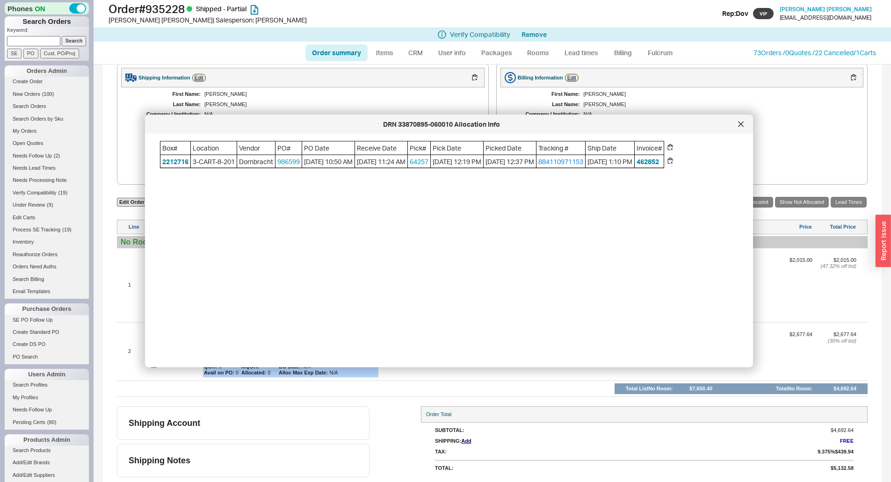
click at [738, 124] on div at bounding box center [741, 124] width 15 height 15
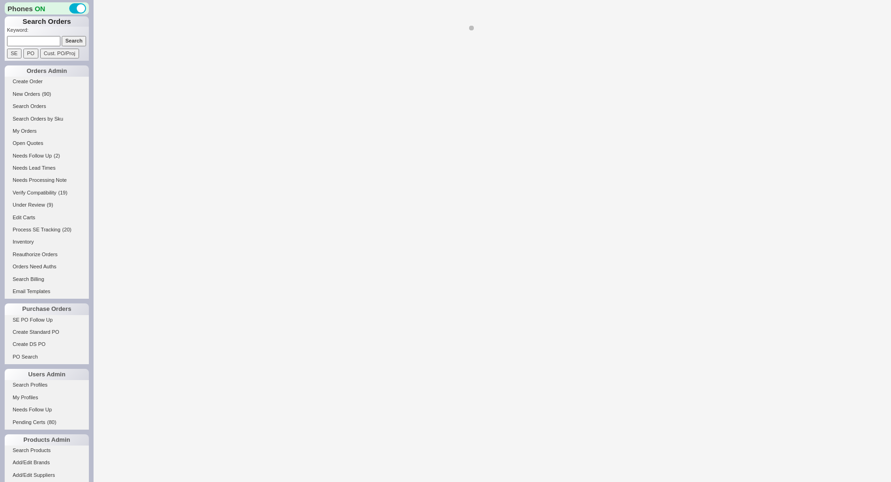
select select "*"
select select "LOW"
select select "3"
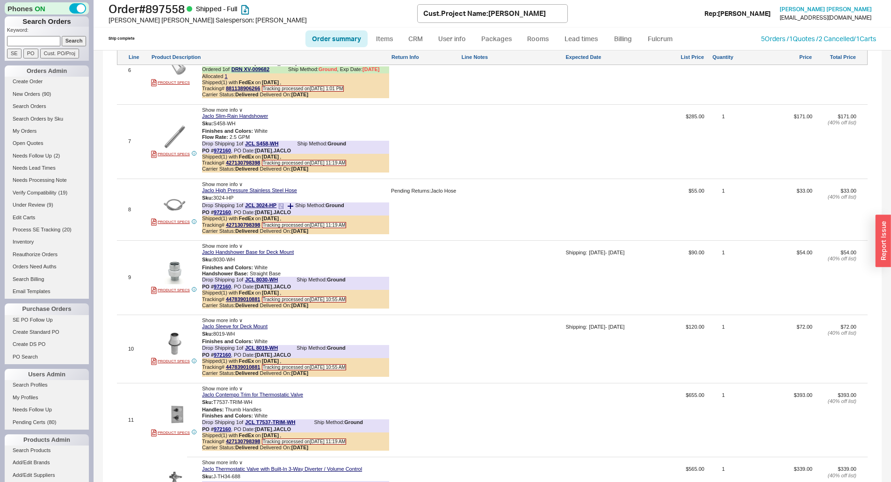
scroll to position [1216, 0]
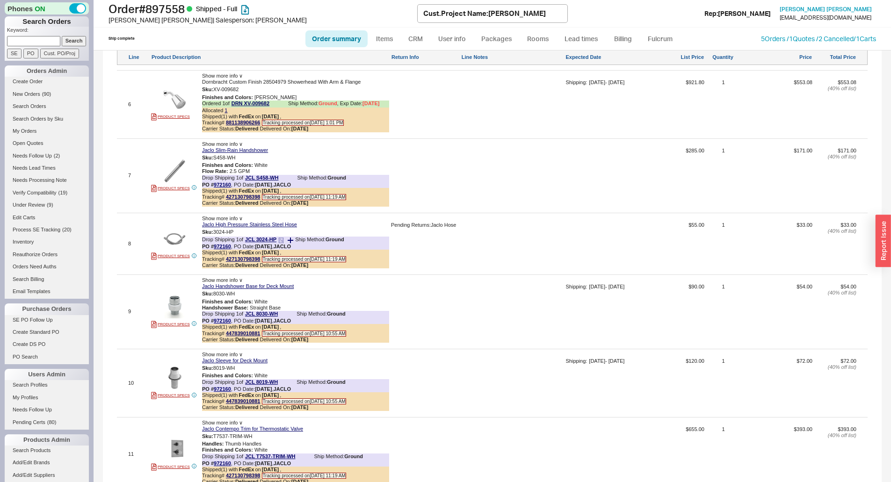
click at [283, 242] on icon at bounding box center [282, 240] width 1 height 1
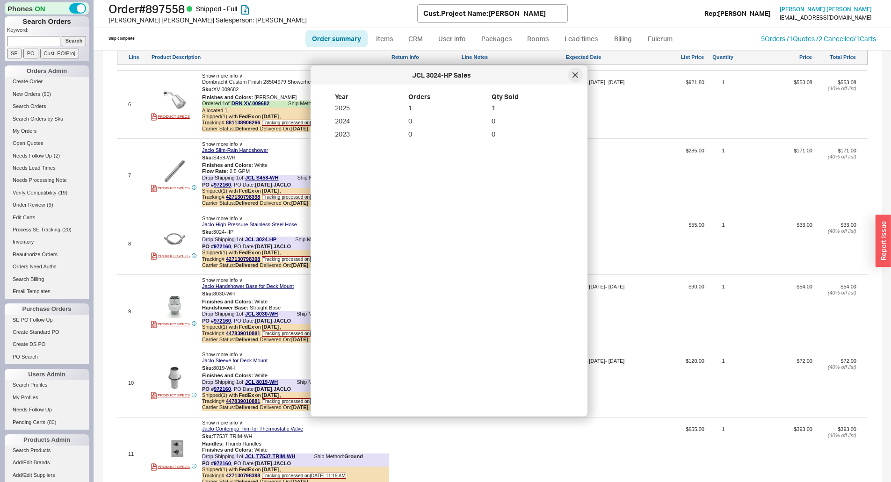
click at [579, 71] on div at bounding box center [575, 75] width 15 height 15
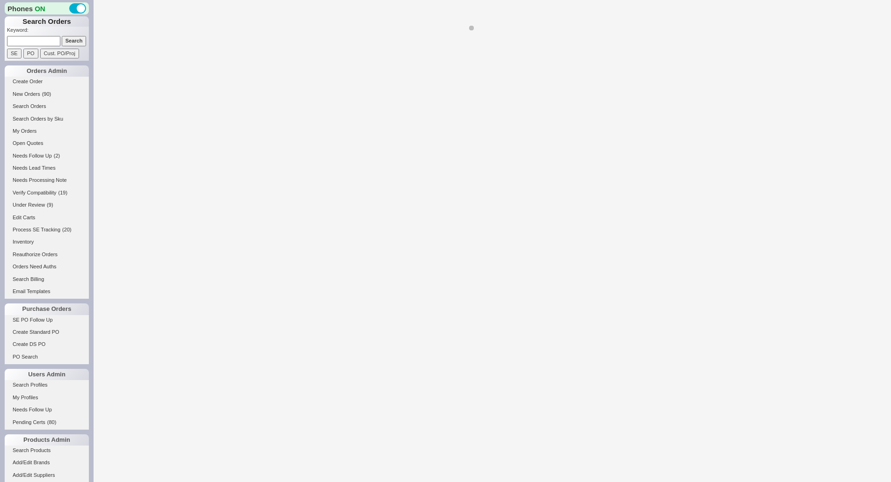
select select "*"
select select "LOW"
select select "3"
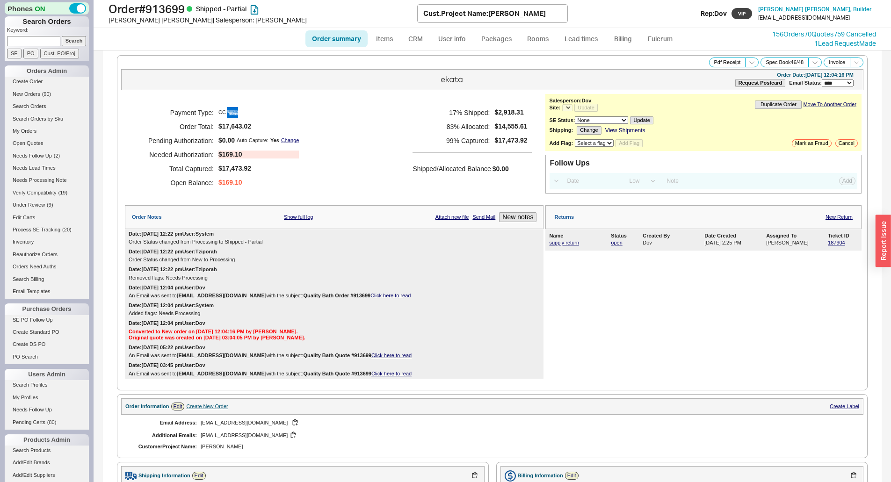
select select "*"
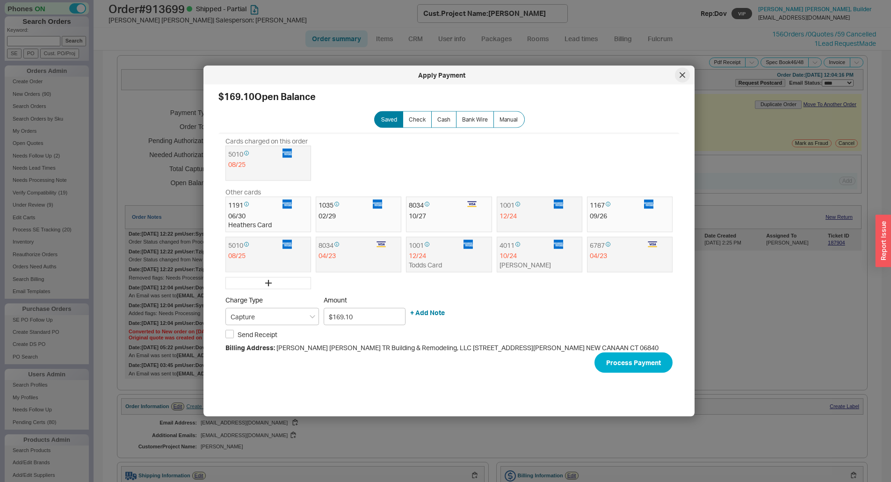
click at [684, 76] on icon at bounding box center [682, 75] width 5 height 5
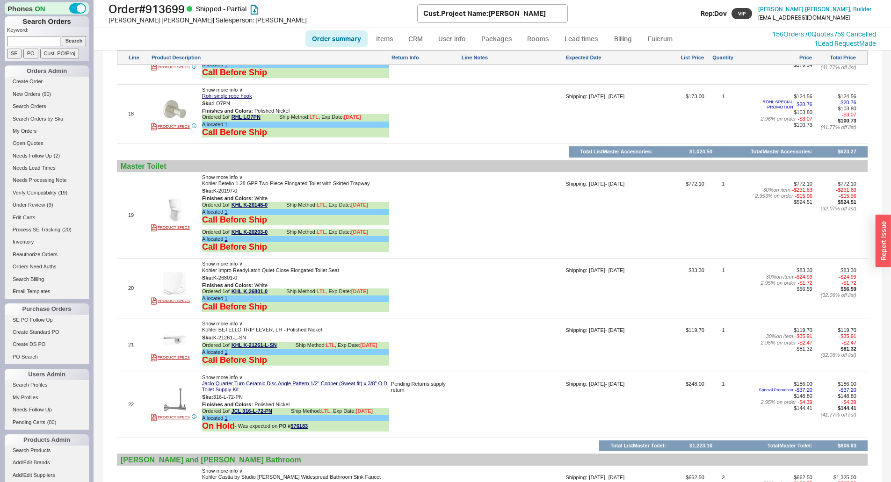
scroll to position [2059, 0]
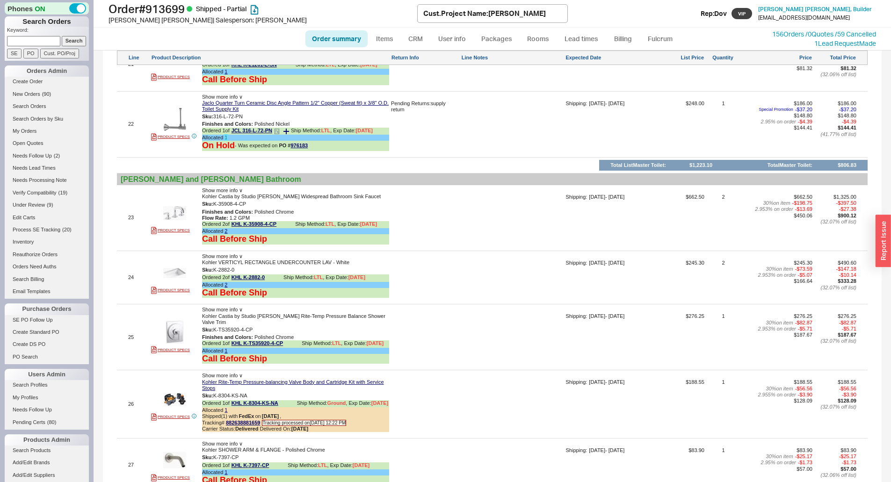
click at [225, 138] on link "1" at bounding box center [226, 138] width 3 height 6
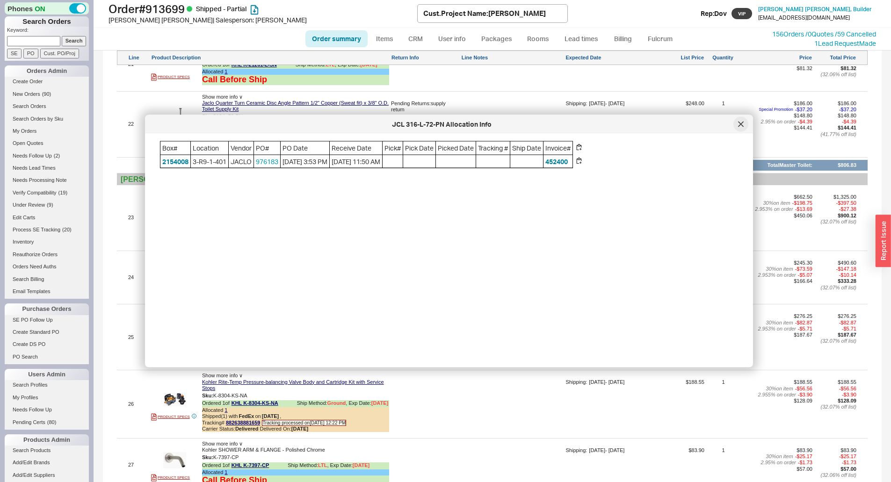
click at [744, 129] on div at bounding box center [741, 124] width 15 height 15
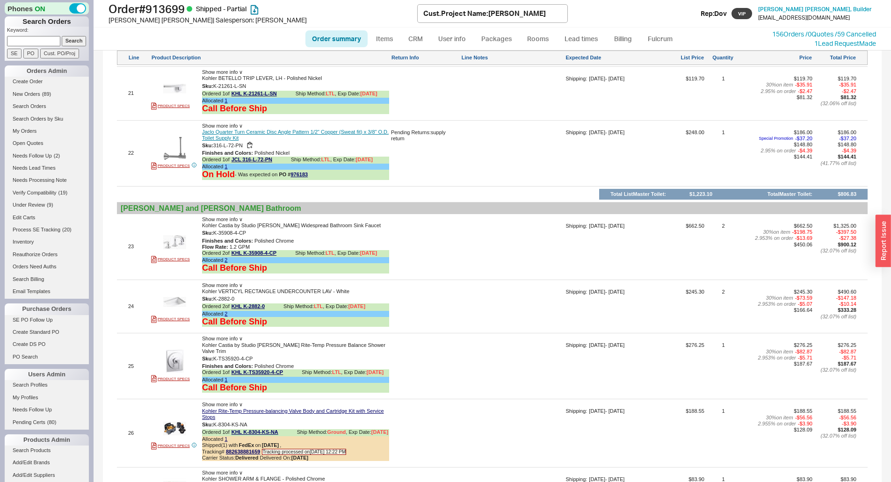
scroll to position [1965, 0]
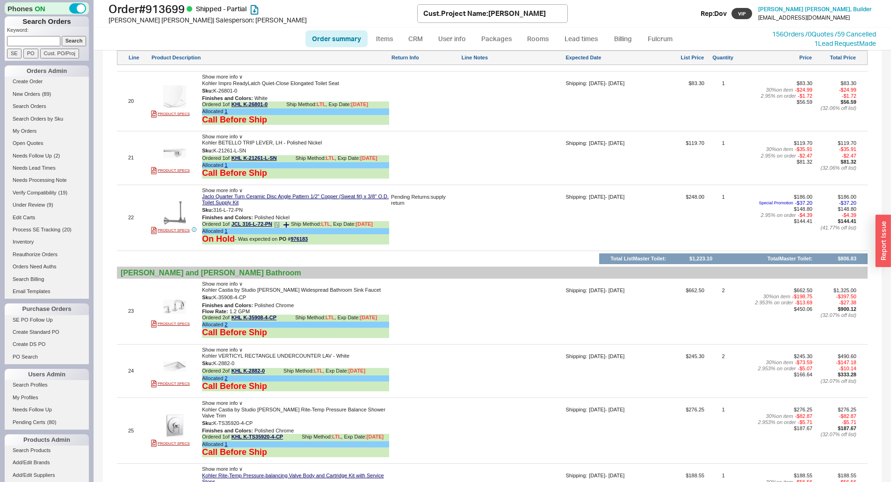
click at [279, 227] on icon at bounding box center [277, 225] width 6 height 6
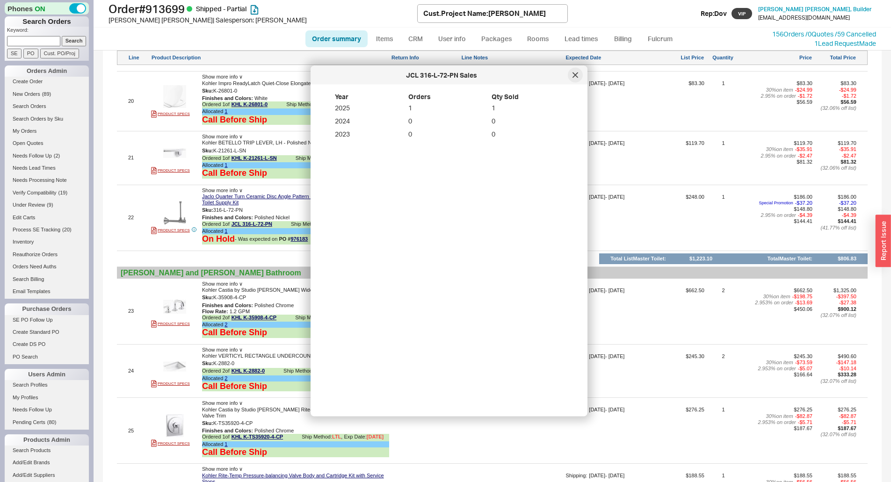
click at [579, 75] on div at bounding box center [575, 75] width 15 height 15
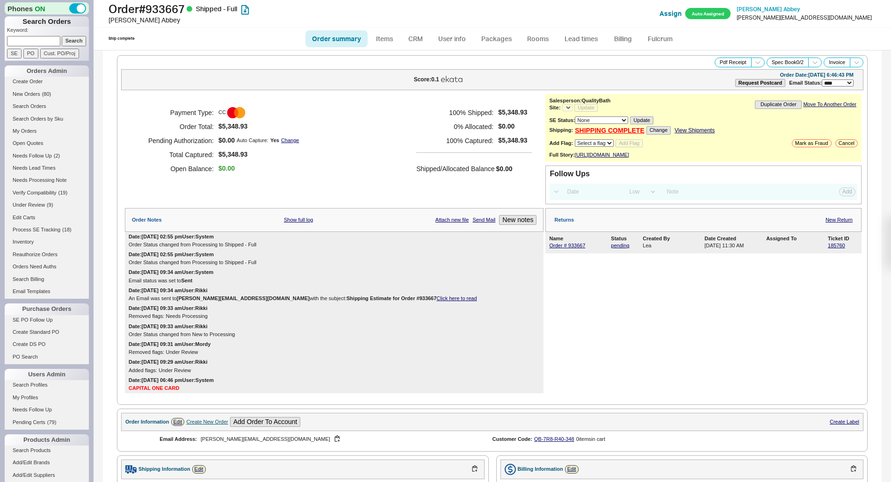
select select "LOW"
select select "3"
select select "*"
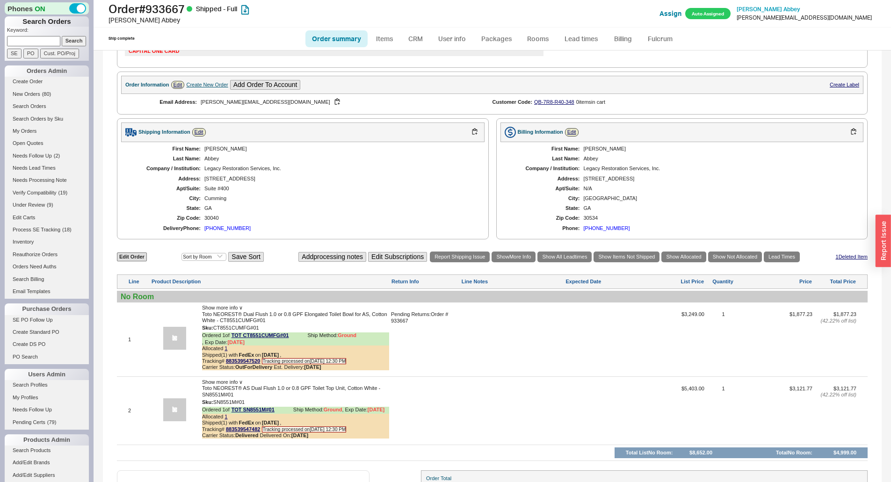
scroll to position [408, 0]
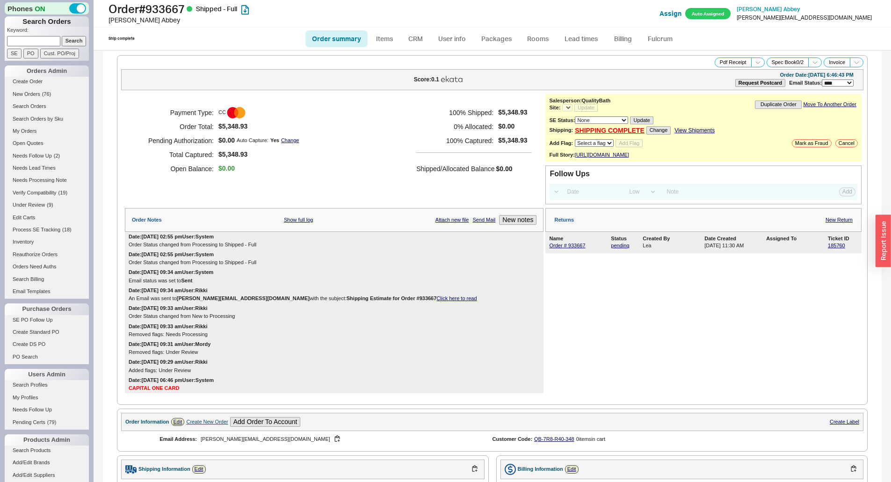
select select "LOW"
select select "3"
select select "*"
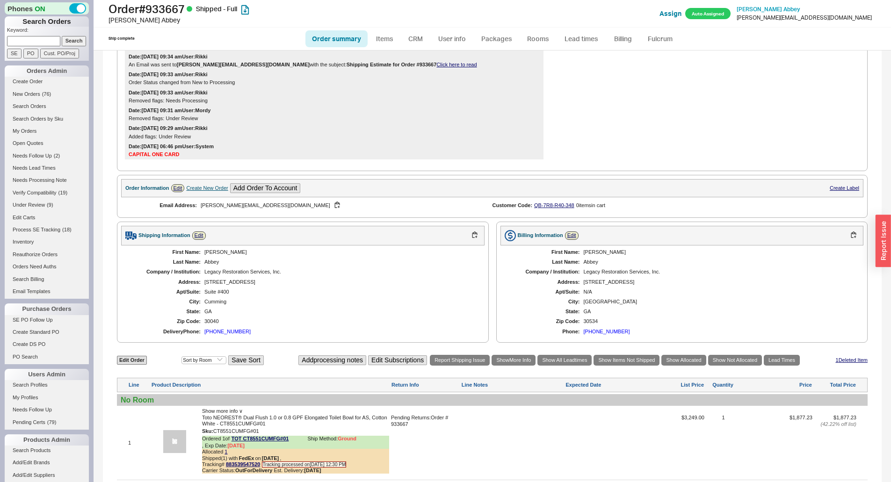
scroll to position [408, 0]
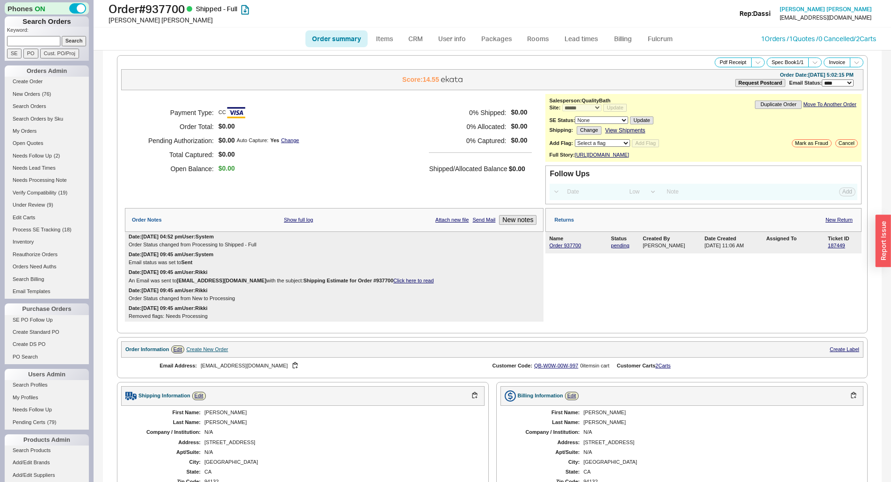
select select "*"
select select "LOW"
select select "3"
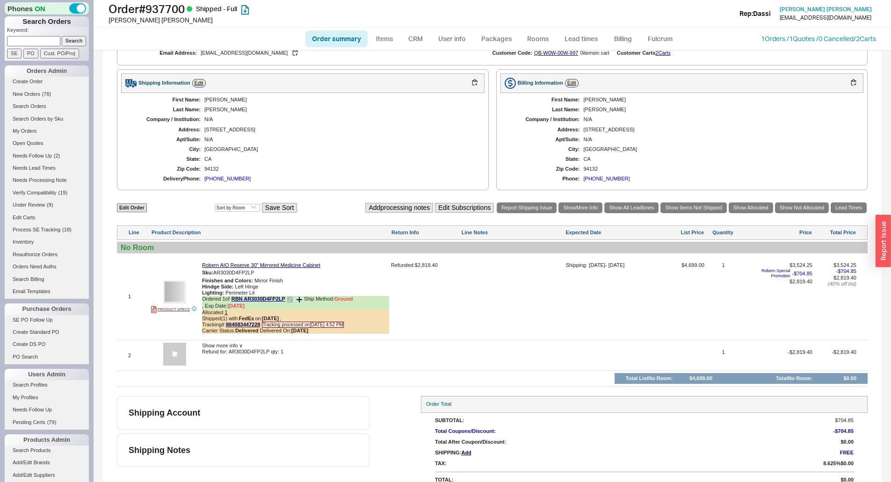
scroll to position [328, 0]
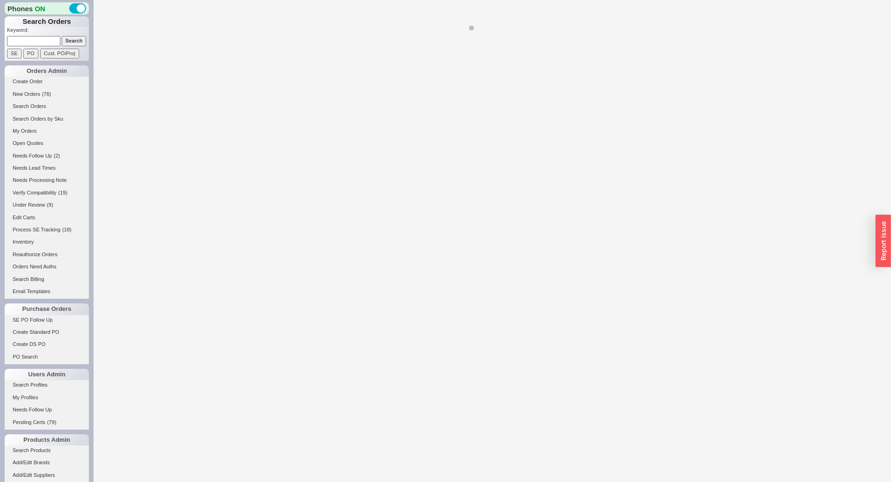
select select "*"
select select "LOW"
select select "3"
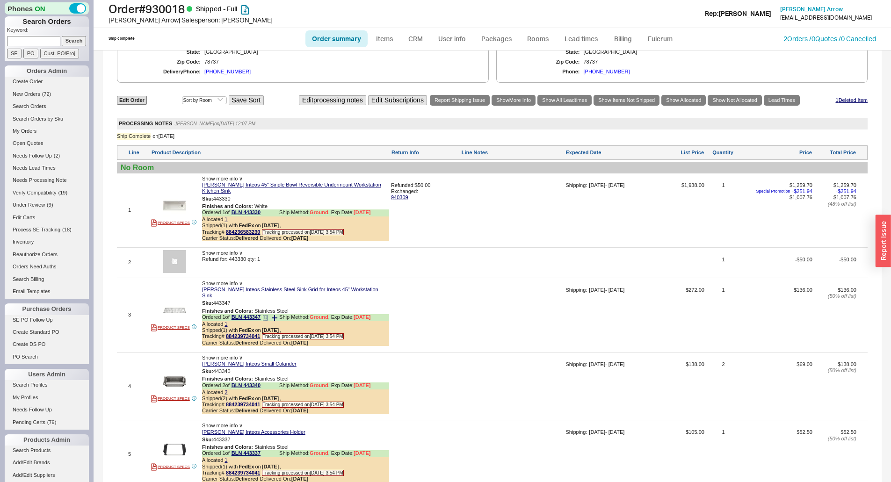
scroll to position [677, 0]
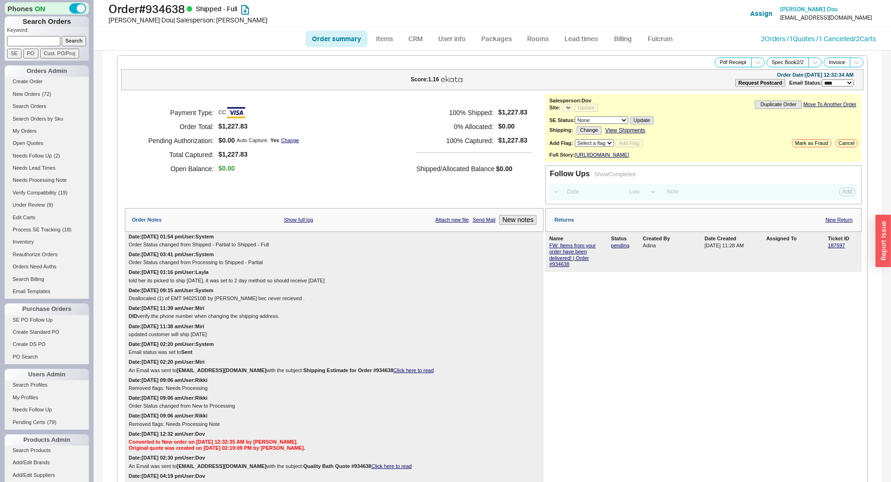
select select "LOW"
select select "3"
select select "*"
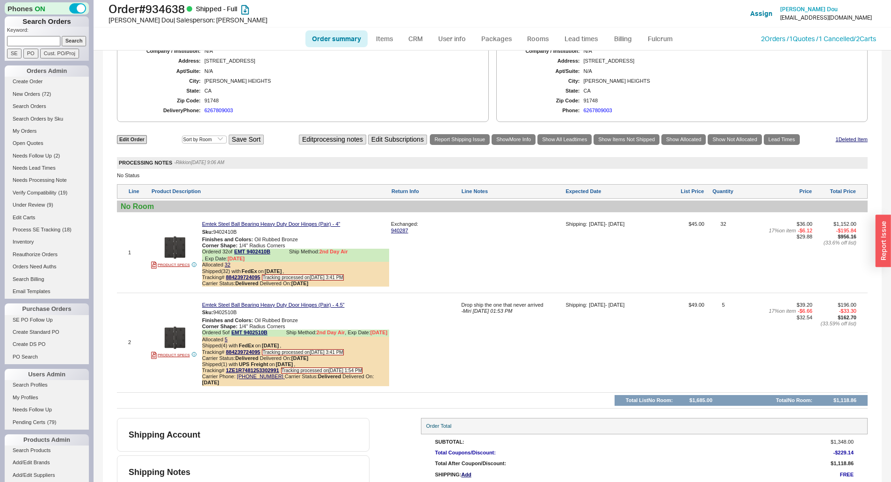
scroll to position [625, 0]
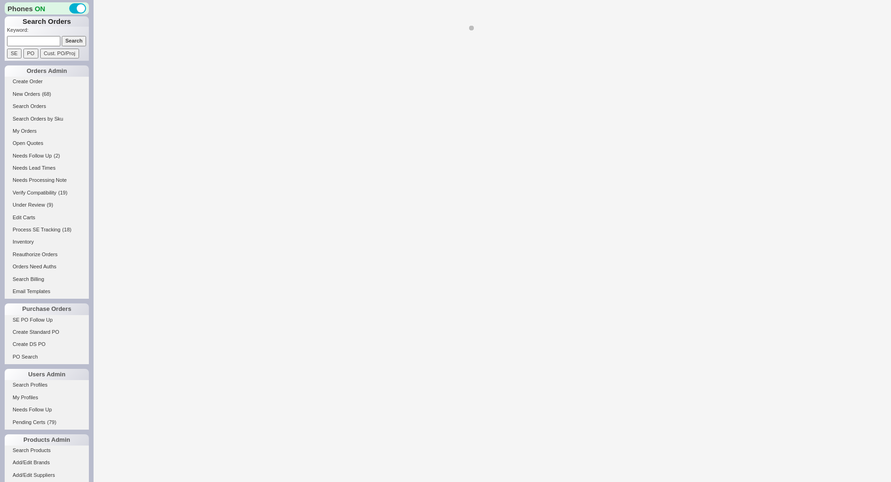
select select "*"
select select "LOW"
select select "3"
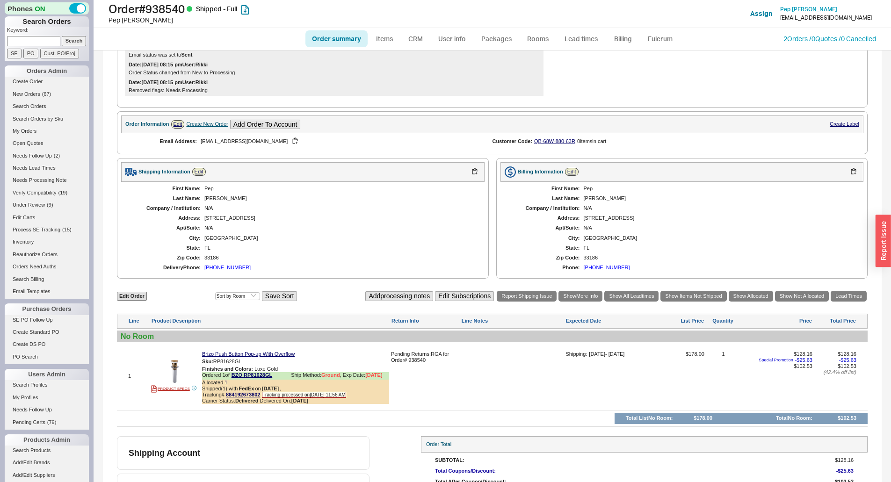
scroll to position [282, 0]
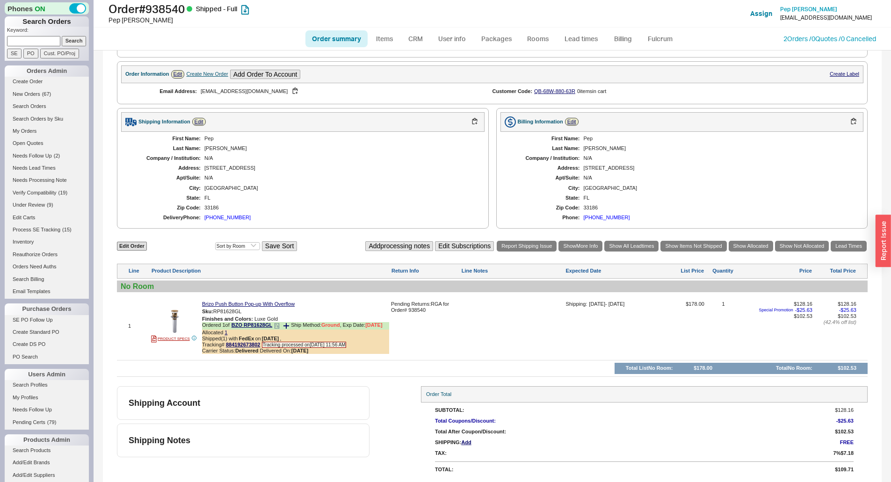
click at [278, 328] on icon at bounding box center [277, 326] width 6 height 6
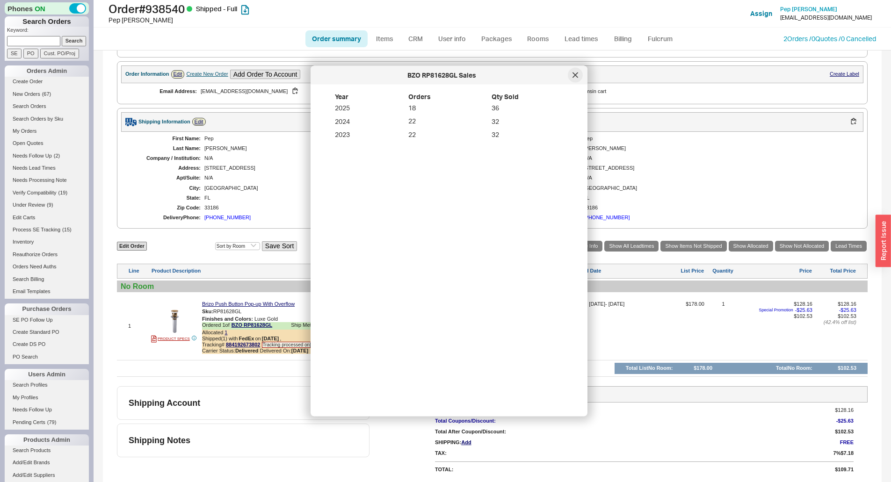
click at [577, 76] on icon at bounding box center [576, 76] width 6 height 6
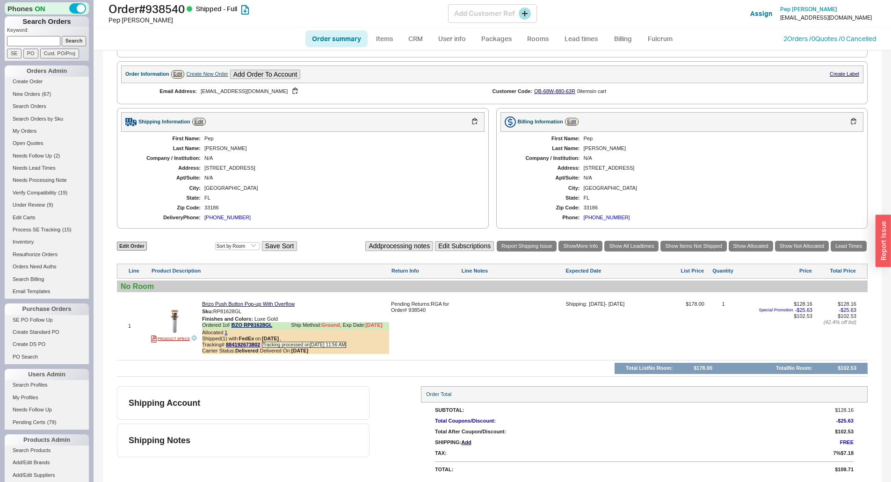
click at [157, 4] on h1 "Order # 938540 Shipped - Full" at bounding box center [279, 8] width 340 height 13
copy h1 "938540"
click at [227, 334] on div "Allocated 1" at bounding box center [295, 333] width 187 height 6
click at [226, 334] on link "1" at bounding box center [226, 333] width 3 height 6
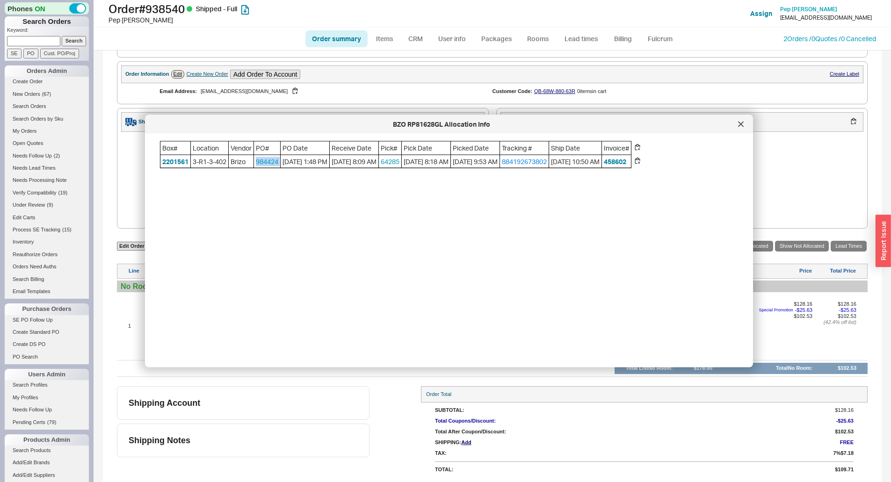
drag, startPoint x: 286, startPoint y: 165, endPoint x: 251, endPoint y: 165, distance: 35.6
click at [251, 165] on div "Box# Location Vendor PO# PO Date Receive Date Pick# Pick Date Picked Date Track…" at bounding box center [396, 154] width 472 height 27
copy div "984424"
click at [745, 127] on div at bounding box center [741, 124] width 15 height 15
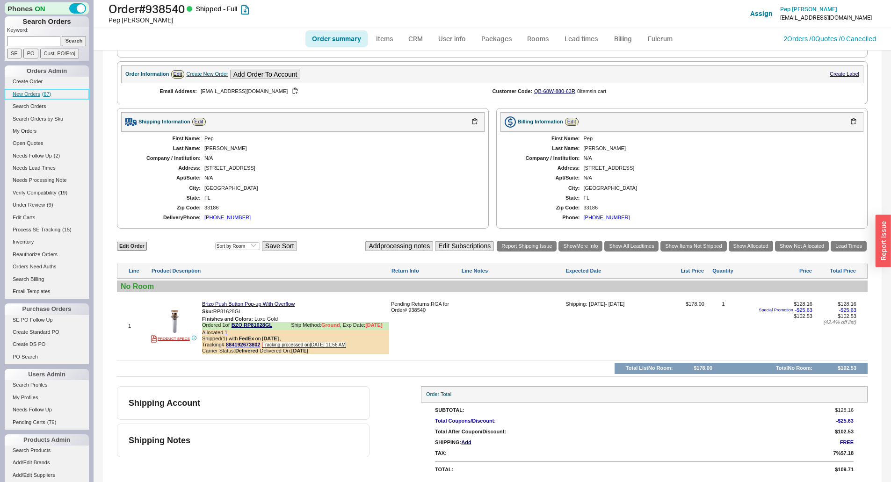
click at [42, 93] on span "( 67 )" at bounding box center [46, 94] width 9 height 6
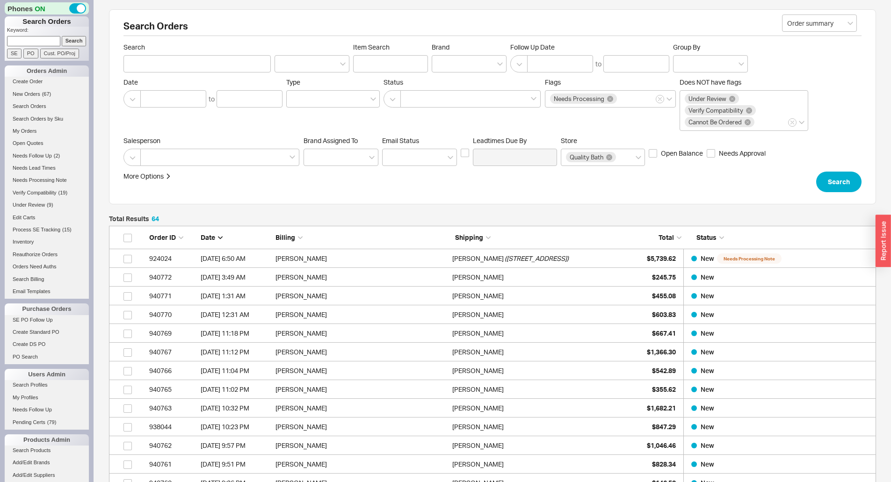
scroll to position [1214, 760]
